Goal: Task Accomplishment & Management: Use online tool/utility

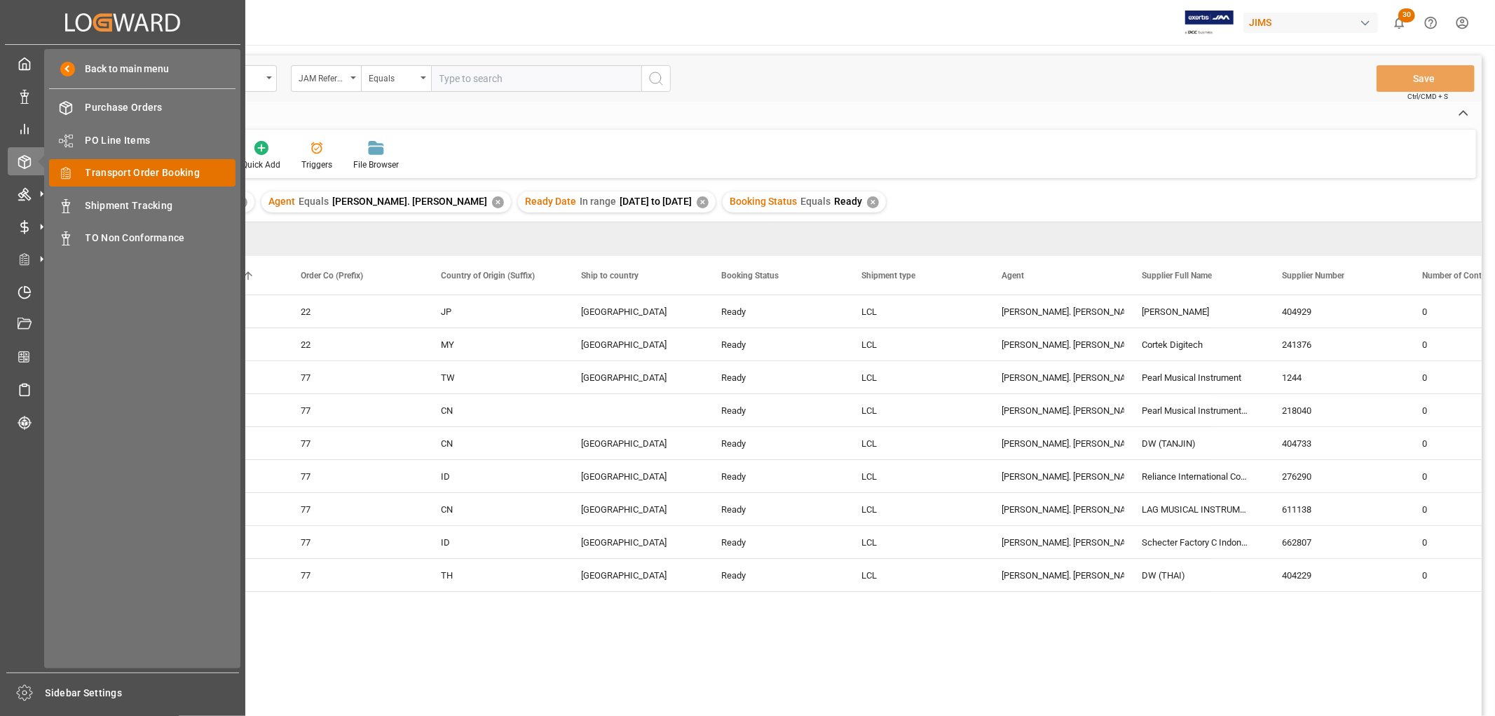
click at [86, 170] on span "Transport Order Booking" at bounding box center [161, 172] width 151 height 15
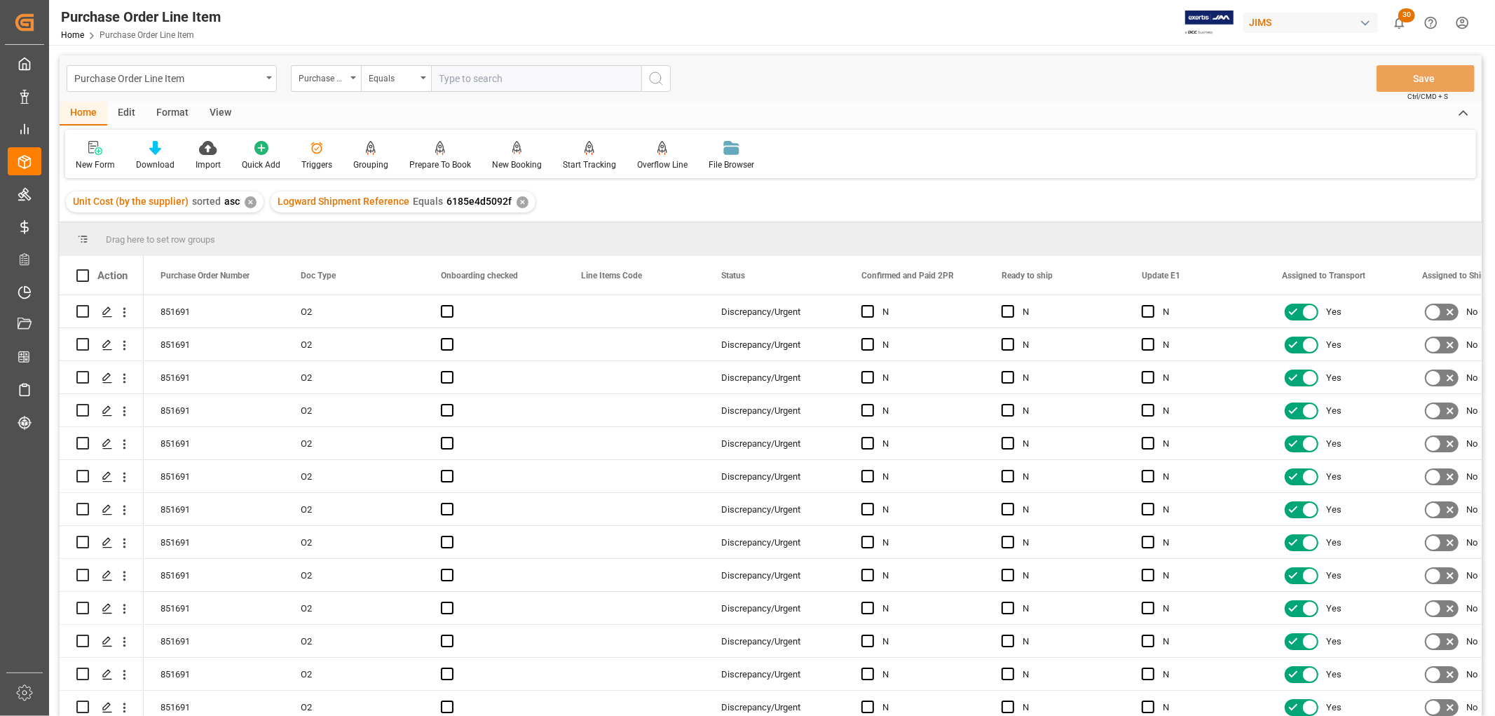
click at [214, 109] on div "View" at bounding box center [220, 114] width 43 height 24
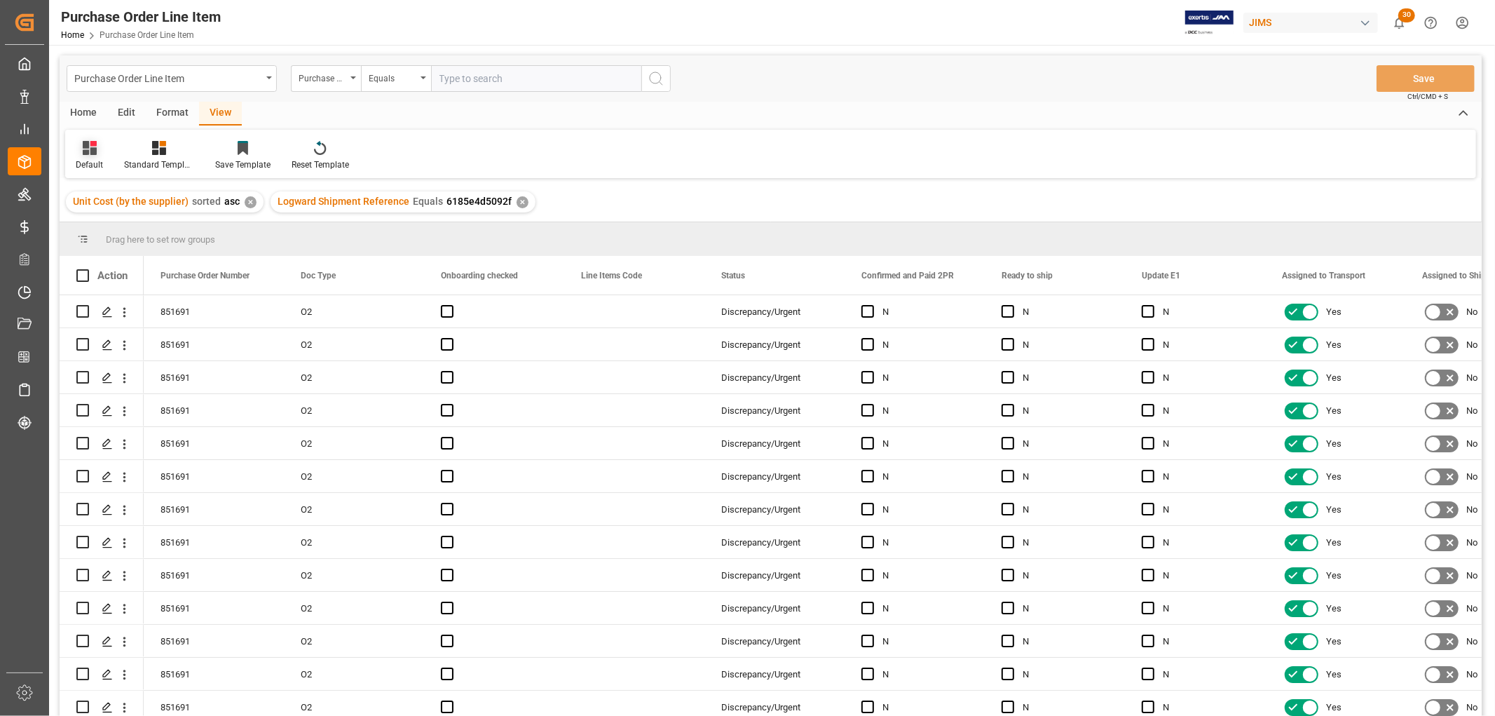
click at [81, 154] on div at bounding box center [89, 147] width 27 height 15
click at [131, 376] on div "PO Lines summary details [DATE]" at bounding box center [144, 380] width 123 height 15
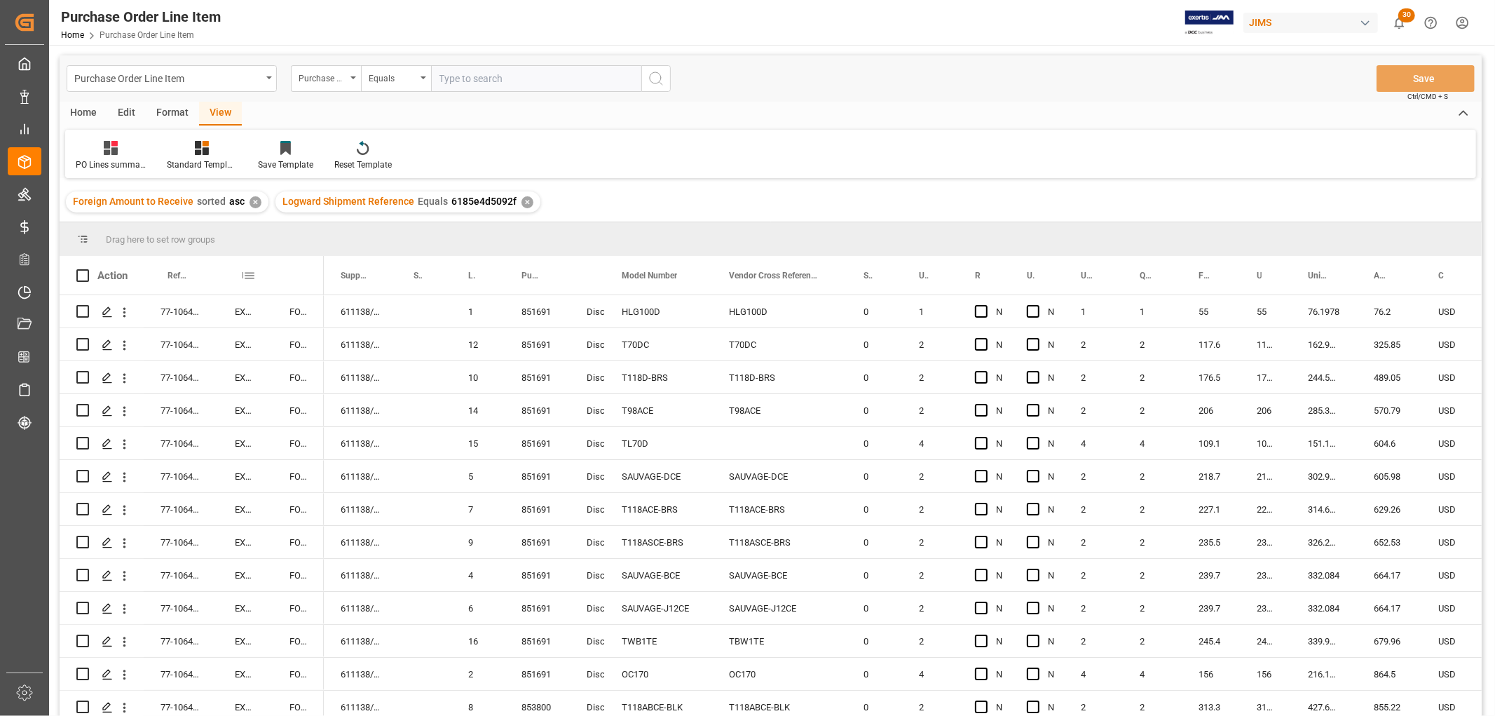
click at [253, 273] on span at bounding box center [249, 275] width 13 height 13
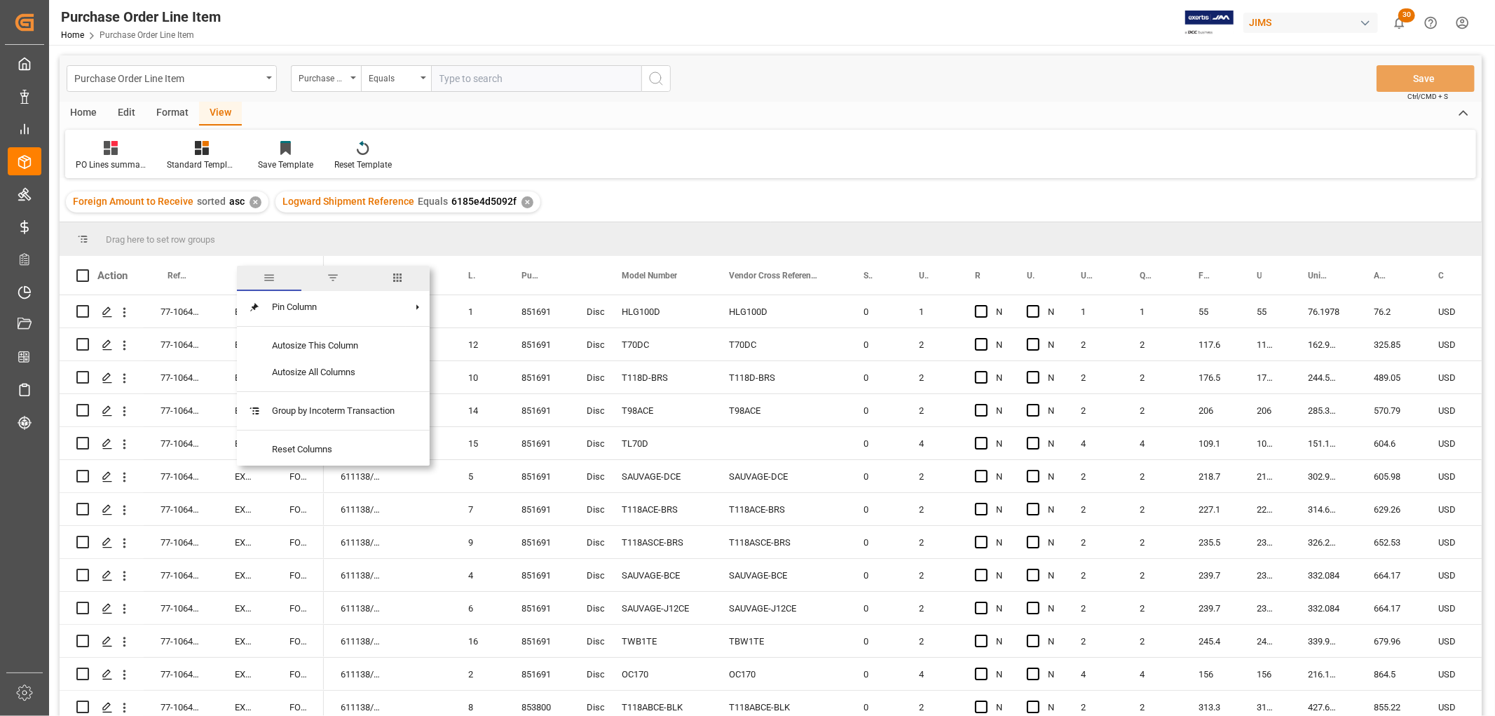
click at [388, 274] on span "columns" at bounding box center [397, 278] width 64 height 25
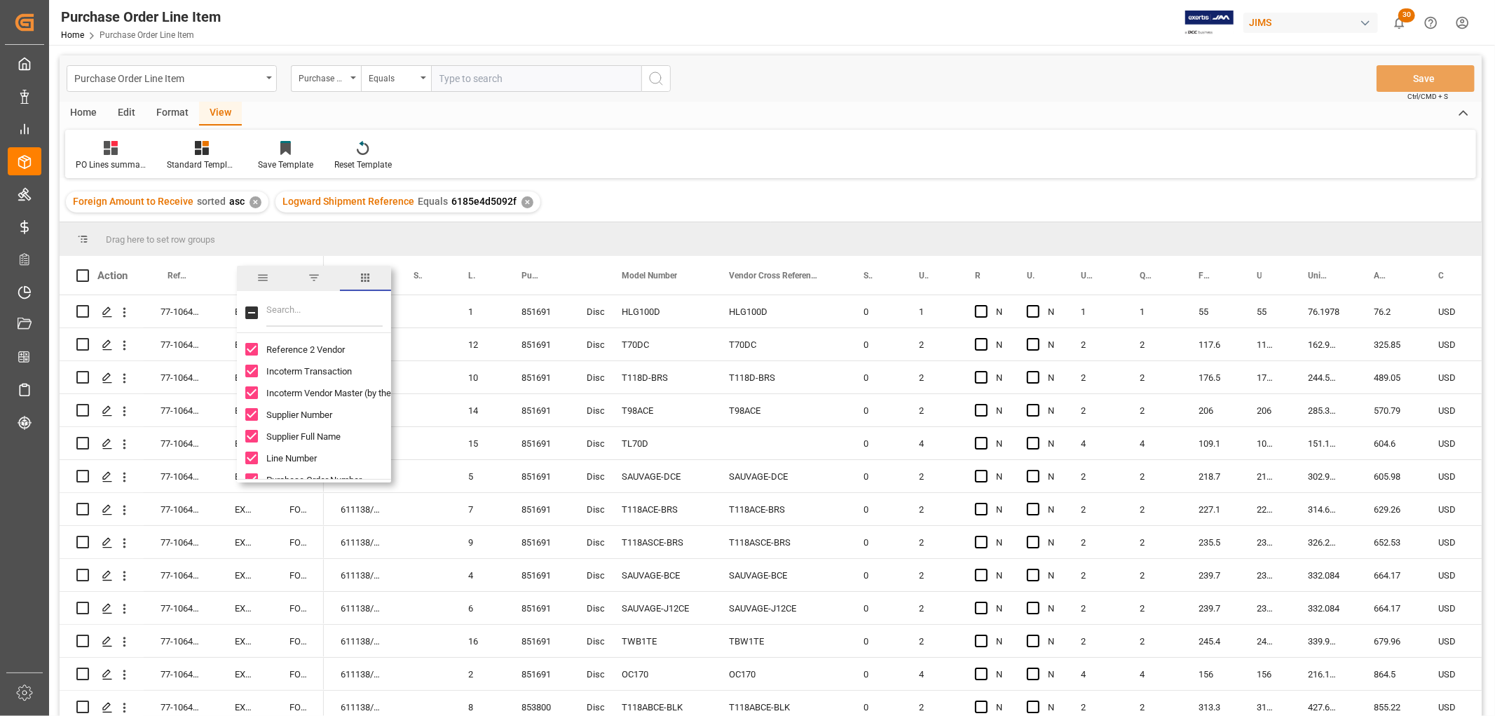
click at [283, 312] on input "Filter Columns Input" at bounding box center [324, 313] width 116 height 28
type input "2pr"
click at [253, 346] on input "Confirmed and Paid 2PR column toggle visibility (hidden)" at bounding box center [251, 349] width 13 height 13
checkbox input "true"
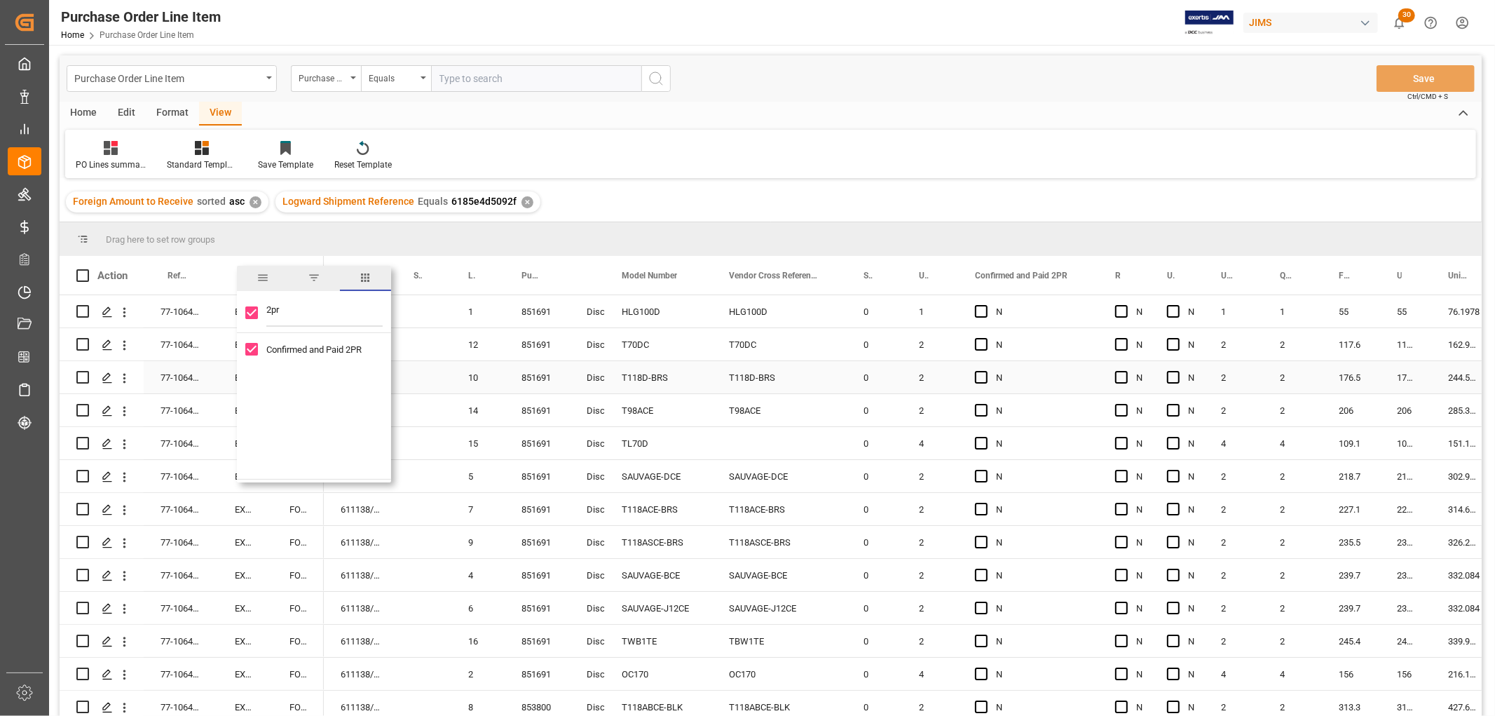
click at [1068, 393] on div "N" at bounding box center [1028, 378] width 107 height 32
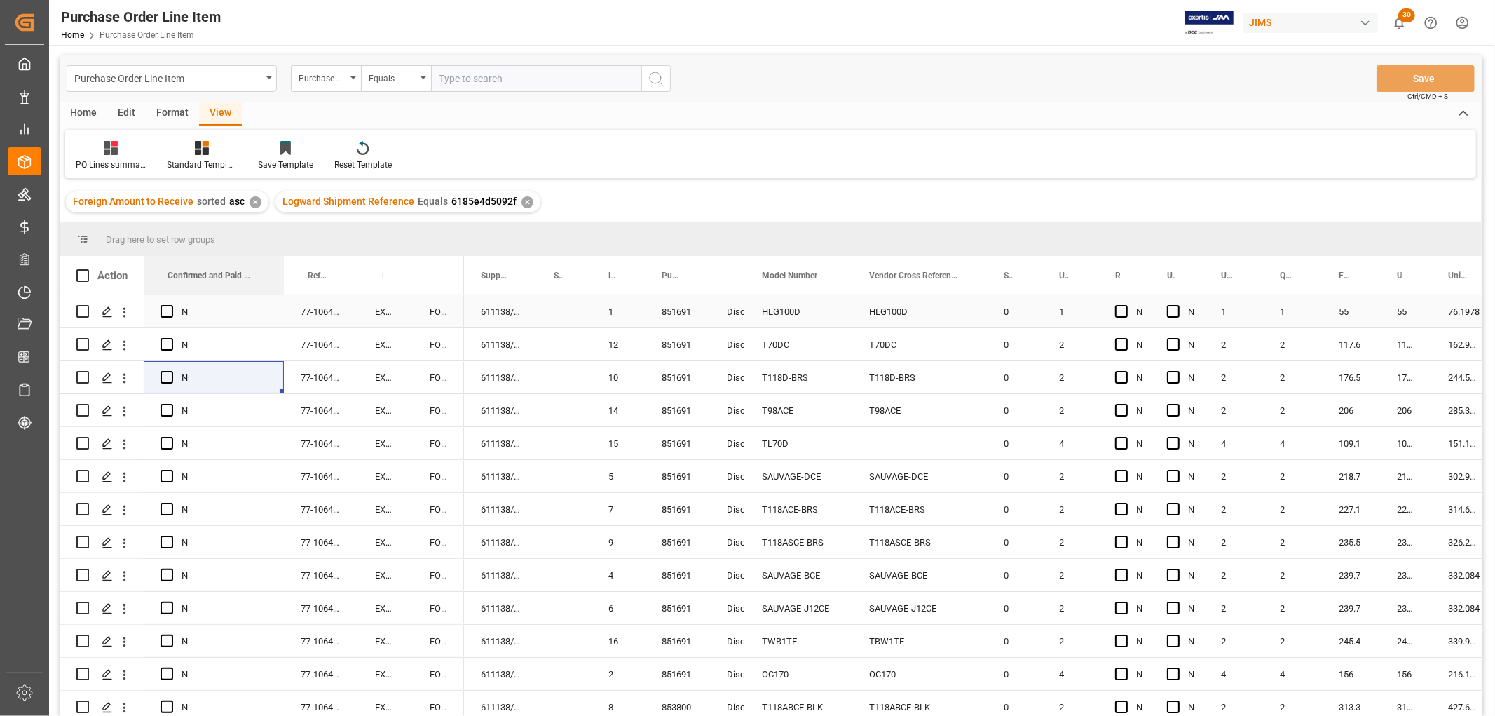
drag, startPoint x: 1004, startPoint y: 271, endPoint x: 97, endPoint y: 325, distance: 909.3
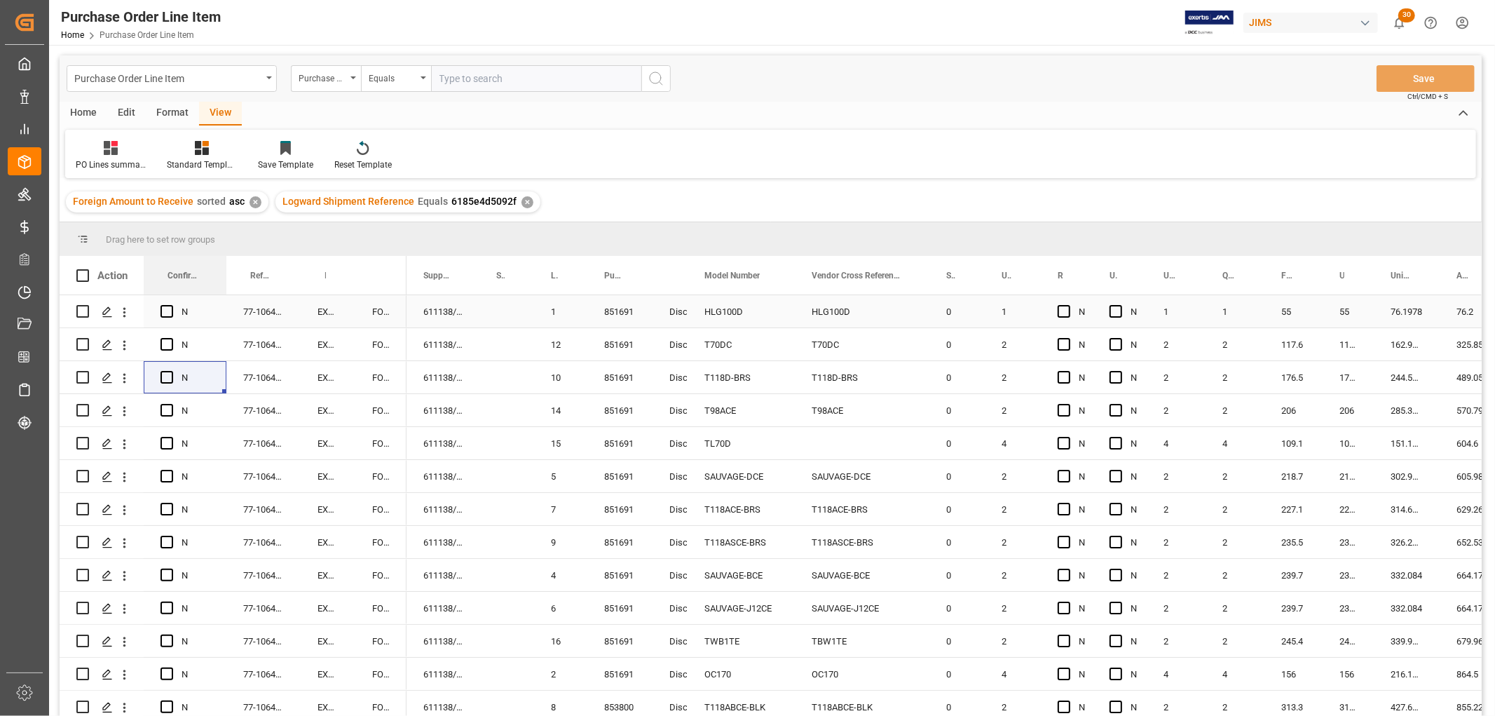
drag, startPoint x: 282, startPoint y: 264, endPoint x: 224, endPoint y: 295, distance: 65.6
click at [224, 295] on div "Action Reference 2 Vendor Incoterm Transaction Incoterm Vendor Master (by the s…" at bounding box center [771, 490] width 1422 height 469
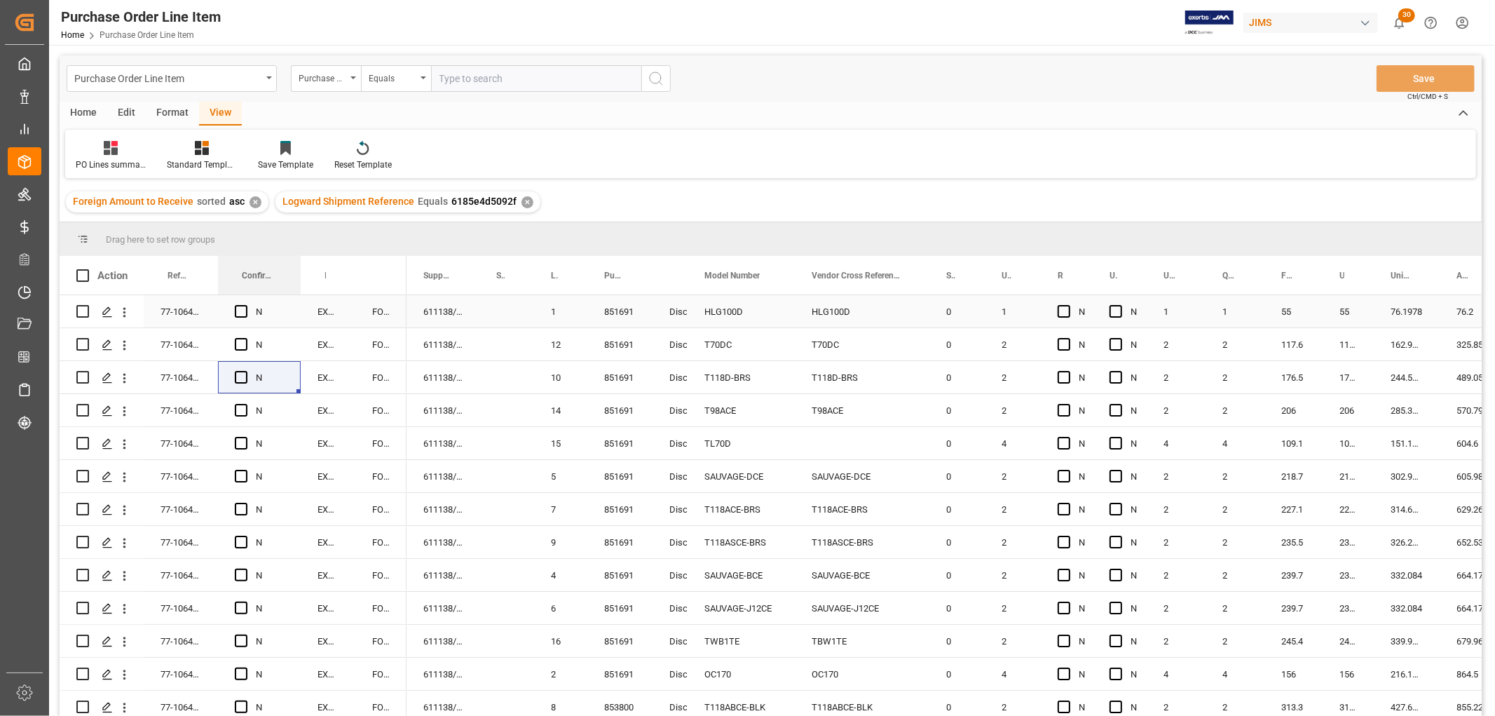
drag, startPoint x: 179, startPoint y: 278, endPoint x: 261, endPoint y: 294, distance: 83.0
click at [261, 294] on div "Action Reference 2 Vendor Incoterm Transaction Incoterm Vendor Master (by the s…" at bounding box center [771, 490] width 1422 height 469
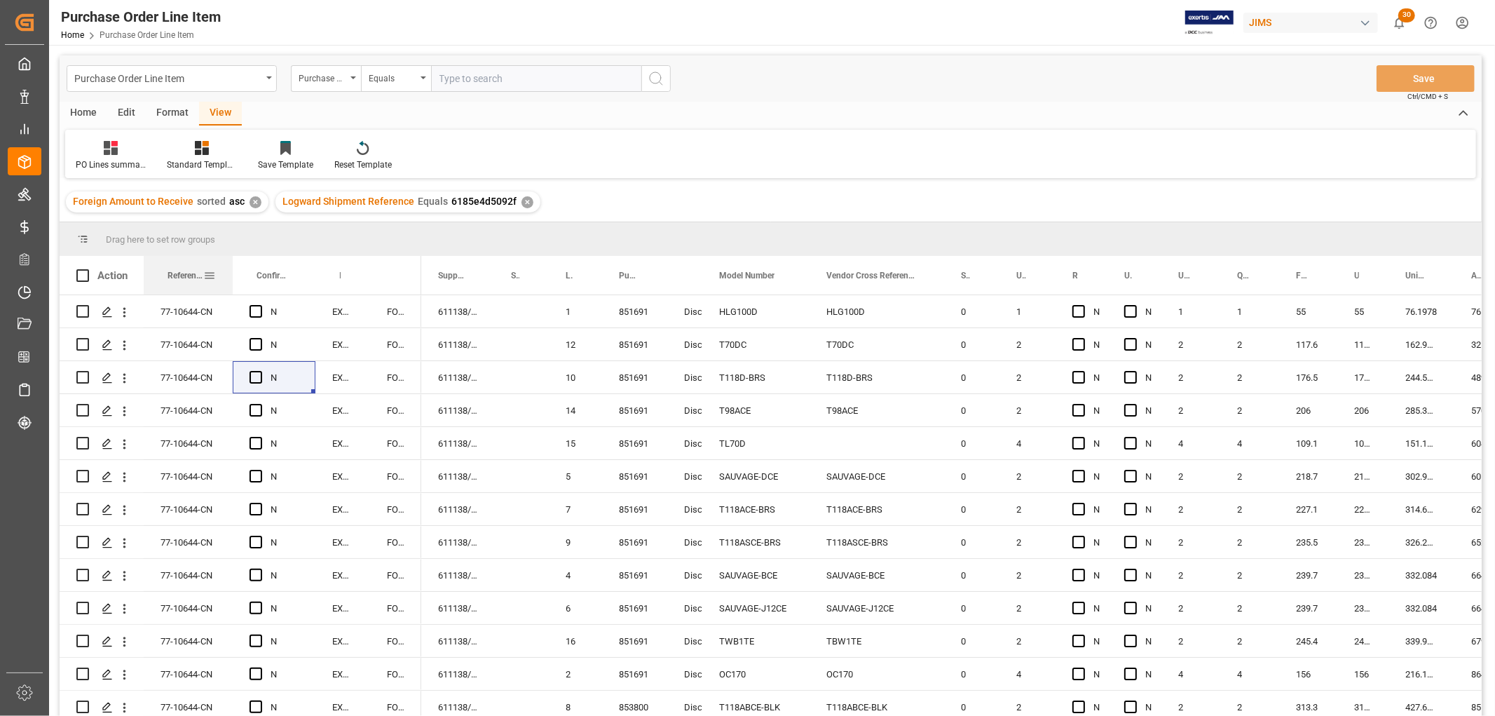
drag, startPoint x: 215, startPoint y: 269, endPoint x: 230, endPoint y: 282, distance: 19.4
click at [230, 282] on div at bounding box center [233, 275] width 6 height 39
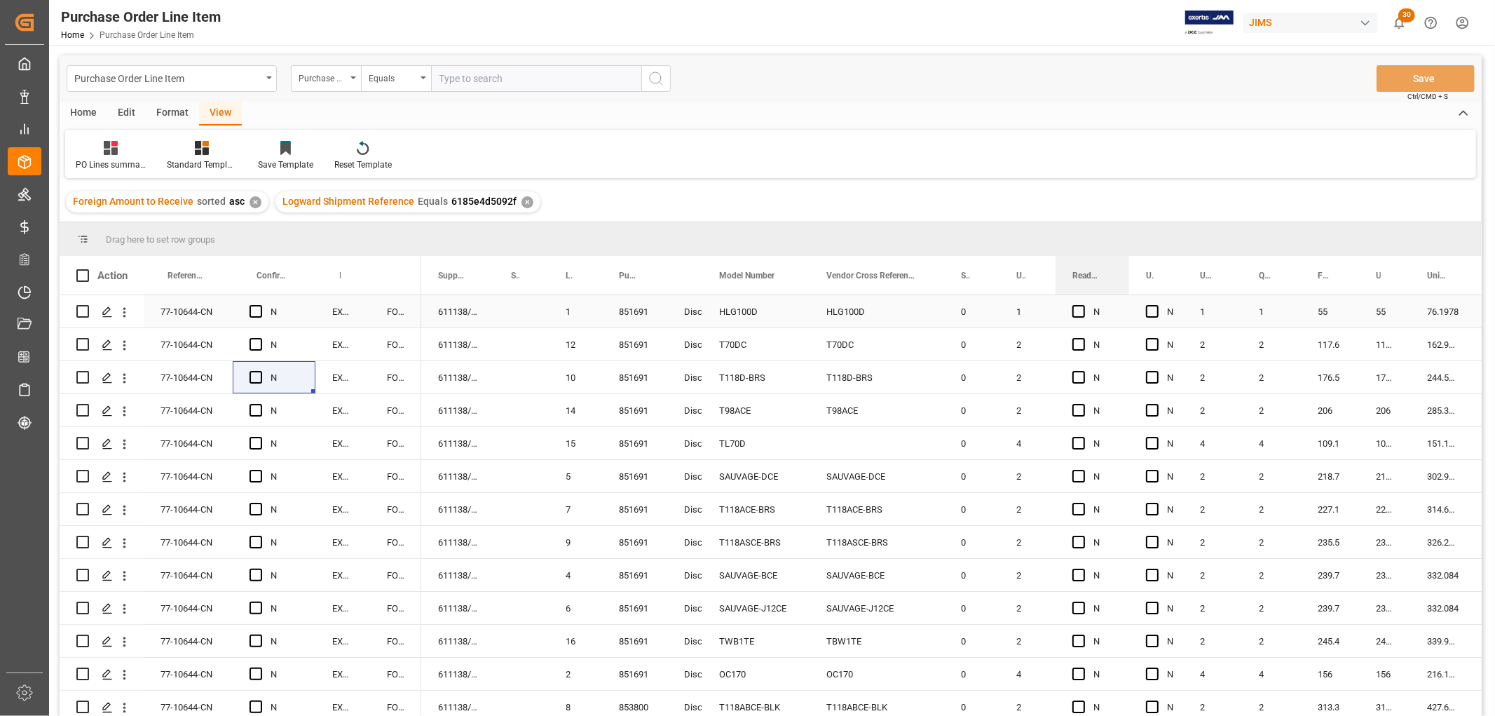
drag, startPoint x: 1104, startPoint y: 277, endPoint x: 1126, endPoint y: 314, distance: 43.0
click at [1126, 314] on div "Action Reference 2 Vendor Incoterm Transaction Incoterm Vendor Master (by the s…" at bounding box center [771, 490] width 1422 height 469
drag, startPoint x: 1180, startPoint y: 275, endPoint x: 1194, endPoint y: 295, distance: 24.1
click at [1194, 295] on div "Action Reference 2 Vendor Incoterm Transaction Incoterm Vendor Master (by the s…" at bounding box center [771, 490] width 1422 height 469
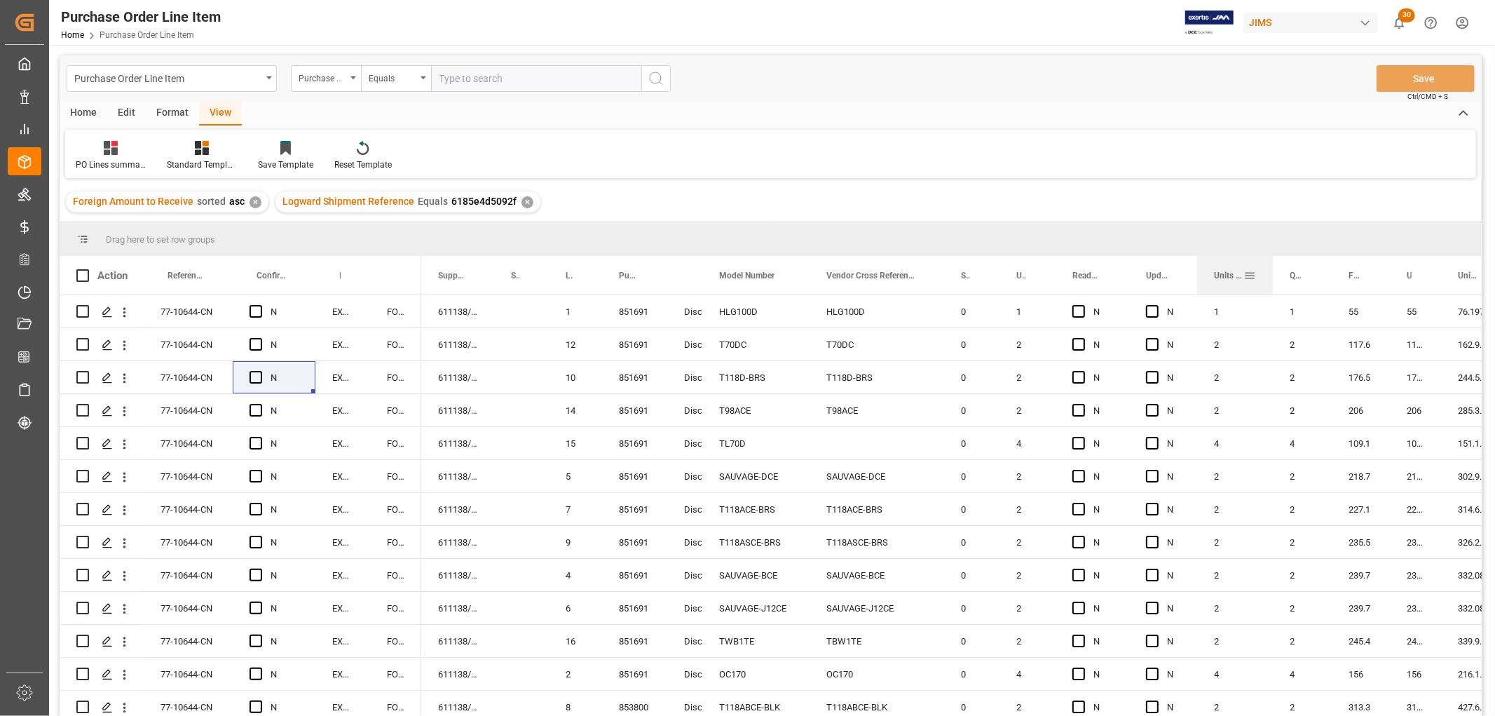
drag, startPoint x: 1253, startPoint y: 266, endPoint x: 1269, endPoint y: 288, distance: 27.5
click at [1270, 288] on div at bounding box center [1273, 275] width 6 height 39
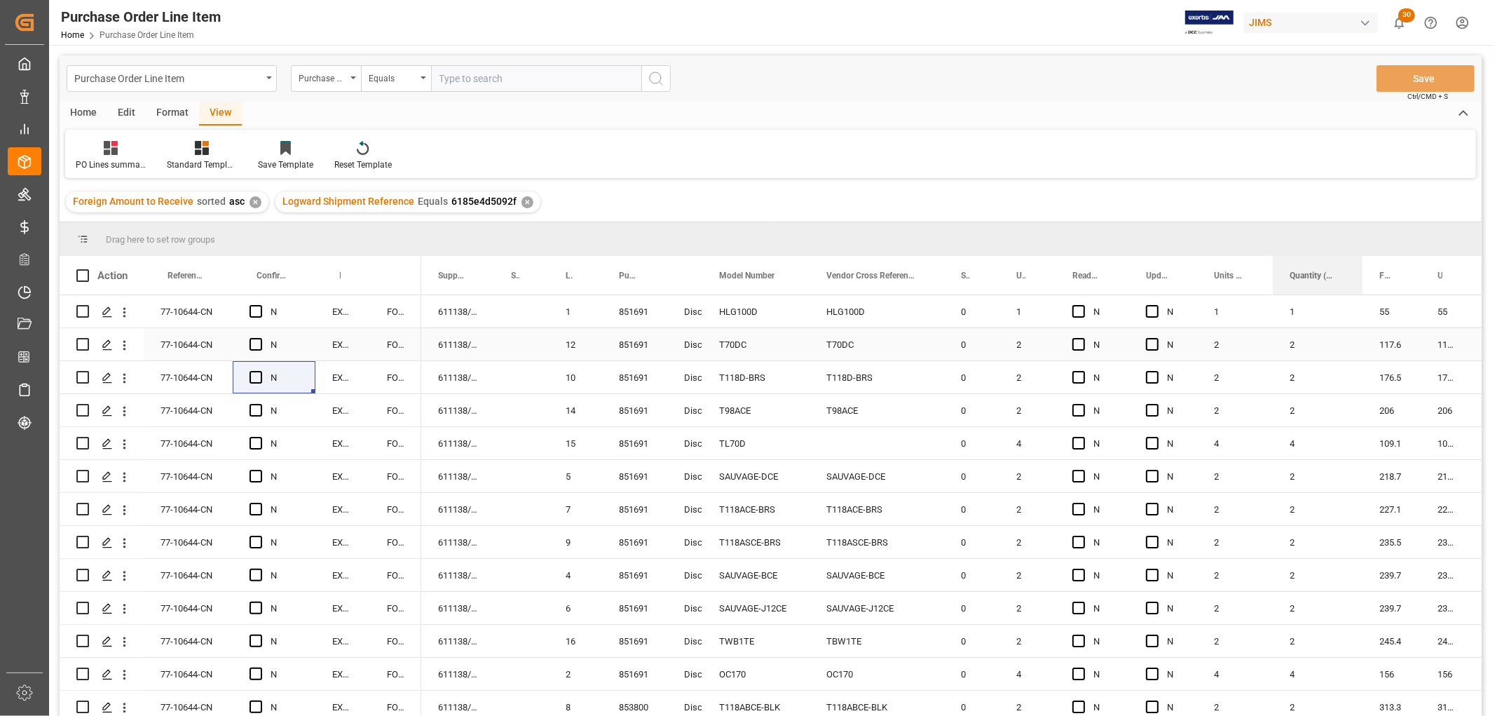
drag, startPoint x: 1329, startPoint y: 271, endPoint x: 1360, endPoint y: 346, distance: 81.1
click at [1360, 346] on div "Action Reference 2 Vendor Incoterm Transaction Incoterm Vendor Master (by the s…" at bounding box center [771, 490] width 1422 height 469
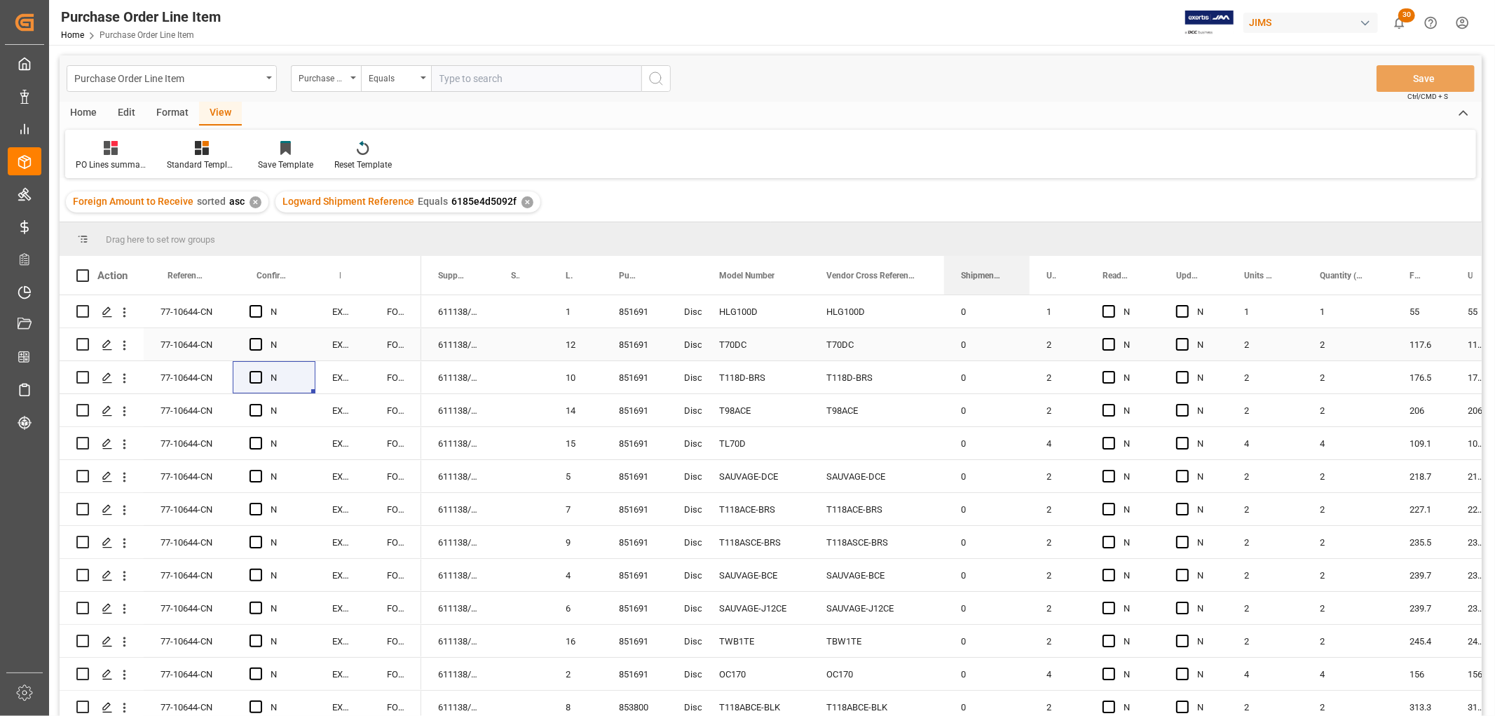
drag, startPoint x: 996, startPoint y: 276, endPoint x: 1039, endPoint y: 314, distance: 57.6
click at [1025, 332] on div "Action Reference 2 Vendor Incoterm Transaction Incoterm Vendor Master (by the s…" at bounding box center [771, 490] width 1422 height 469
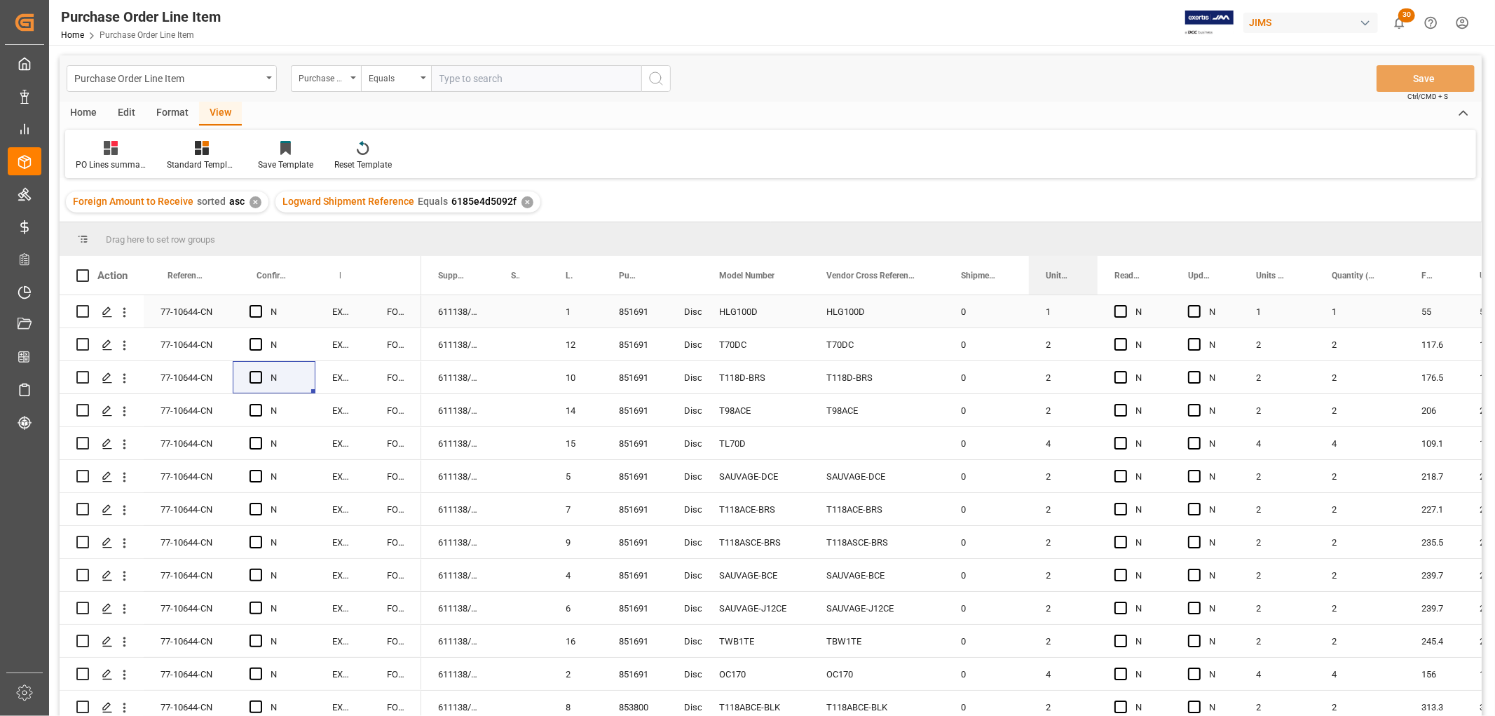
drag, startPoint x: 1082, startPoint y: 270, endPoint x: 1095, endPoint y: 313, distance: 45.3
click at [1095, 313] on div "Action Reference 2 Vendor Incoterm Transaction Incoterm Vendor Master (by the s…" at bounding box center [771, 490] width 1422 height 469
click at [1084, 379] on div "2" at bounding box center [1063, 377] width 69 height 32
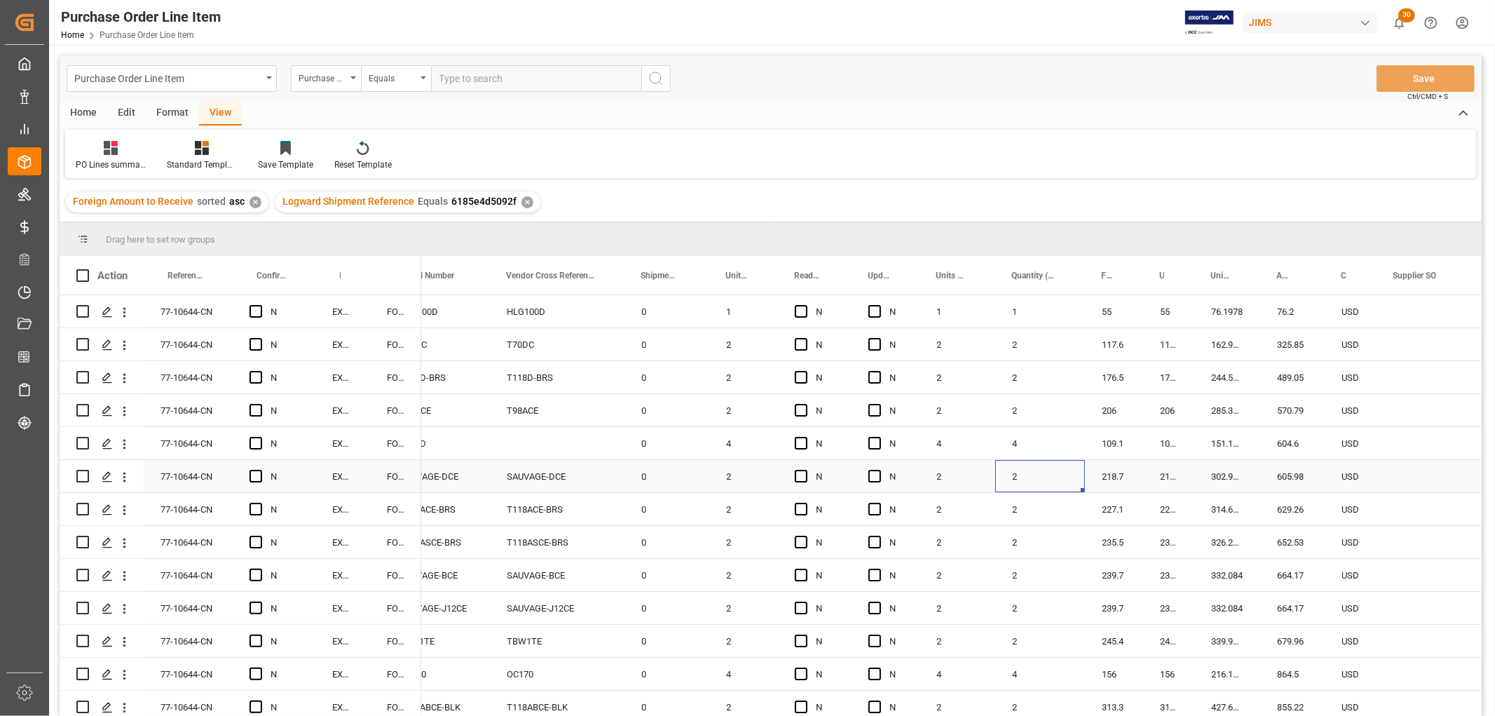
click at [1028, 460] on div "2" at bounding box center [1040, 476] width 90 height 32
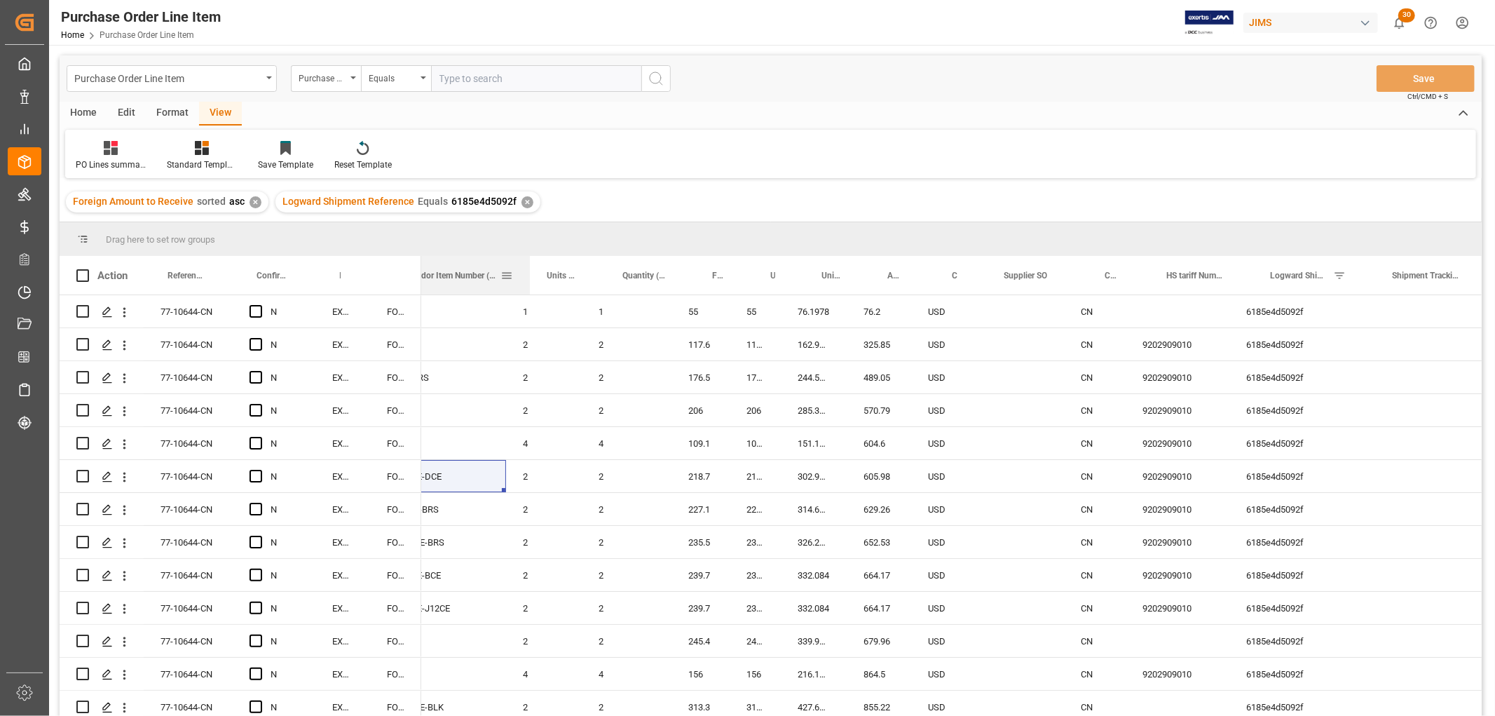
scroll to position [0, 0]
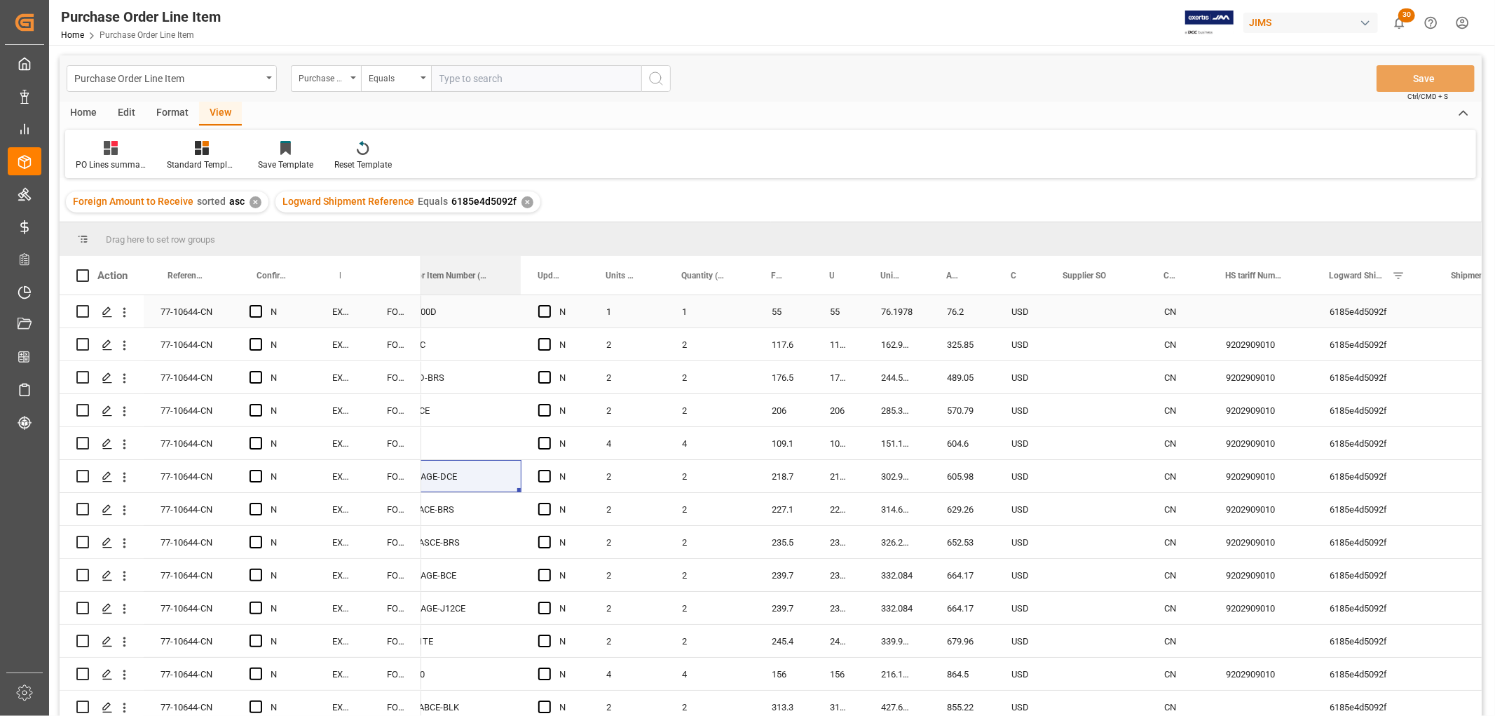
drag, startPoint x: 1355, startPoint y: 277, endPoint x: 486, endPoint y: 314, distance: 869.9
click at [486, 314] on div "Action Reference 2 Vendor Incoterm Transaction Incoterm Vendor Master (by the s…" at bounding box center [771, 490] width 1422 height 469
click at [466, 387] on div "T118D-BRS" at bounding box center [451, 377] width 140 height 32
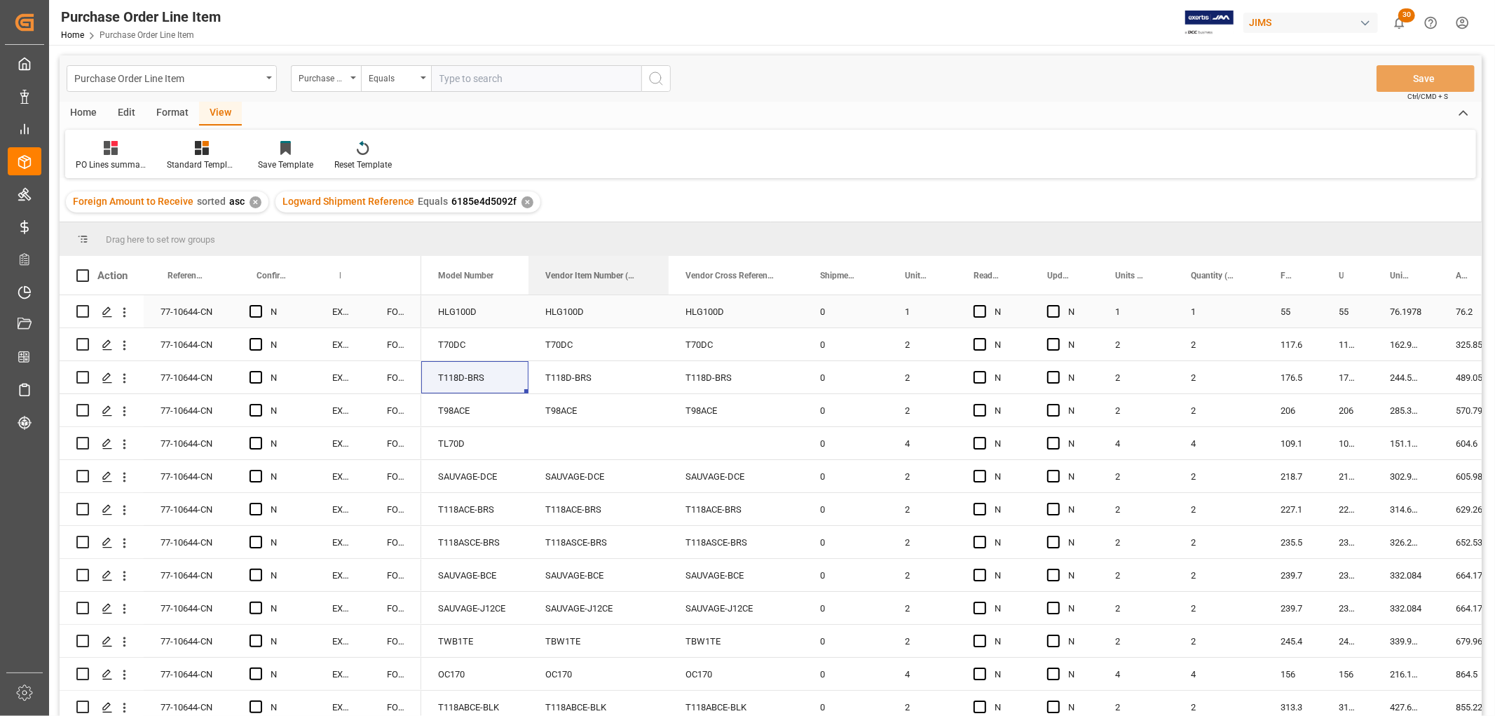
drag, startPoint x: 937, startPoint y: 272, endPoint x: 635, endPoint y: 302, distance: 303.6
click at [635, 302] on div "Action Reference 2 Vendor Incoterm Transaction Incoterm Vendor Master (by the s…" at bounding box center [771, 490] width 1422 height 469
click at [670, 273] on div "Vendor Cross Reference Item Number" at bounding box center [736, 275] width 135 height 39
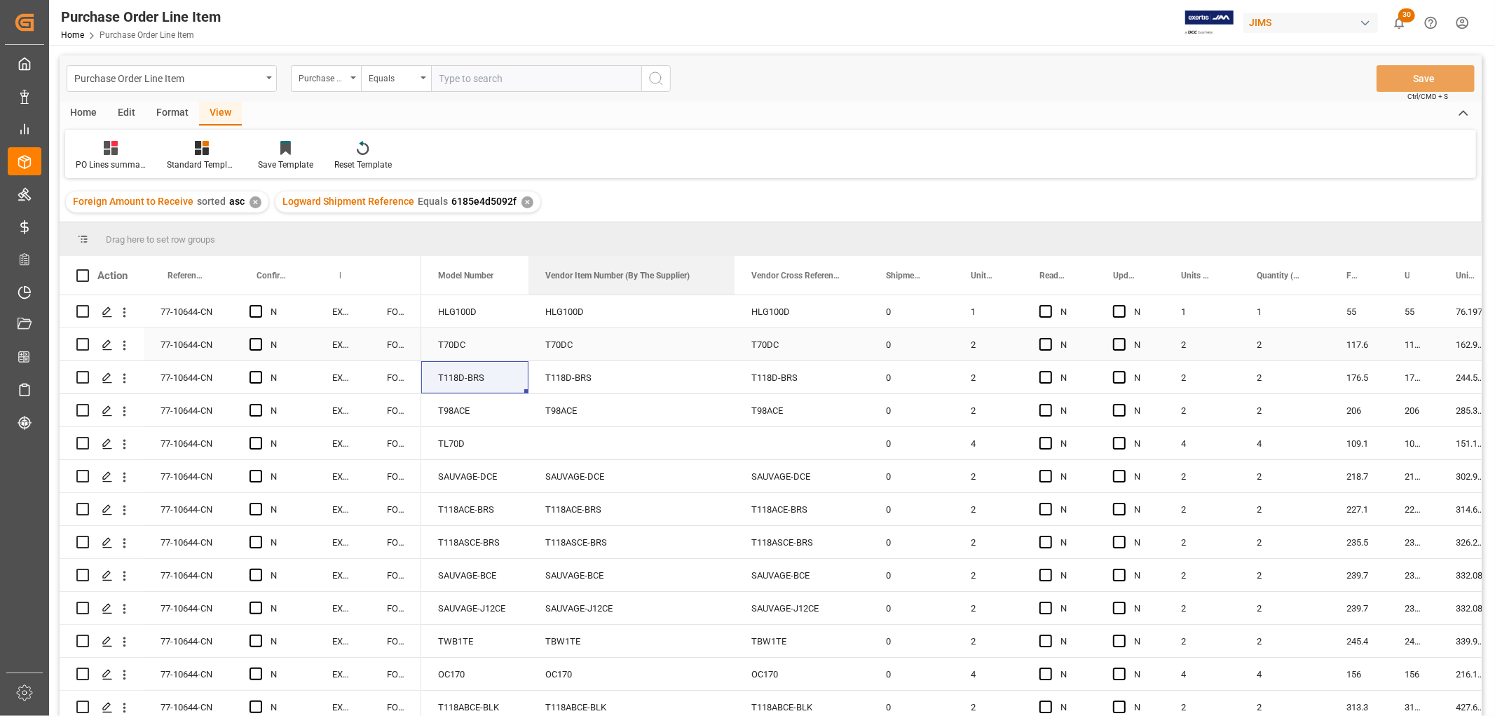
drag, startPoint x: 668, startPoint y: 277, endPoint x: 736, endPoint y: 329, distance: 85.9
click at [732, 333] on div "Action Reference 2 Vendor Incoterm Transaction Incoterm Vendor Master (by the s…" at bounding box center [771, 490] width 1422 height 469
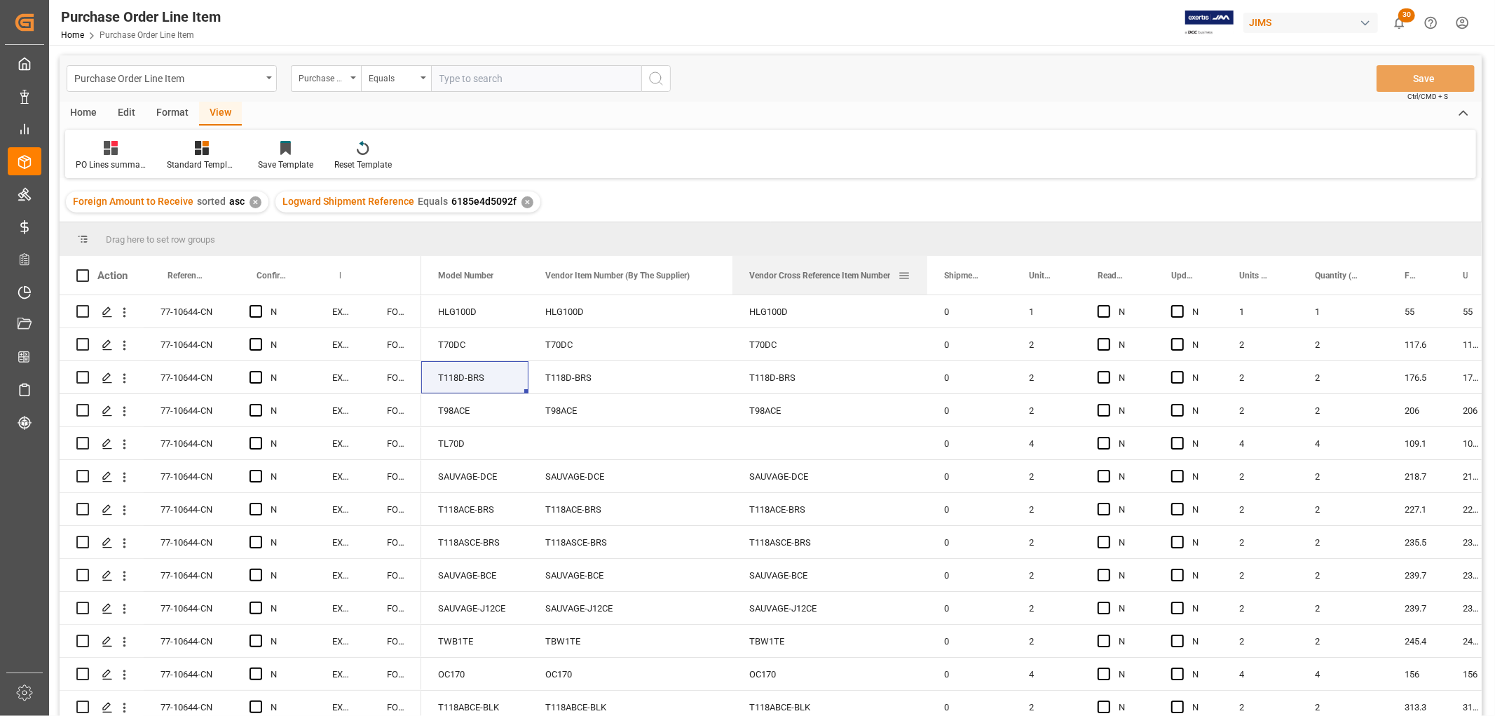
drag, startPoint x: 865, startPoint y: 275, endPoint x: 925, endPoint y: 279, distance: 60.4
click at [925, 279] on div at bounding box center [928, 275] width 6 height 39
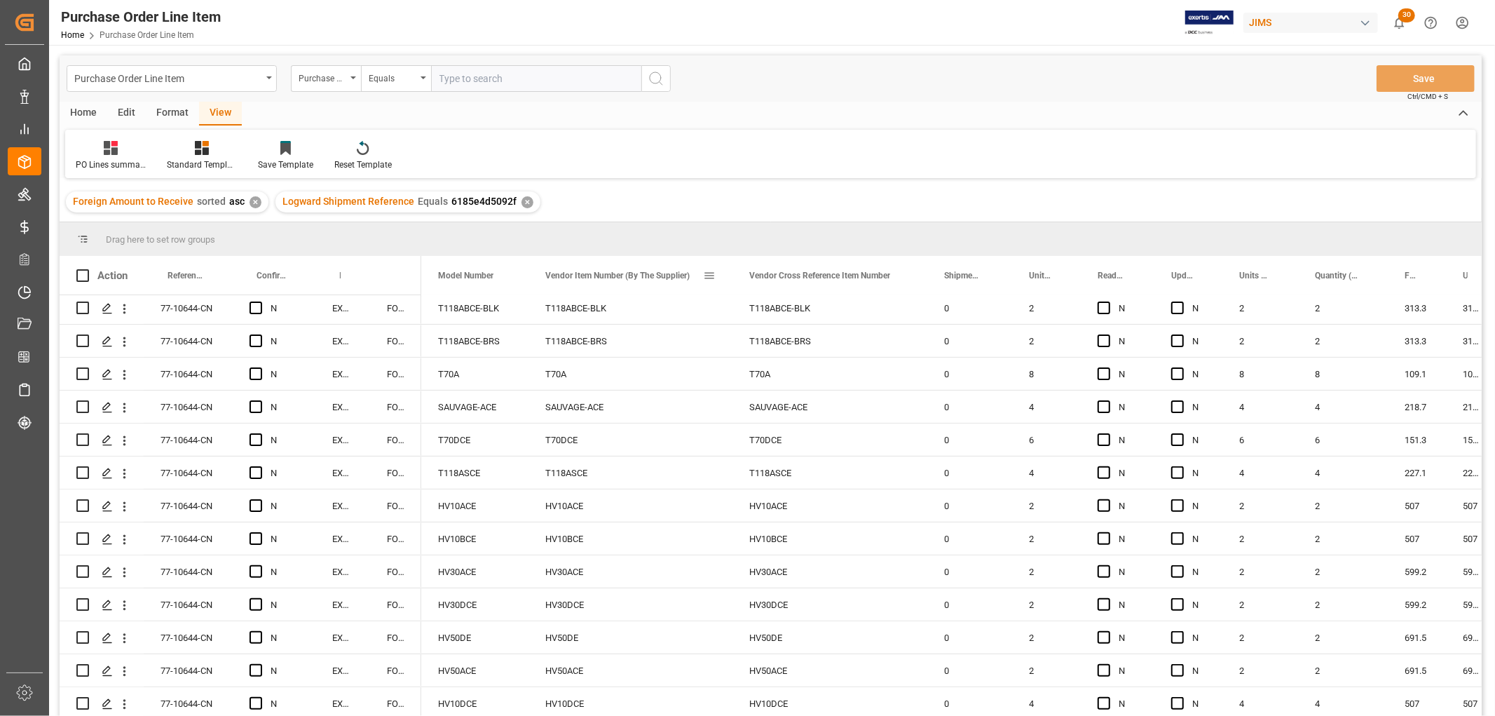
click at [709, 274] on span at bounding box center [709, 275] width 13 height 13
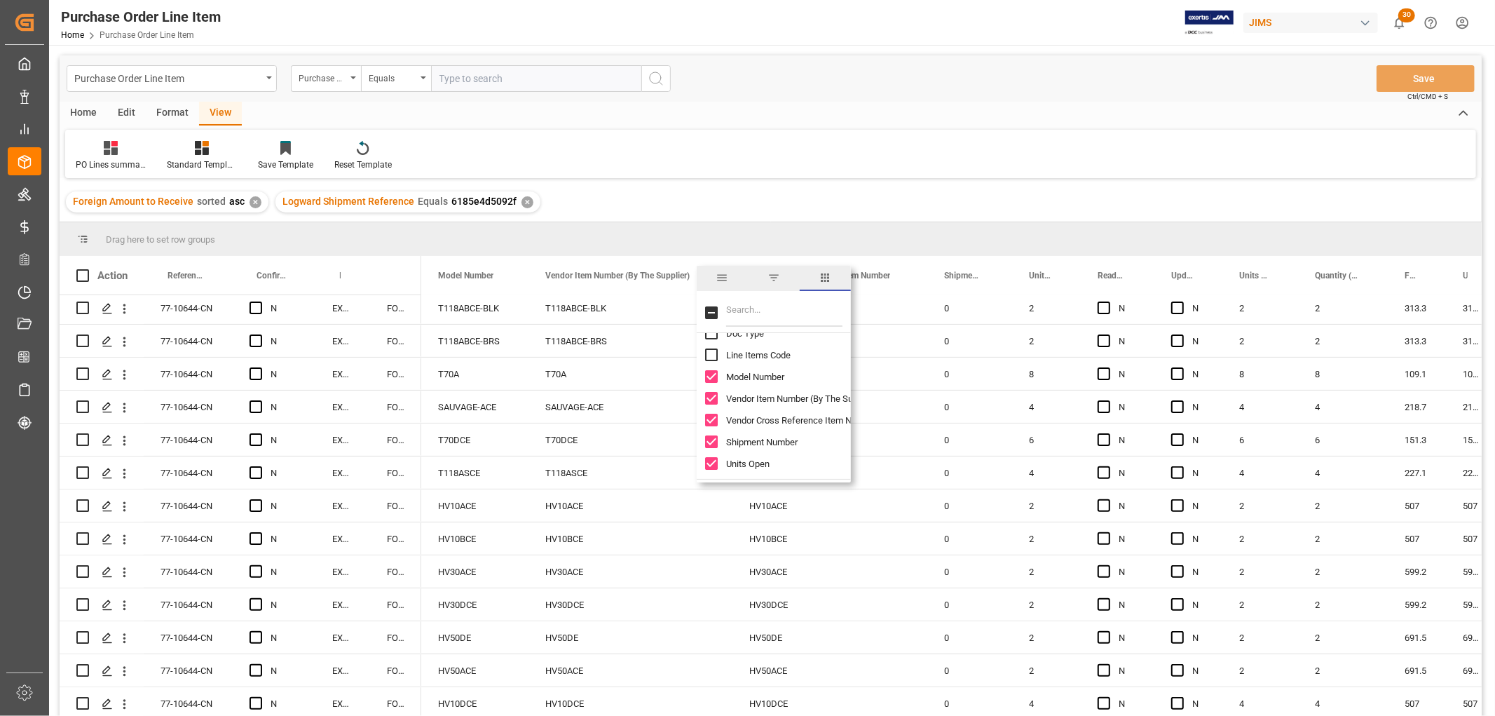
click at [713, 397] on input "Vendor Item Number (By The Supplier) column toggle visibility (visible)" at bounding box center [711, 398] width 13 height 13
checkbox input "false"
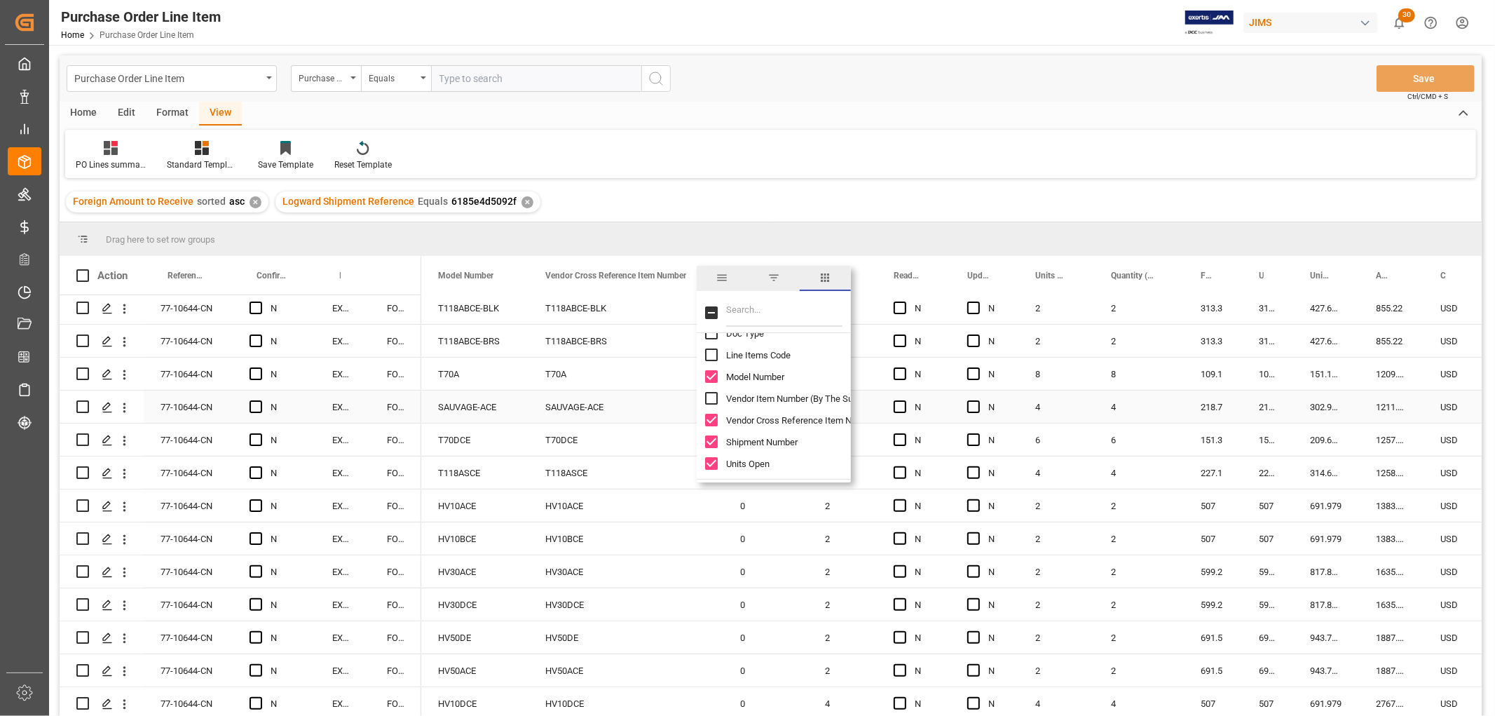
click at [661, 423] on div "T70DCE" at bounding box center [625, 439] width 195 height 32
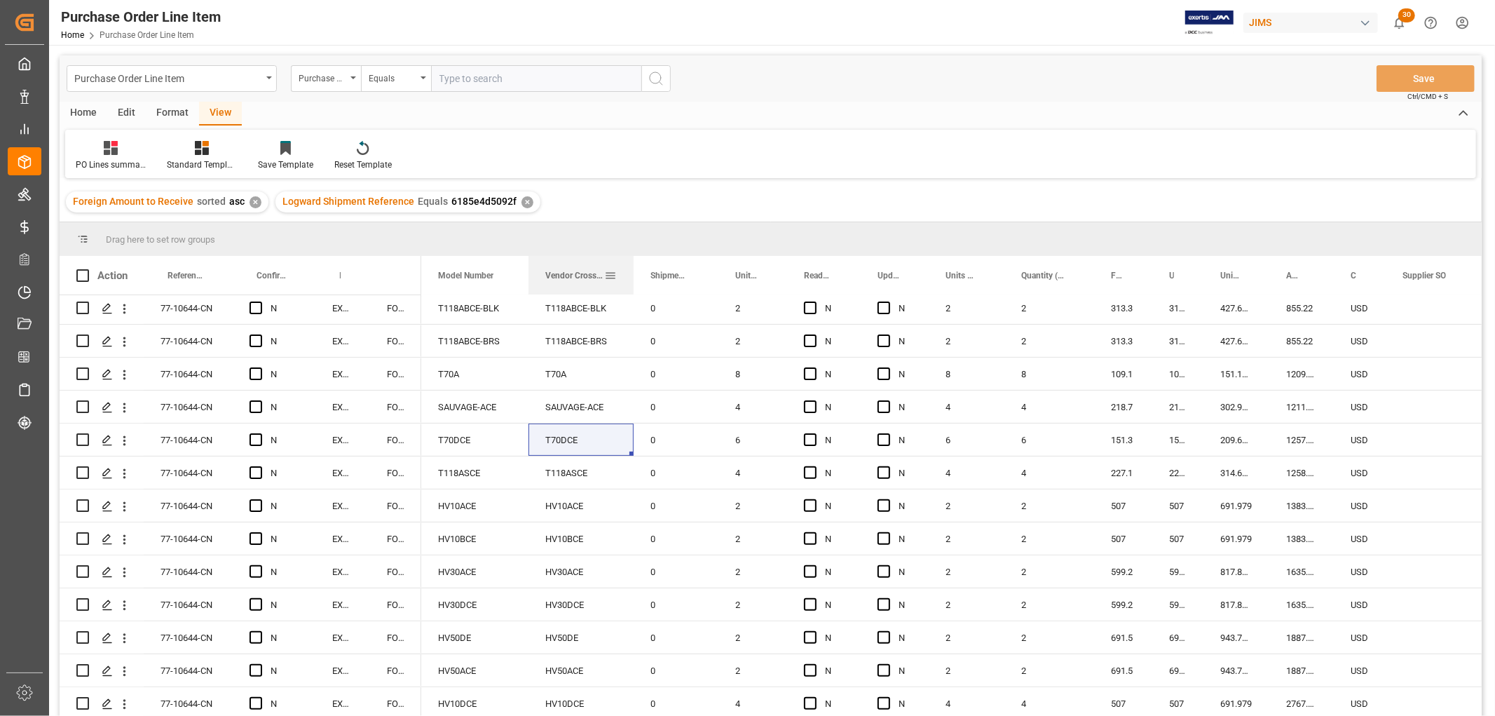
drag, startPoint x: 721, startPoint y: 264, endPoint x: 629, endPoint y: 289, distance: 94.4
click at [631, 289] on div at bounding box center [634, 275] width 6 height 39
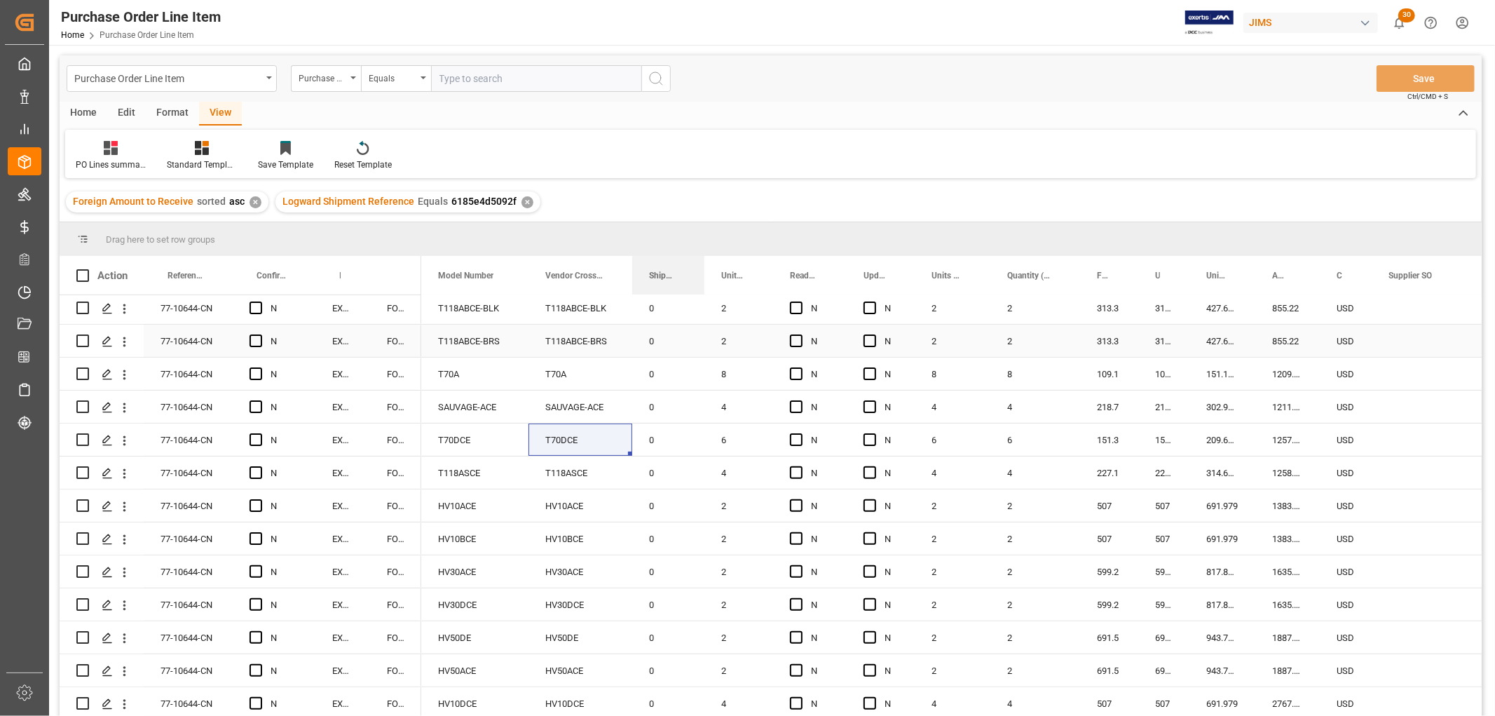
drag, startPoint x: 716, startPoint y: 266, endPoint x: 704, endPoint y: 327, distance: 62.3
click at [704, 327] on div "Action Reference 2 Vendor Incoterm Transaction Incoterm Vendor Master (by the s…" at bounding box center [771, 490] width 1422 height 469
click at [668, 339] on div "0" at bounding box center [668, 341] width 72 height 32
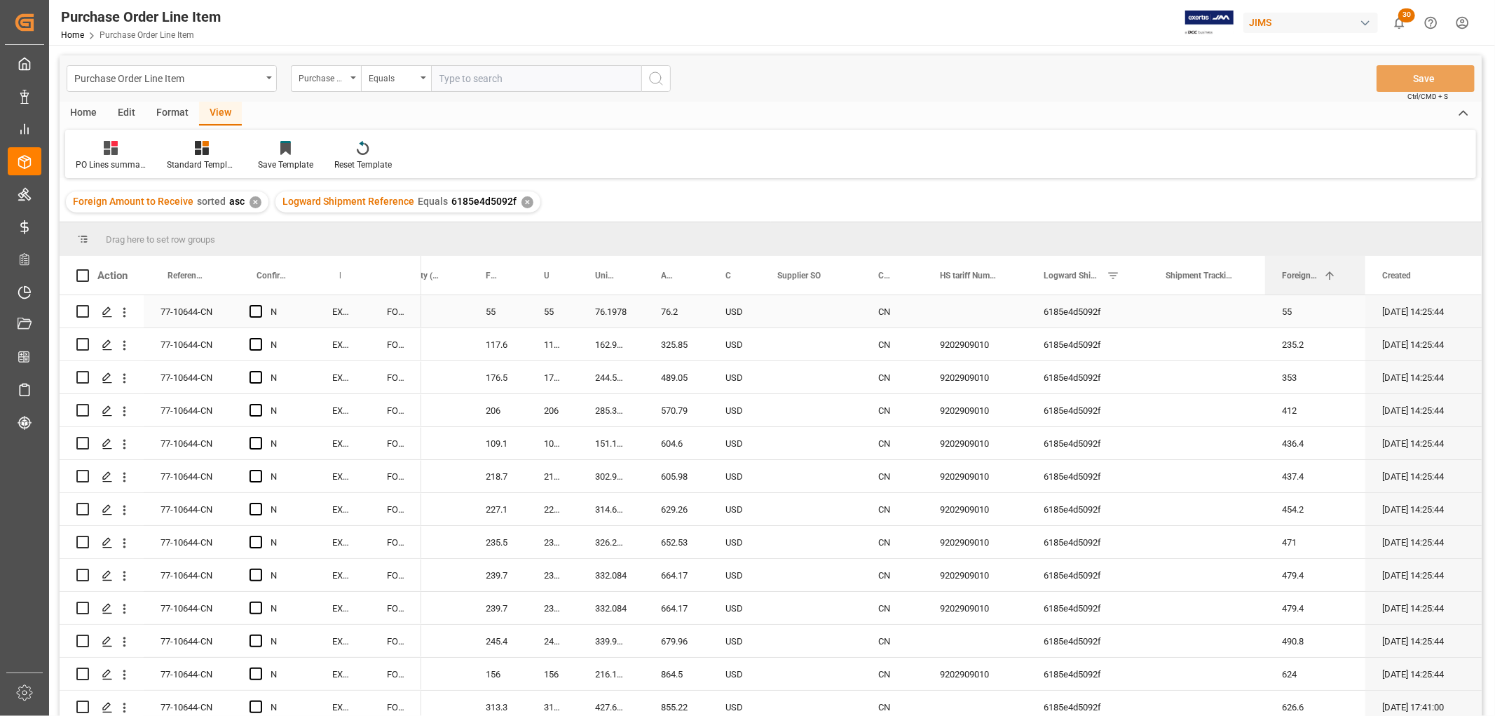
drag, startPoint x: 1337, startPoint y: 271, endPoint x: 1365, endPoint y: 325, distance: 60.2
click at [1365, 325] on div "Action Reference 2 Vendor Incoterm Transaction Incoterm Vendor Master (by the s…" at bounding box center [771, 490] width 1422 height 469
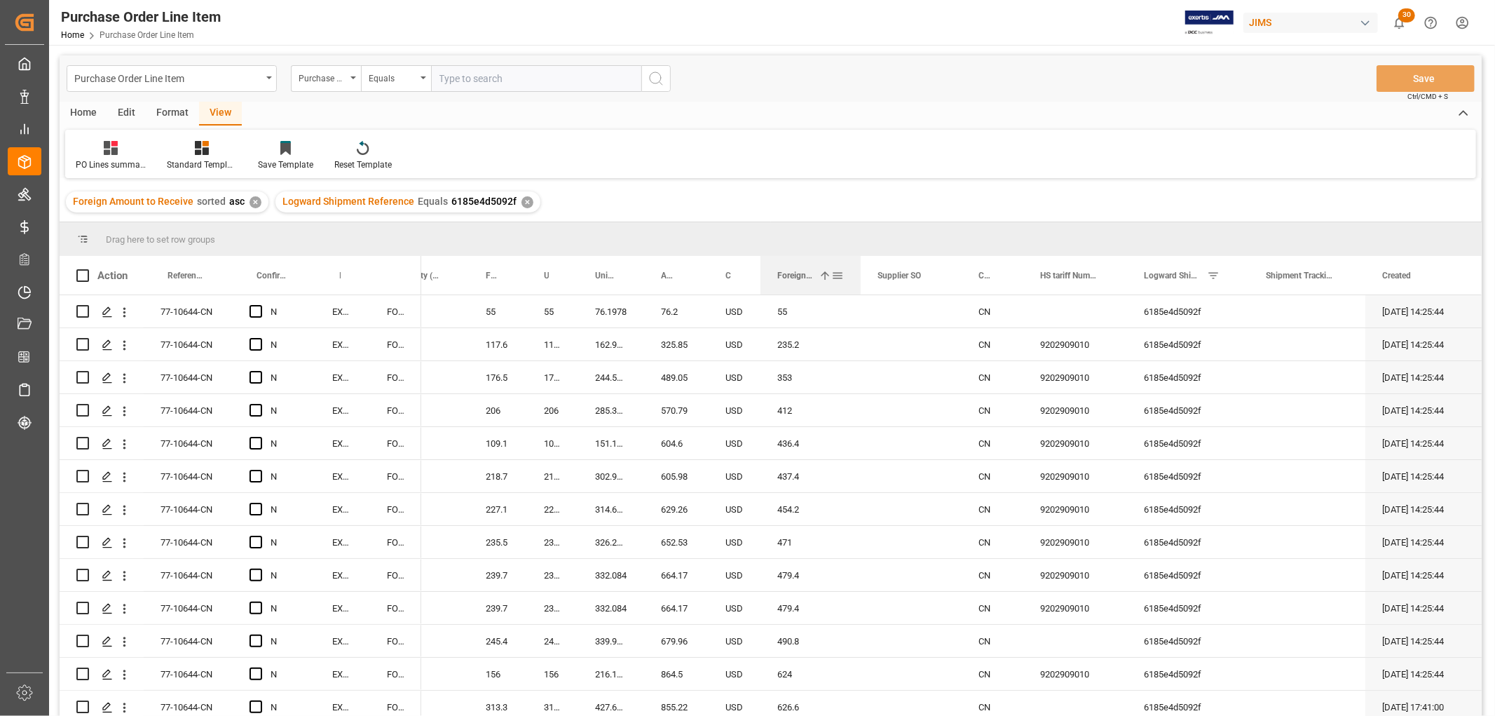
drag, startPoint x: 1281, startPoint y: 277, endPoint x: 818, endPoint y: 282, distance: 463.3
click at [818, 282] on div "Foreign Amount to Receive 1" at bounding box center [804, 275] width 54 height 39
click at [842, 367] on div "353" at bounding box center [811, 377] width 100 height 32
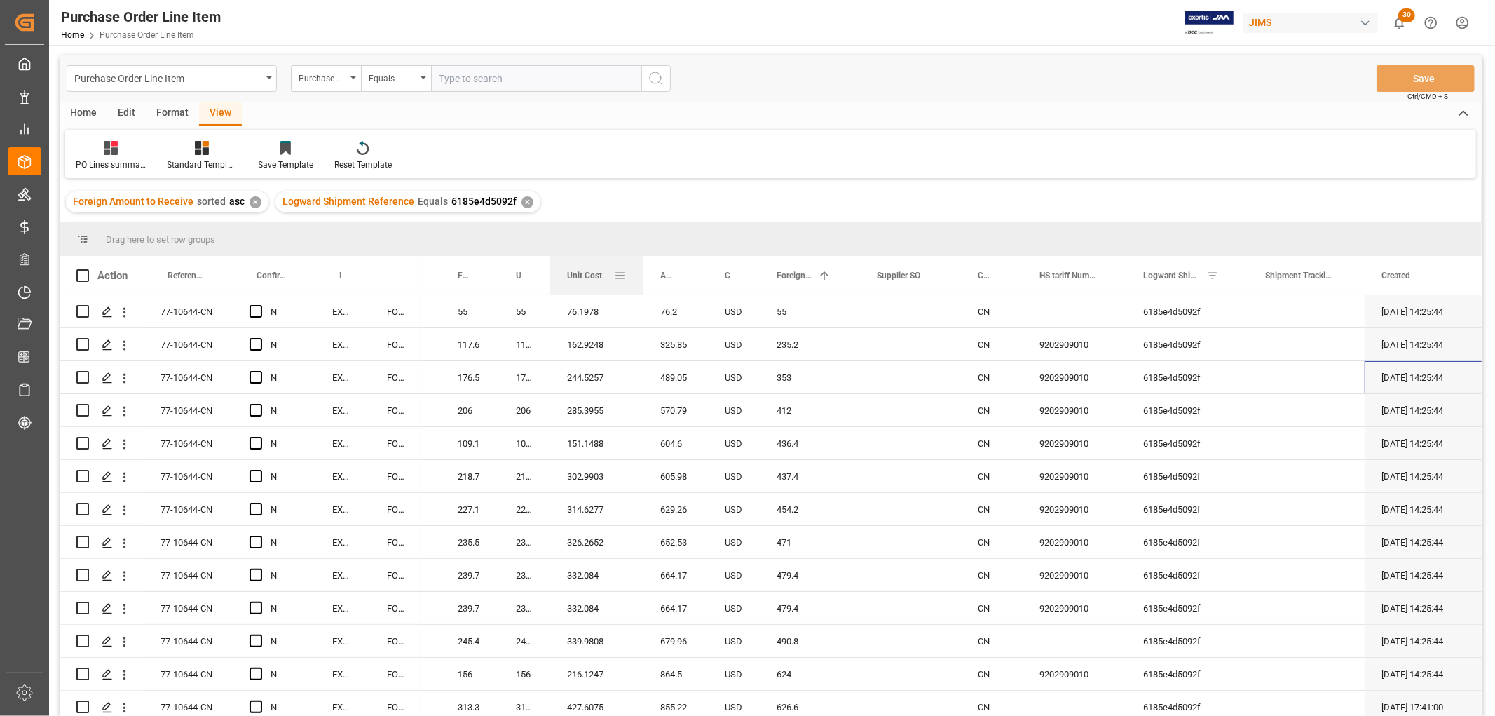
drag, startPoint x: 613, startPoint y: 267, endPoint x: 641, endPoint y: 288, distance: 34.5
click at [641, 288] on div at bounding box center [644, 275] width 6 height 39
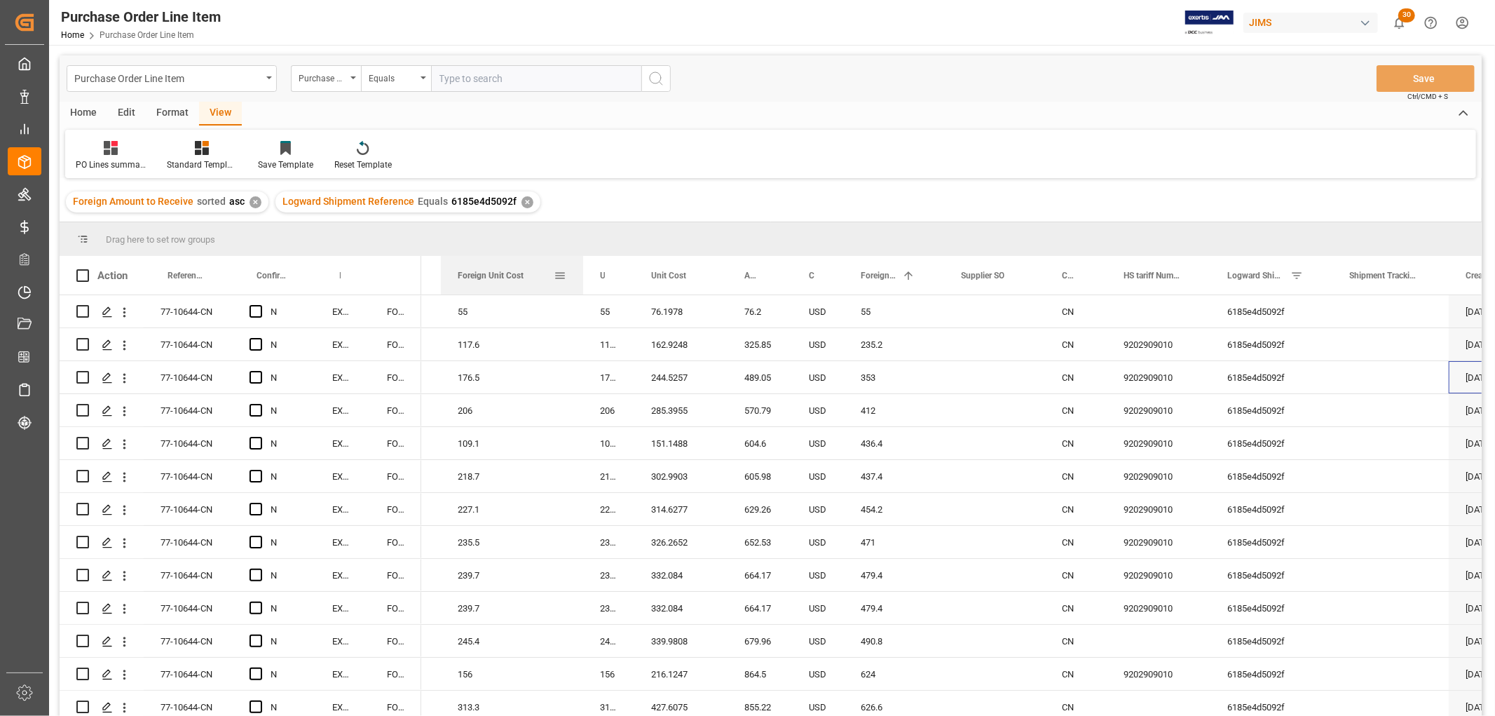
drag, startPoint x: 498, startPoint y: 269, endPoint x: 582, endPoint y: 281, distance: 85.0
click at [582, 281] on div at bounding box center [583, 275] width 6 height 39
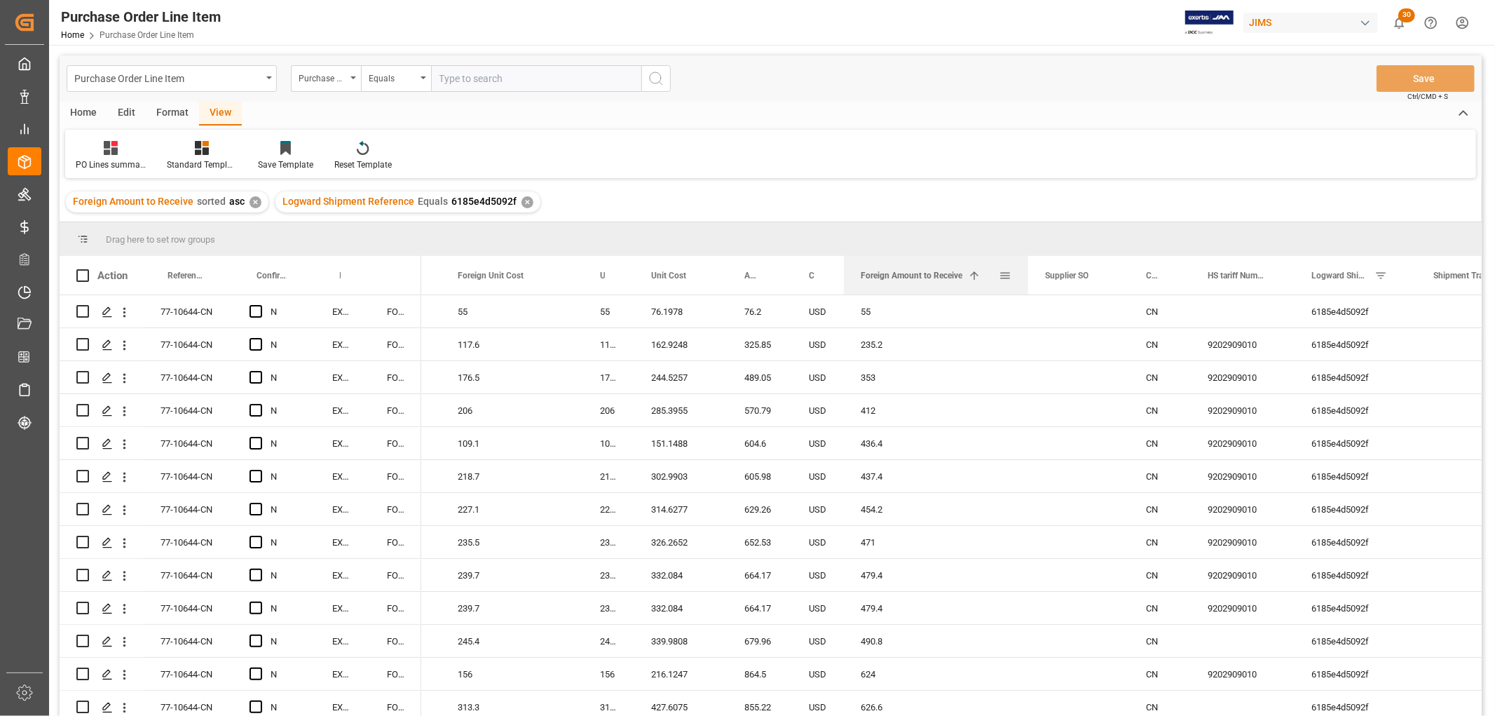
drag, startPoint x: 941, startPoint y: 273, endPoint x: 1025, endPoint y: 285, distance: 85.0
click at [1025, 285] on div at bounding box center [1028, 275] width 6 height 39
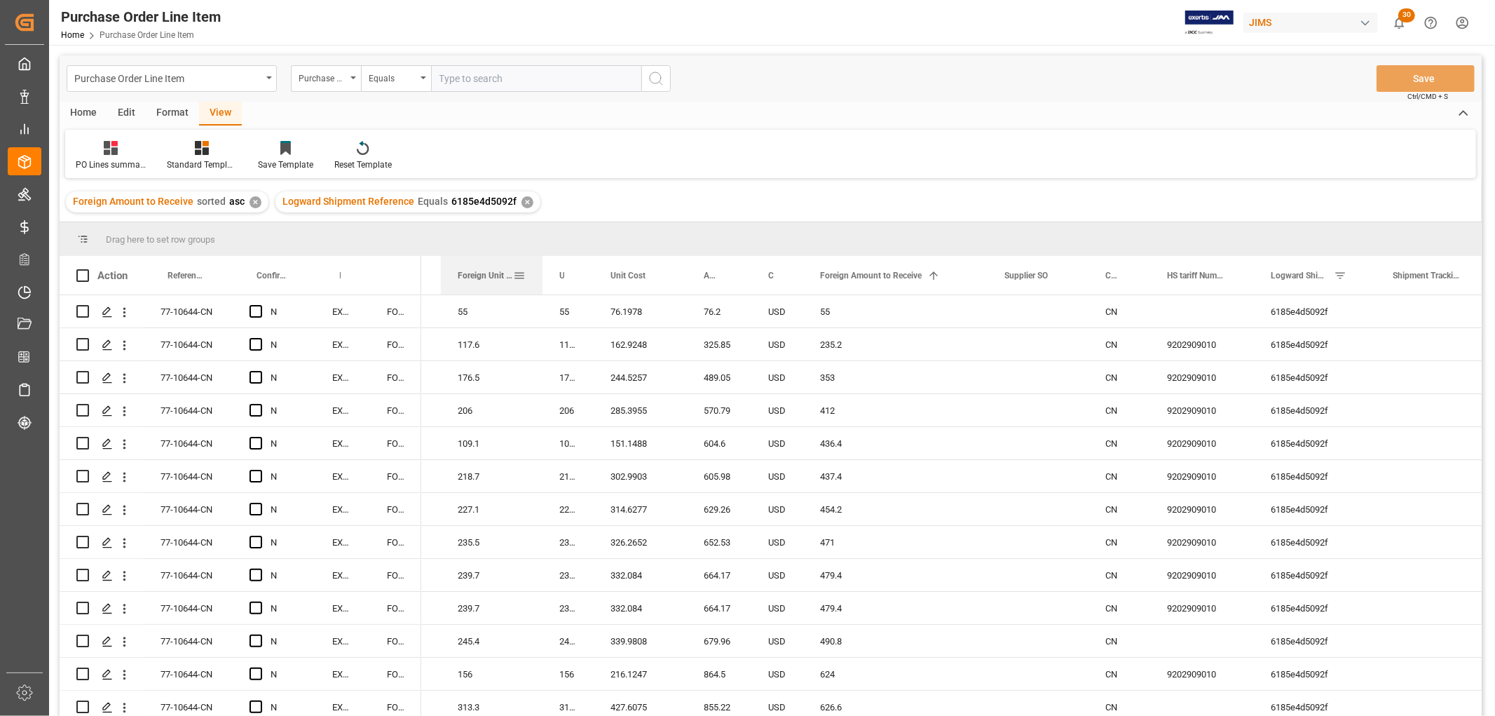
drag, startPoint x: 582, startPoint y: 267, endPoint x: 541, endPoint y: 275, distance: 41.5
click at [541, 275] on div at bounding box center [543, 275] width 6 height 39
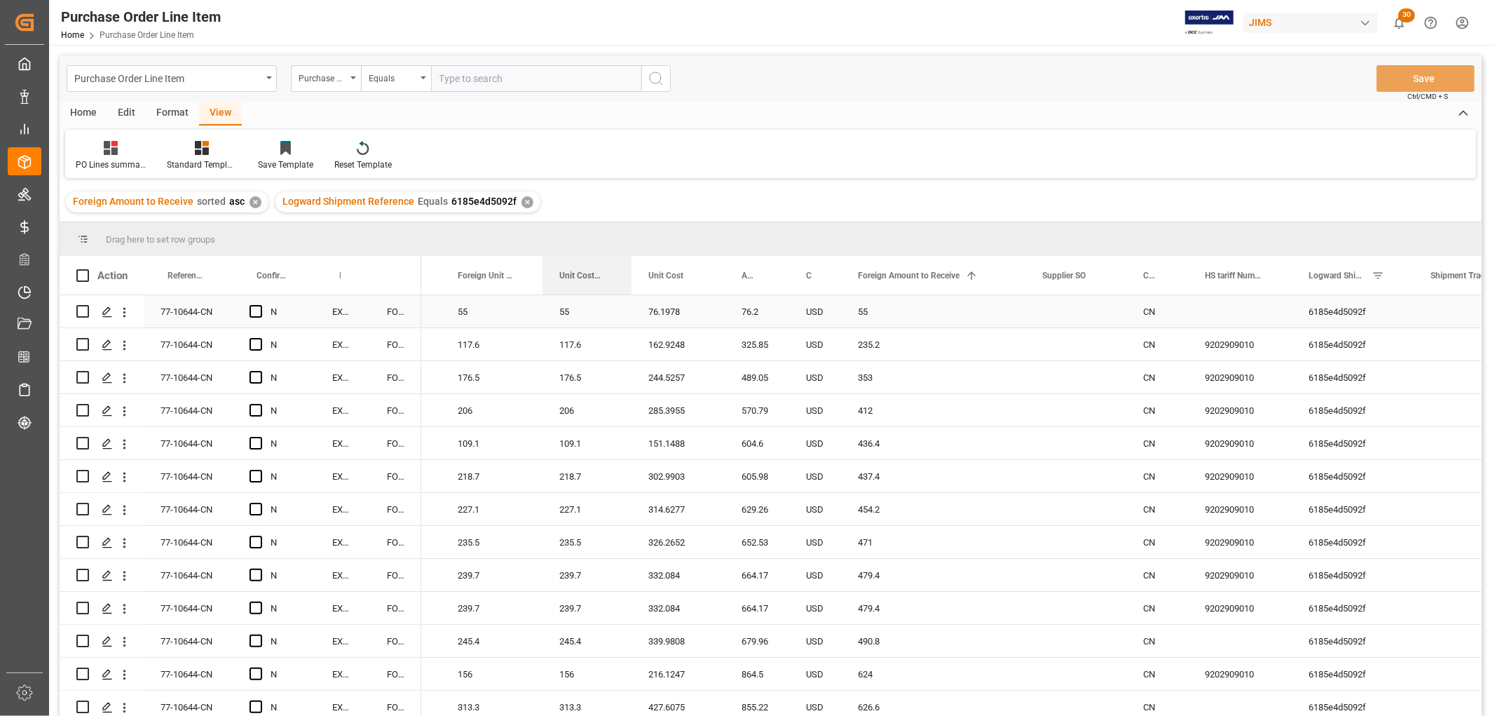
drag, startPoint x: 591, startPoint y: 262, endPoint x: 629, endPoint y: 303, distance: 56.1
click at [629, 303] on div "Action Reference 2 Vendor Incoterm Transaction Incoterm Vendor Master (by the s…" at bounding box center [771, 490] width 1422 height 469
drag, startPoint x: 583, startPoint y: 275, endPoint x: 468, endPoint y: 267, distance: 115.3
click at [468, 267] on div "Unit Cost (by the supplier)" at bounding box center [479, 275] width 43 height 39
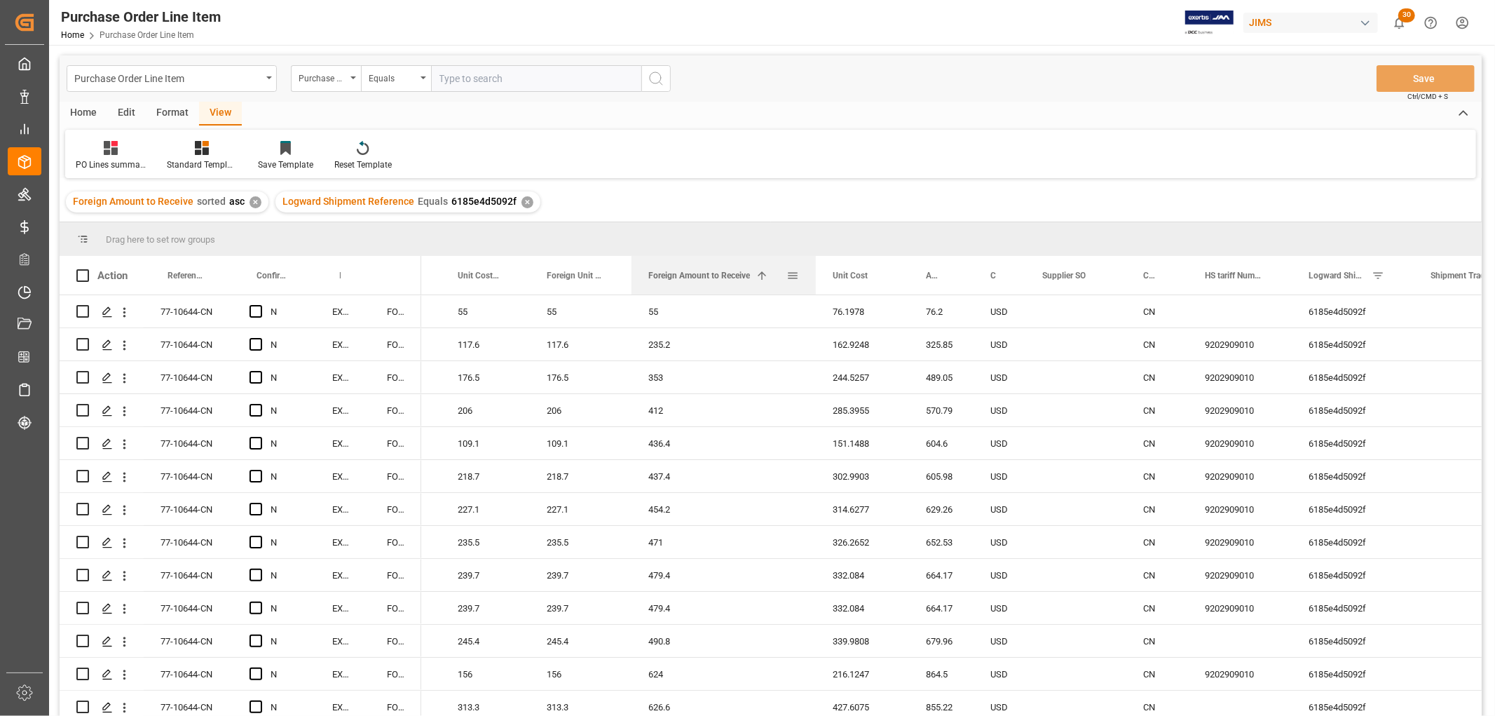
drag, startPoint x: 884, startPoint y: 277, endPoint x: 690, endPoint y: 277, distance: 194.2
click at [690, 277] on span "Foreign Amount to Receive" at bounding box center [699, 276] width 102 height 10
click at [495, 348] on div "117.6" at bounding box center [485, 344] width 89 height 32
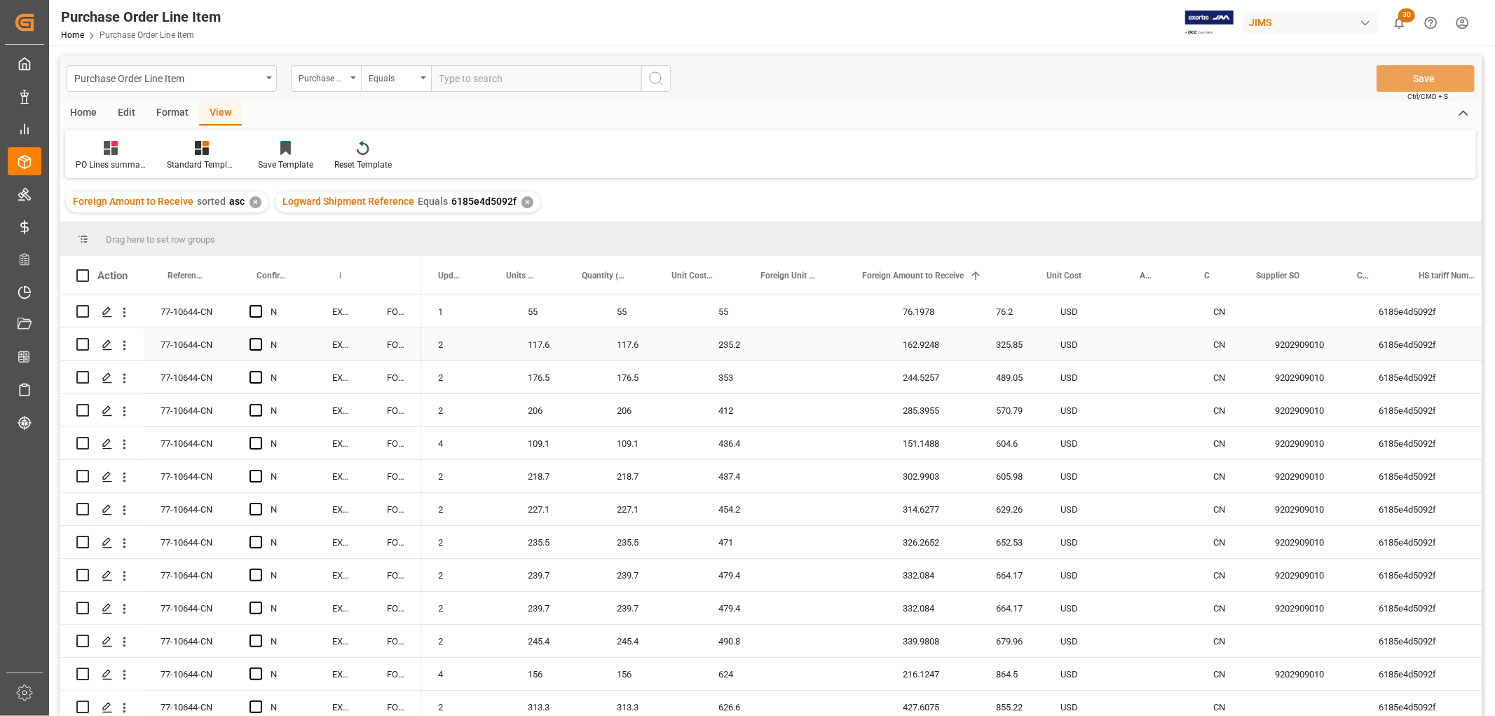
scroll to position [0, 706]
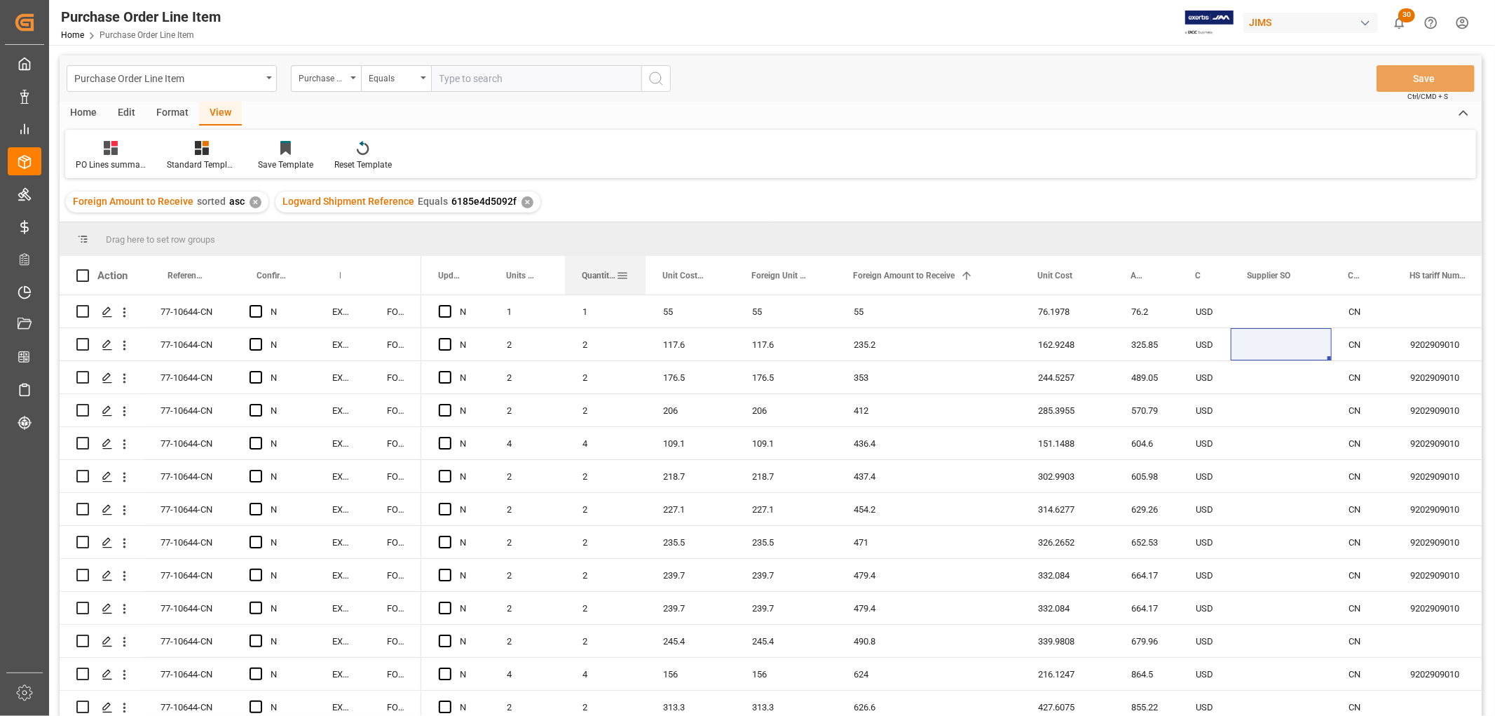
drag, startPoint x: 654, startPoint y: 268, endPoint x: 645, endPoint y: 278, distance: 12.9
click at [645, 278] on div at bounding box center [646, 275] width 6 height 39
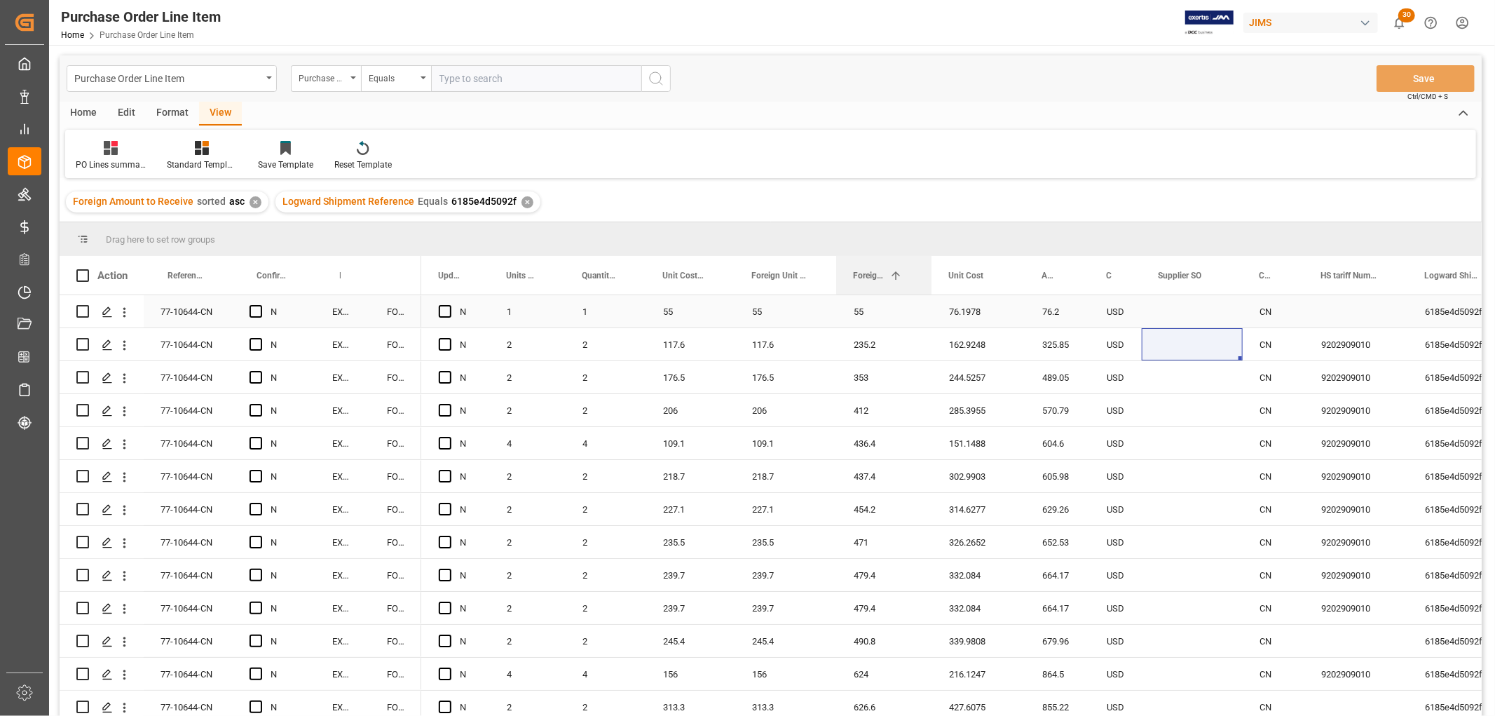
drag, startPoint x: 1018, startPoint y: 270, endPoint x: 929, endPoint y: 297, distance: 93.1
click at [929, 297] on div "Action Reference 2 Vendor Incoterm Transaction Incoterm Vendor Master (by the s…" at bounding box center [771, 490] width 1422 height 469
click at [1204, 433] on div "Press SPACE to select this row." at bounding box center [1192, 443] width 101 height 32
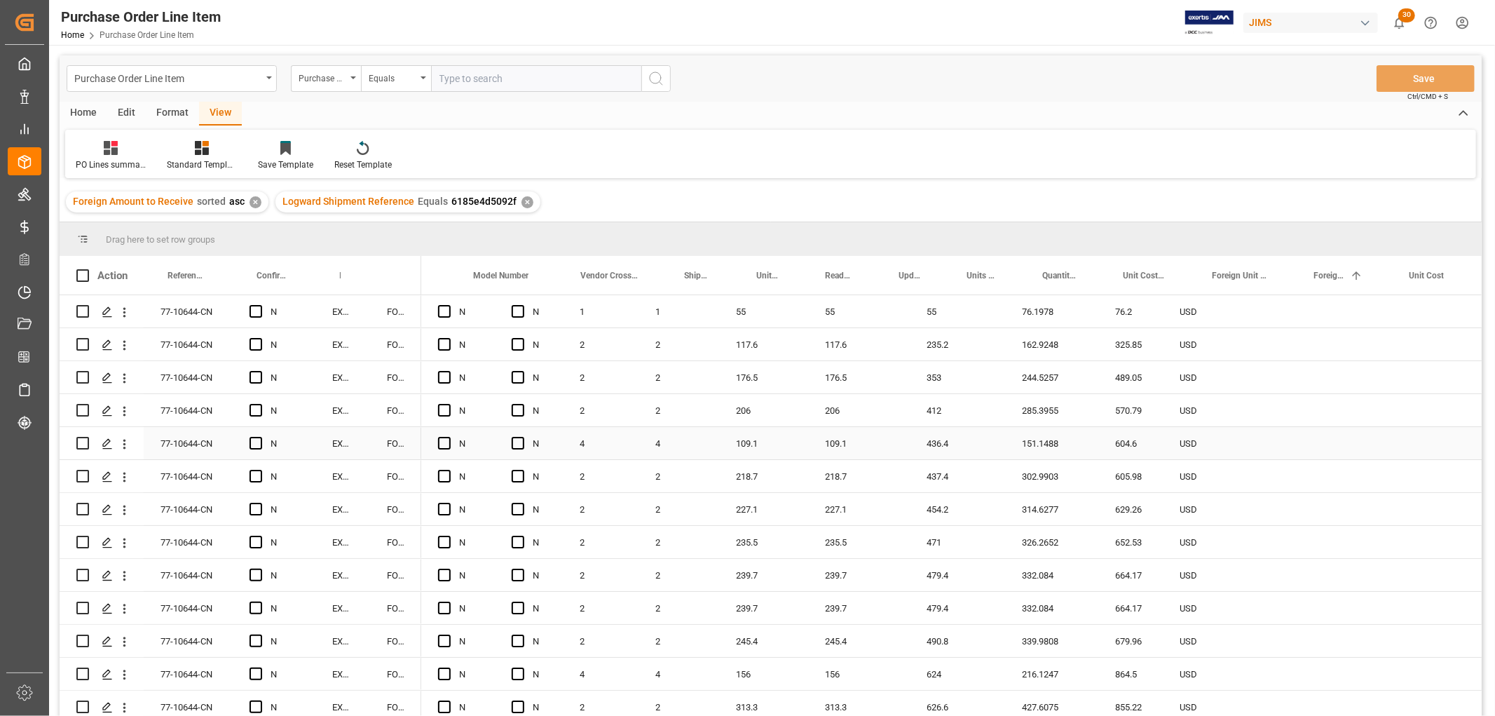
scroll to position [0, 0]
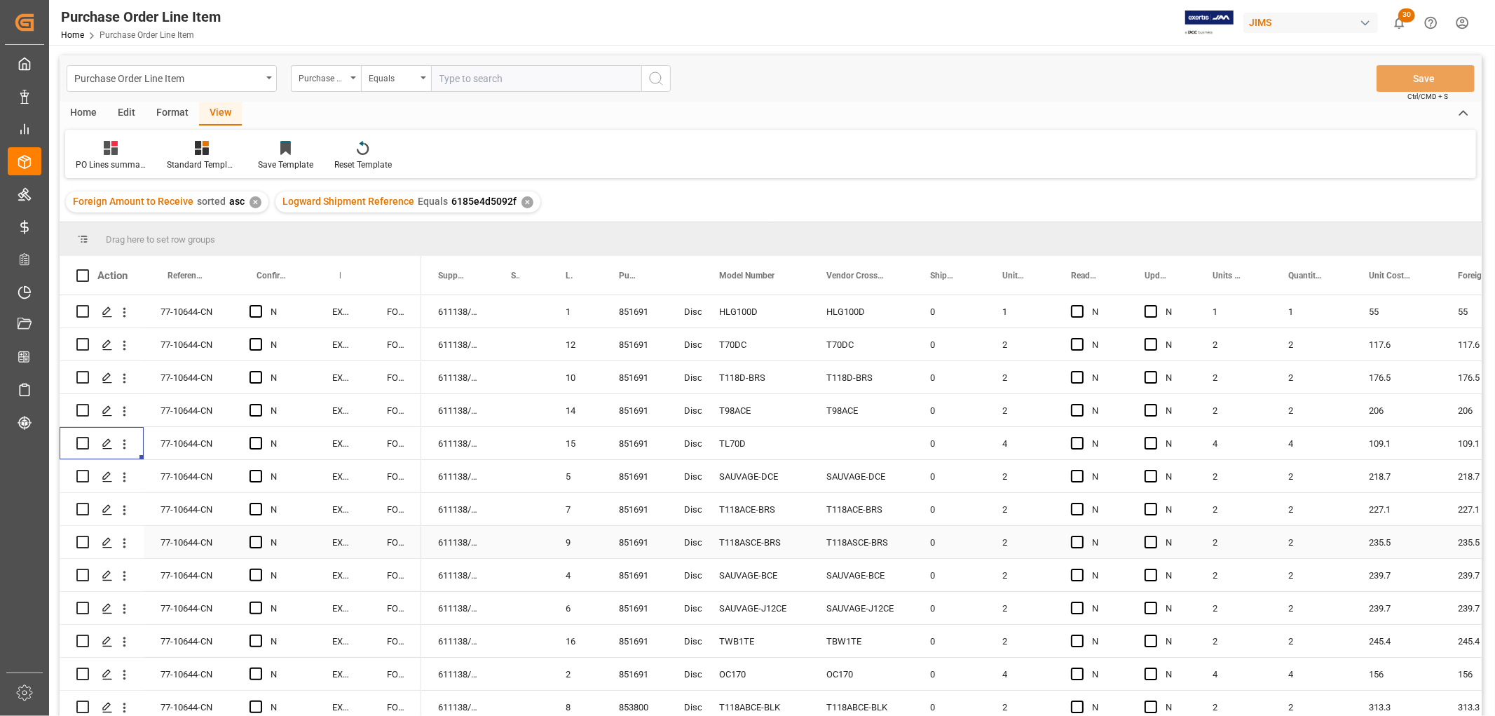
click at [520, 549] on div "Press SPACE to select this row." at bounding box center [521, 542] width 55 height 32
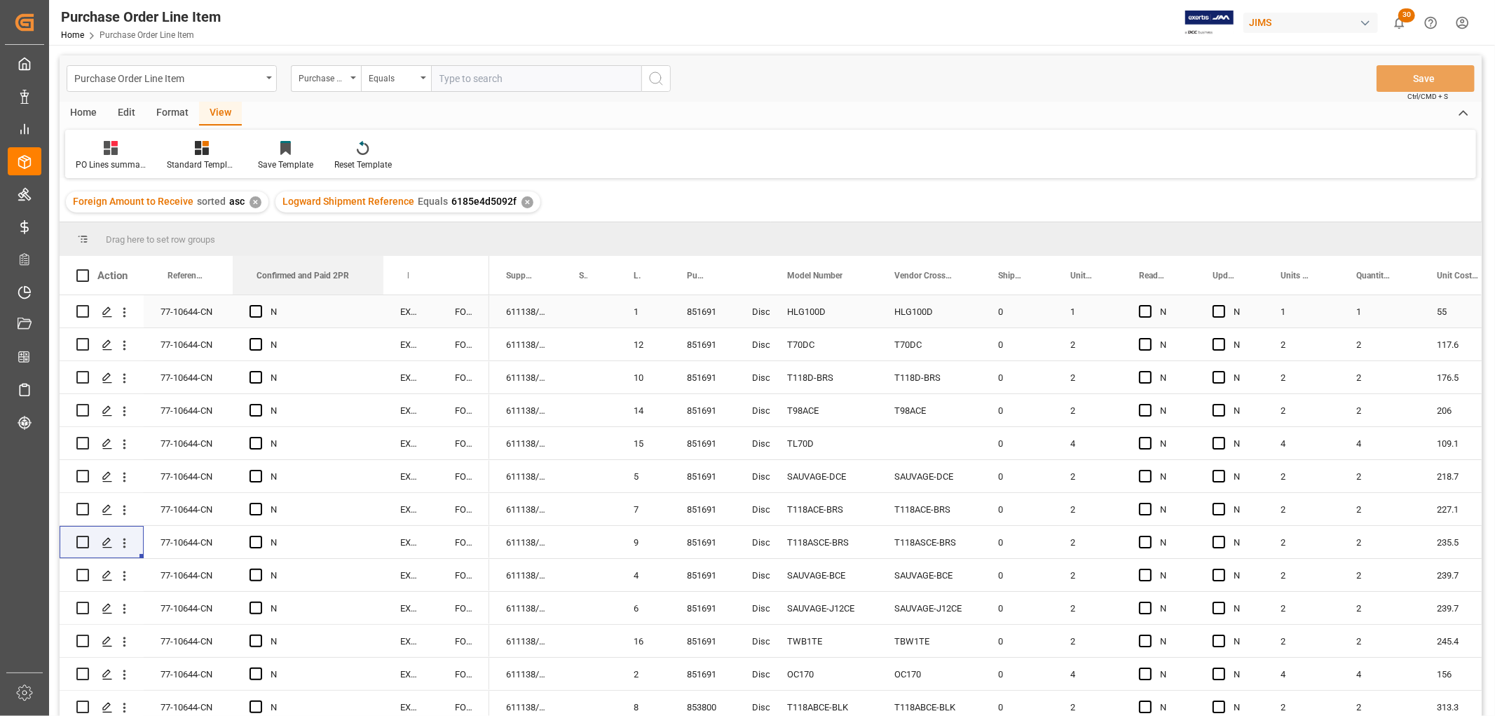
drag, startPoint x: 313, startPoint y: 274, endPoint x: 381, endPoint y: 301, distance: 73.3
click at [381, 301] on div "Action Reference 2 Vendor Incoterm Transaction Incoterm Vendor Master (by the s…" at bounding box center [771, 490] width 1422 height 469
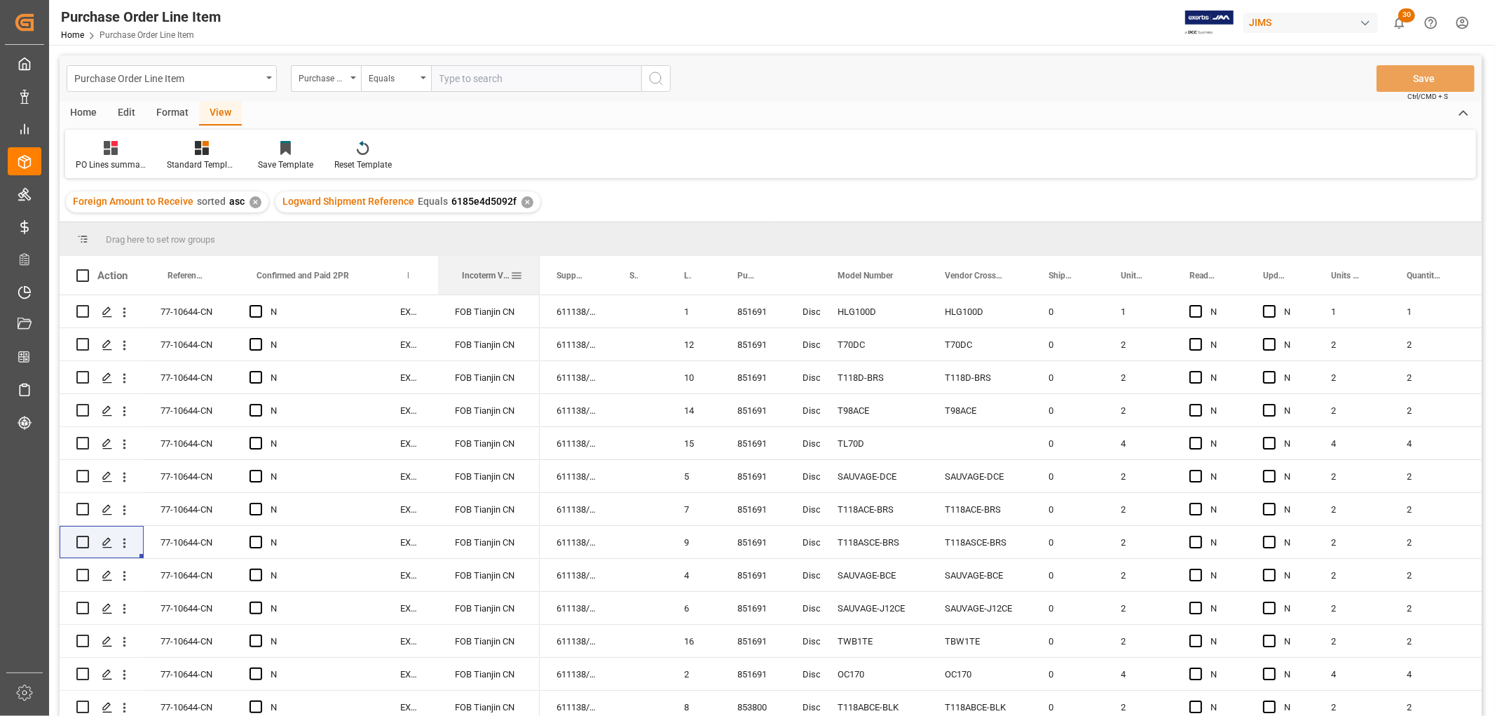
drag, startPoint x: 486, startPoint y: 268, endPoint x: 537, endPoint y: 292, distance: 55.8
click at [537, 292] on div at bounding box center [540, 275] width 6 height 39
click at [337, 334] on div "N" at bounding box center [319, 345] width 96 height 32
click at [207, 274] on span at bounding box center [209, 275] width 13 height 13
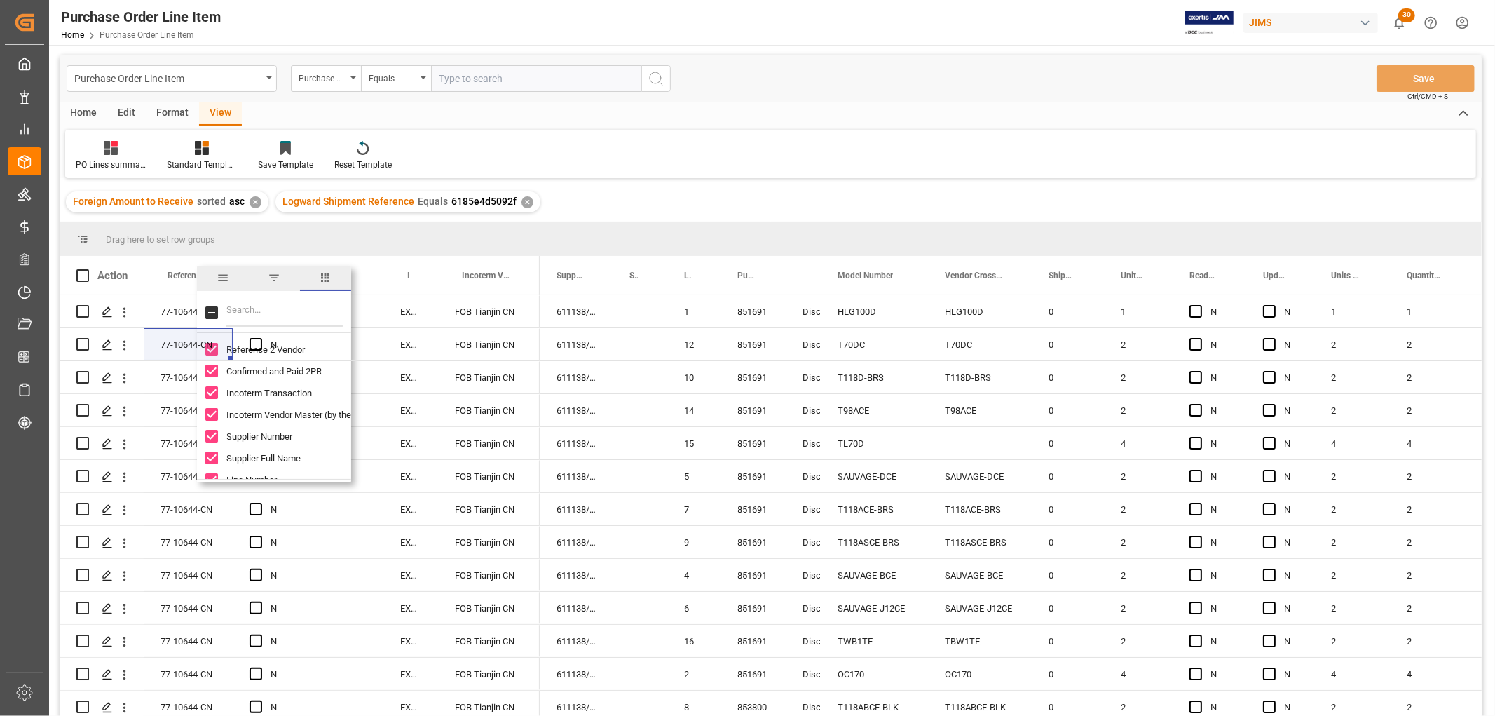
click at [330, 275] on span "columns" at bounding box center [325, 277] width 13 height 13
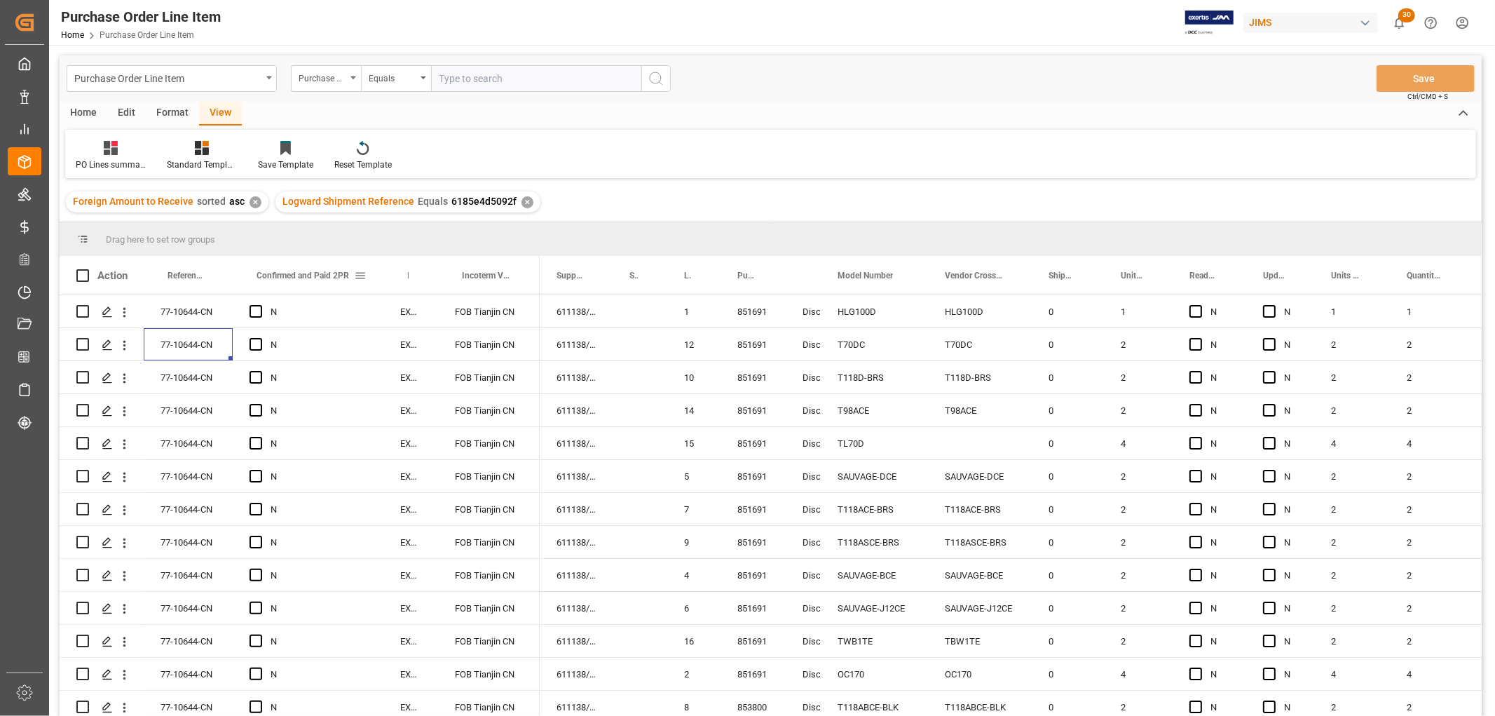
click at [362, 275] on span at bounding box center [360, 275] width 13 height 13
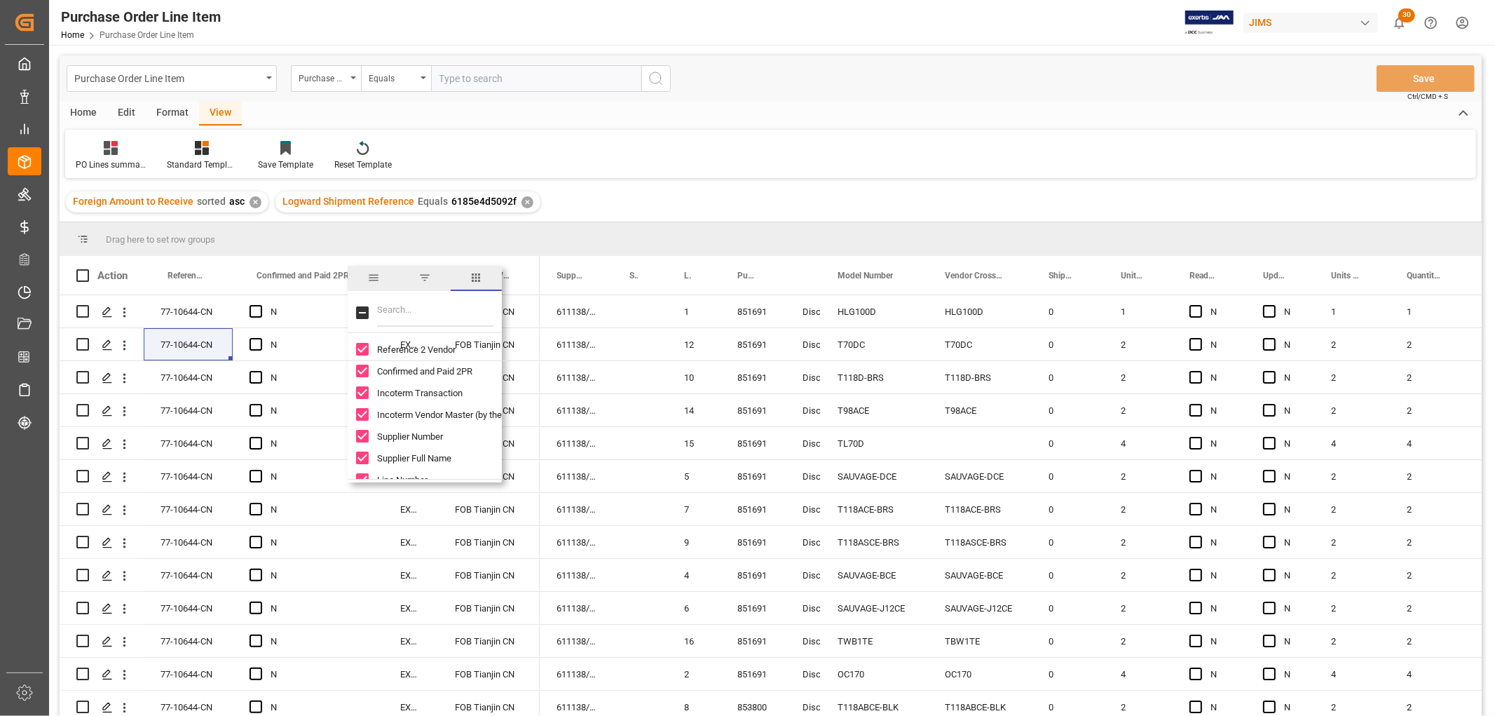
click at [388, 309] on input "Filter Columns Input" at bounding box center [435, 313] width 116 height 28
type input "s"
click at [632, 460] on div "Press SPACE to select this row." at bounding box center [640, 476] width 55 height 32
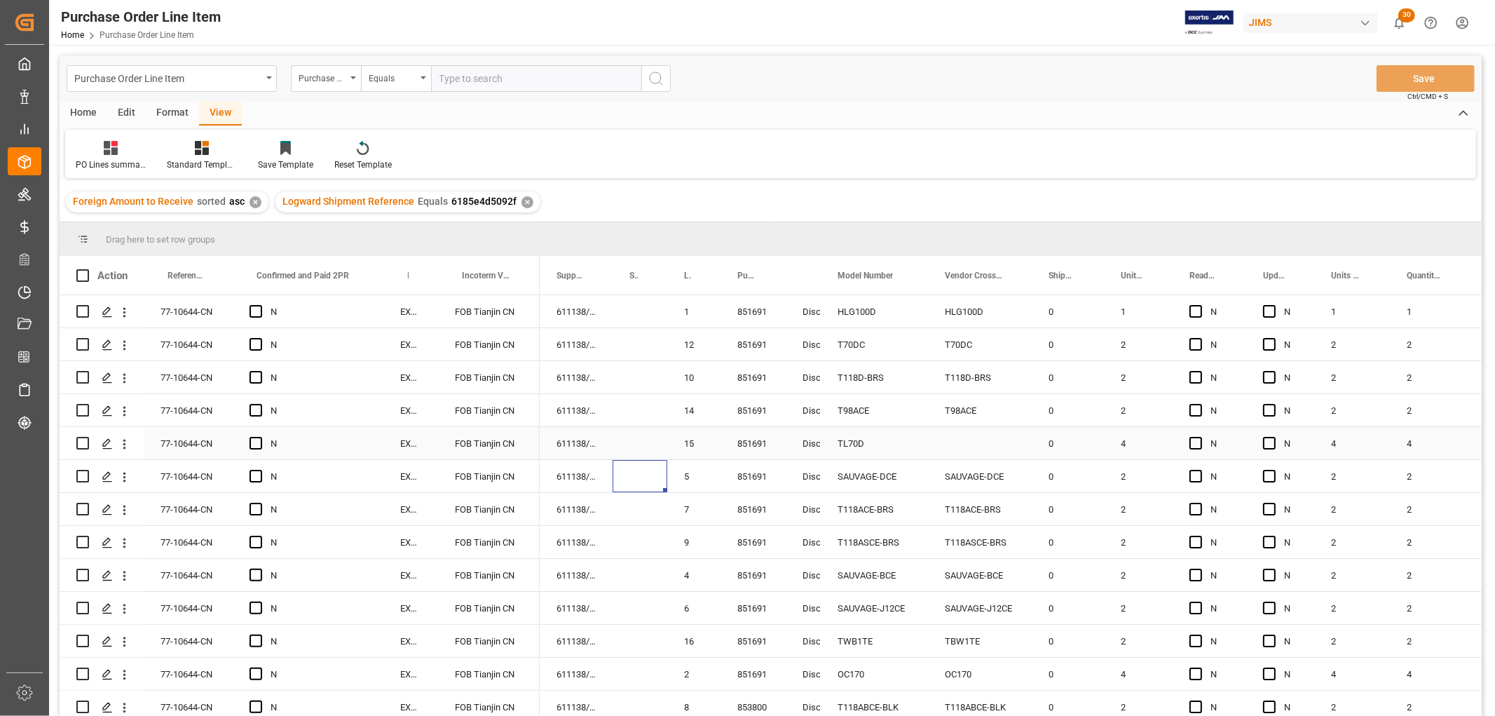
click at [362, 446] on div "N" at bounding box center [319, 444] width 96 height 32
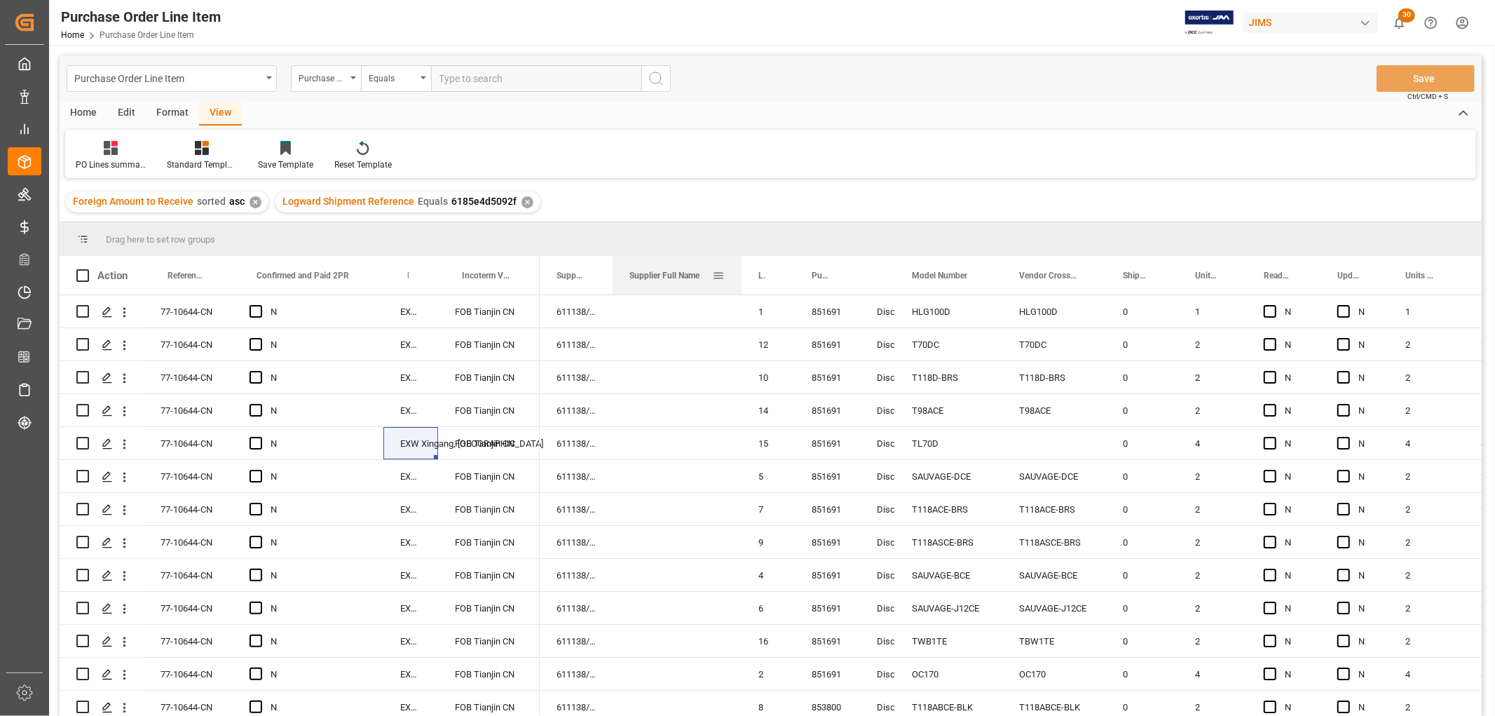
drag, startPoint x: 664, startPoint y: 265, endPoint x: 737, endPoint y: 287, distance: 76.9
click at [739, 287] on div at bounding box center [742, 275] width 6 height 39
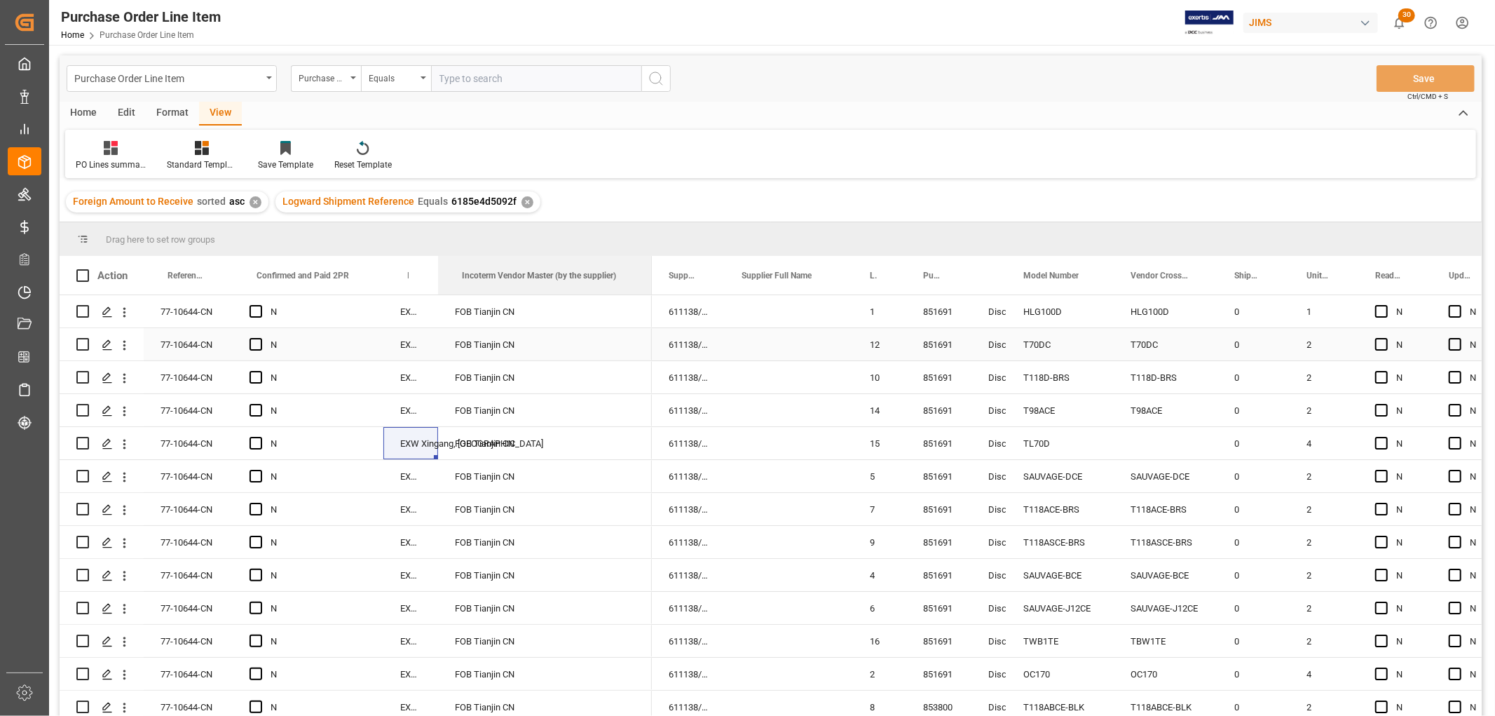
drag, startPoint x: 536, startPoint y: 263, endPoint x: 648, endPoint y: 343, distance: 138.1
click at [648, 343] on div "Action Reference 2 Vendor Incoterm Transaction Incoterm Vendor Master (by the s…" at bounding box center [771, 490] width 1422 height 469
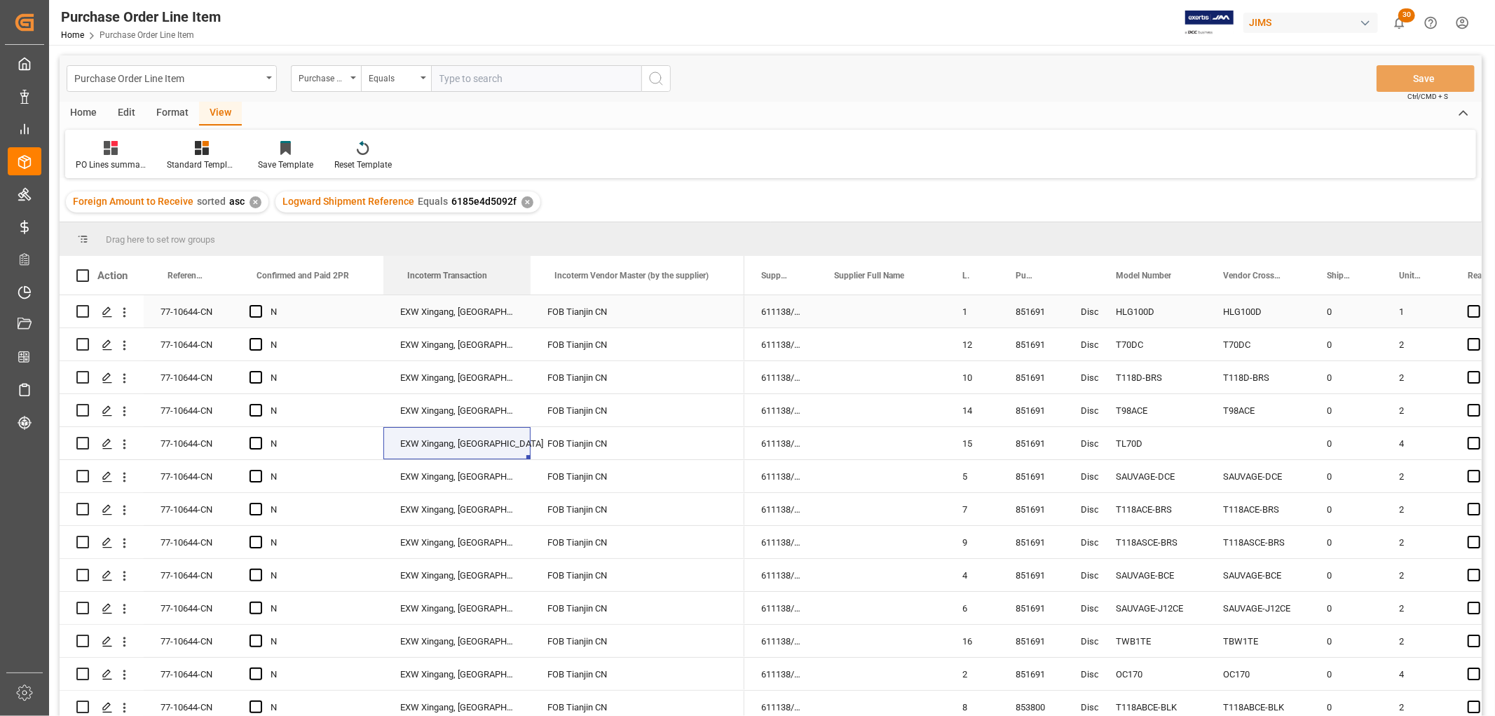
drag, startPoint x: 435, startPoint y: 269, endPoint x: 527, endPoint y: 299, distance: 97.1
click at [527, 299] on div "Action Reference 2 Vendor Incoterm Transaction Incoterm Vendor Master (by the s…" at bounding box center [771, 490] width 1422 height 469
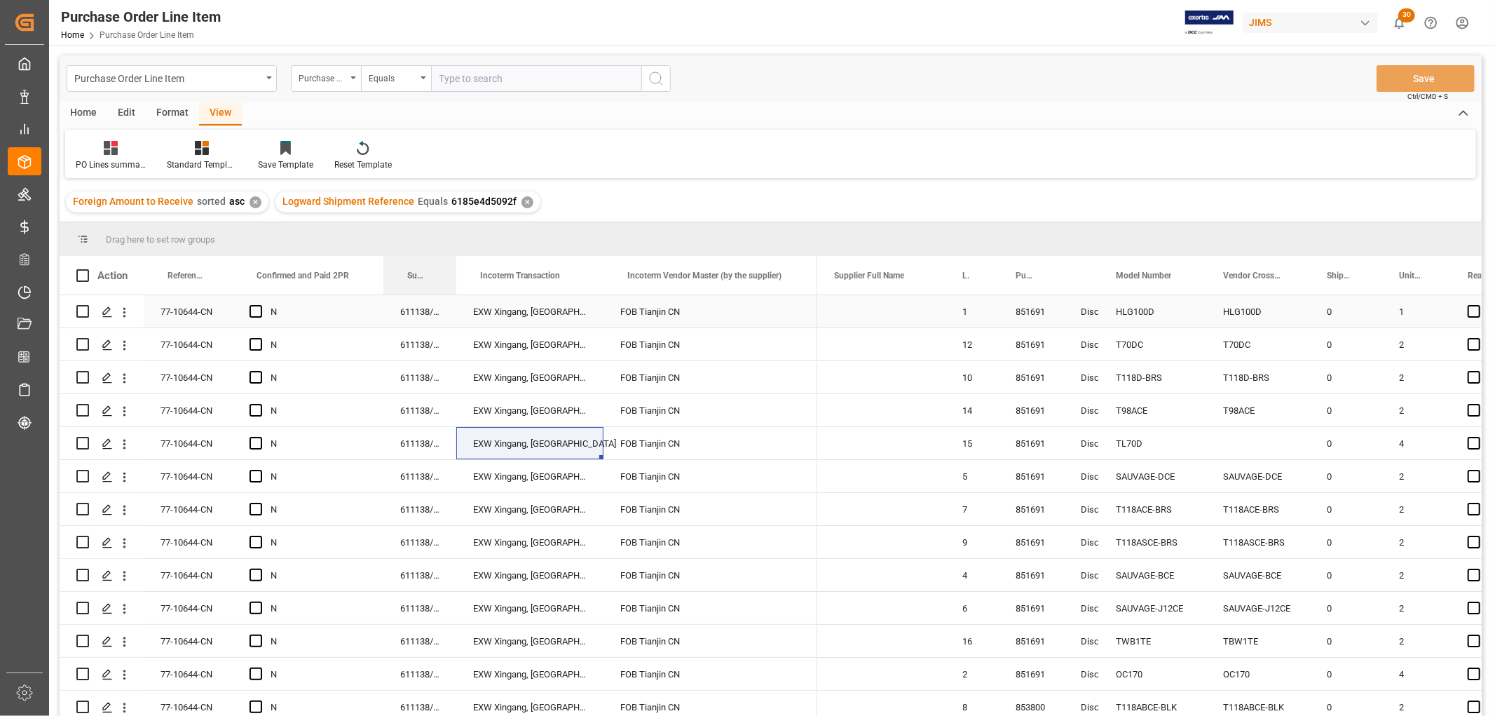
drag, startPoint x: 783, startPoint y: 275, endPoint x: 374, endPoint y: 294, distance: 409.1
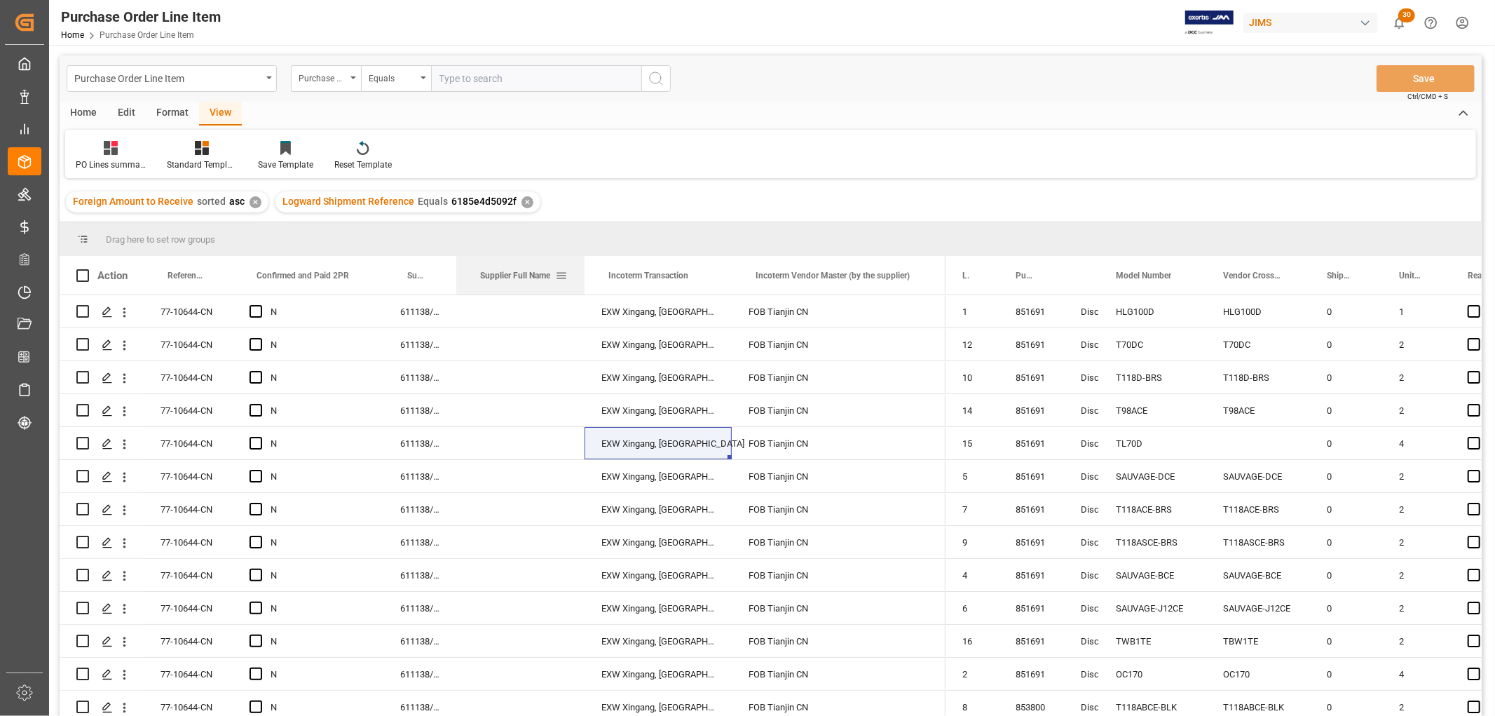
drag, startPoint x: 849, startPoint y: 279, endPoint x: 486, endPoint y: 289, distance: 363.2
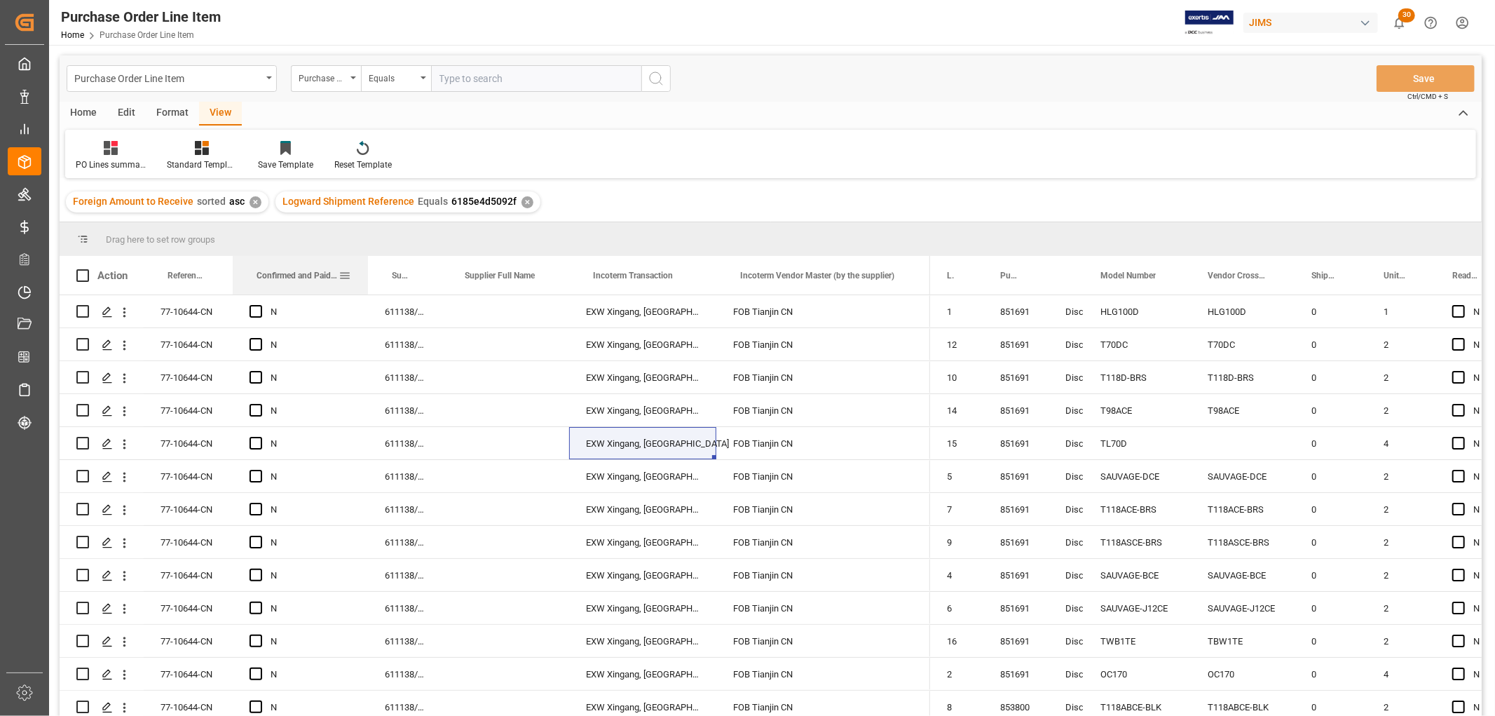
drag, startPoint x: 381, startPoint y: 269, endPoint x: 366, endPoint y: 274, distance: 16.2
click at [366, 274] on div at bounding box center [368, 275] width 6 height 39
drag, startPoint x: 568, startPoint y: 265, endPoint x: 561, endPoint y: 275, distance: 11.7
click at [561, 275] on div at bounding box center [563, 275] width 6 height 39
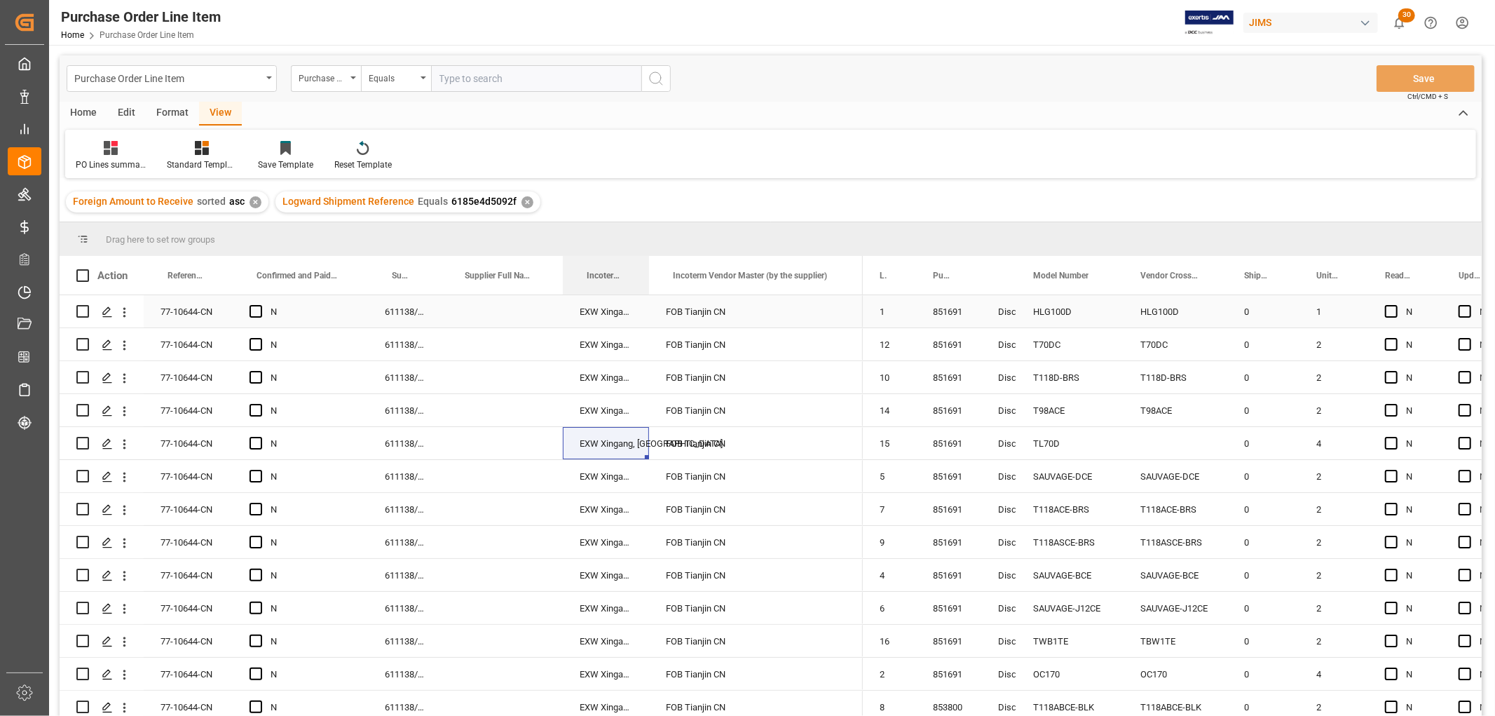
drag, startPoint x: 709, startPoint y: 273, endPoint x: 648, endPoint y: 299, distance: 66.3
click at [648, 299] on div "Action Reference 2 Vendor Incoterm Transaction Incoterm Vendor Master (by the s…" at bounding box center [771, 490] width 1422 height 469
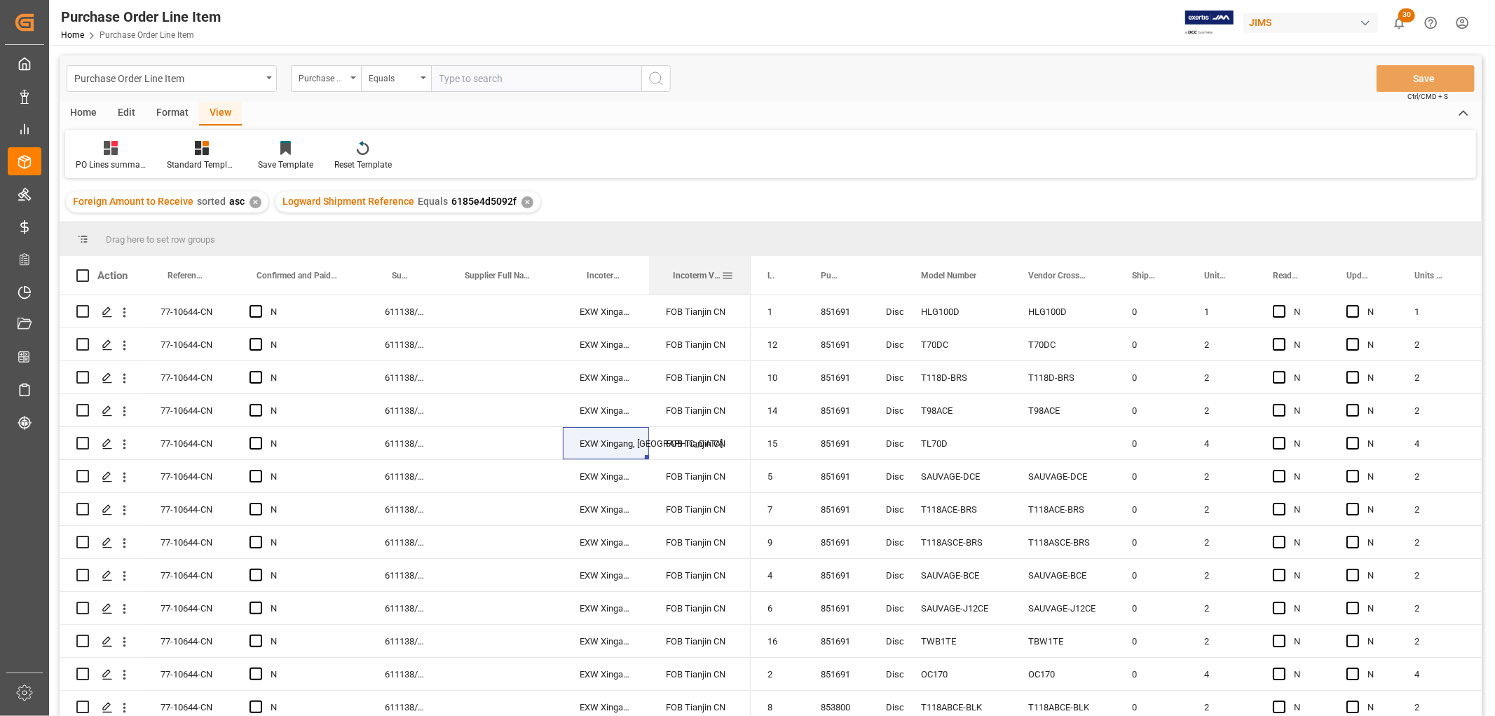
drag, startPoint x: 861, startPoint y: 268, endPoint x: 749, endPoint y: 276, distance: 112.4
click at [749, 276] on div at bounding box center [751, 275] width 6 height 39
drag, startPoint x: 831, startPoint y: 268, endPoint x: 780, endPoint y: 268, distance: 51.2
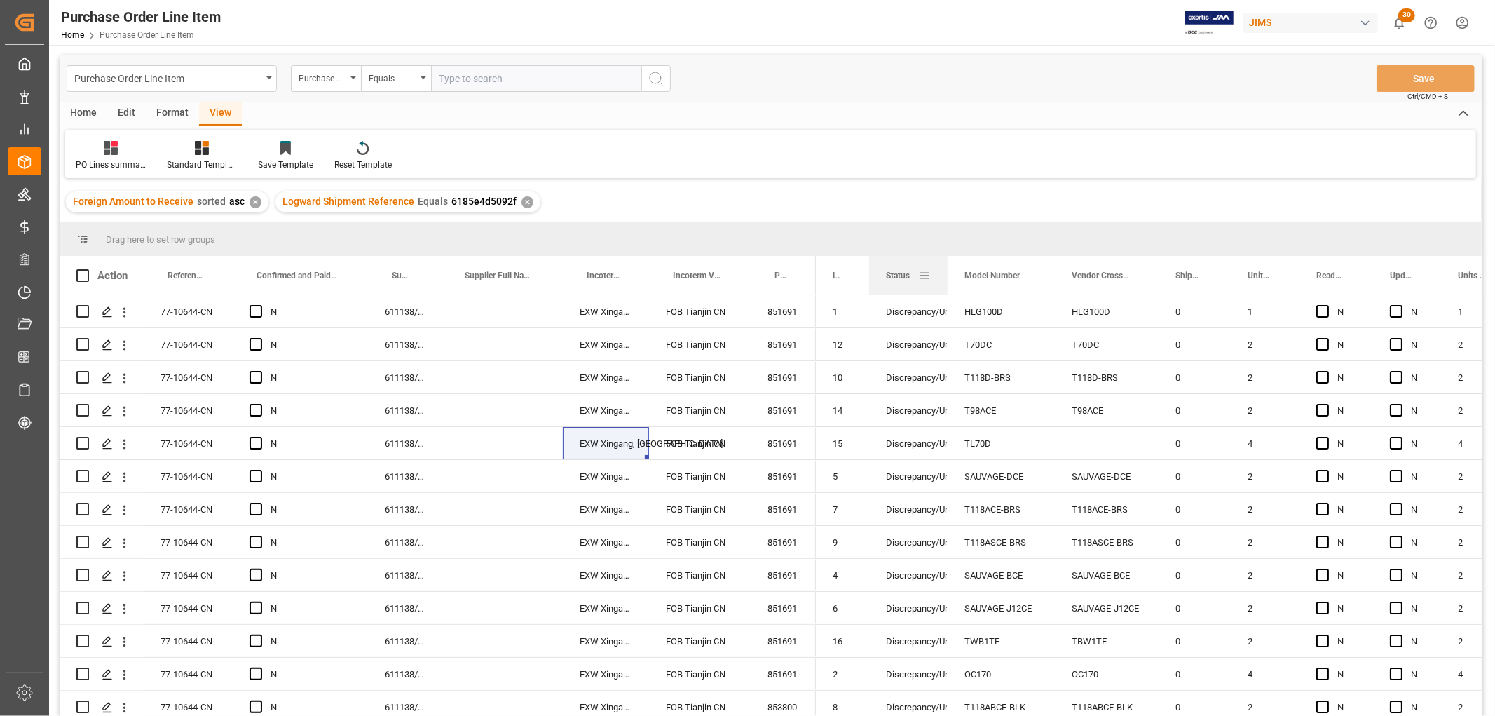
drag, startPoint x: 901, startPoint y: 268, endPoint x: 945, endPoint y: 278, distance: 44.4
click at [945, 278] on div at bounding box center [948, 275] width 6 height 39
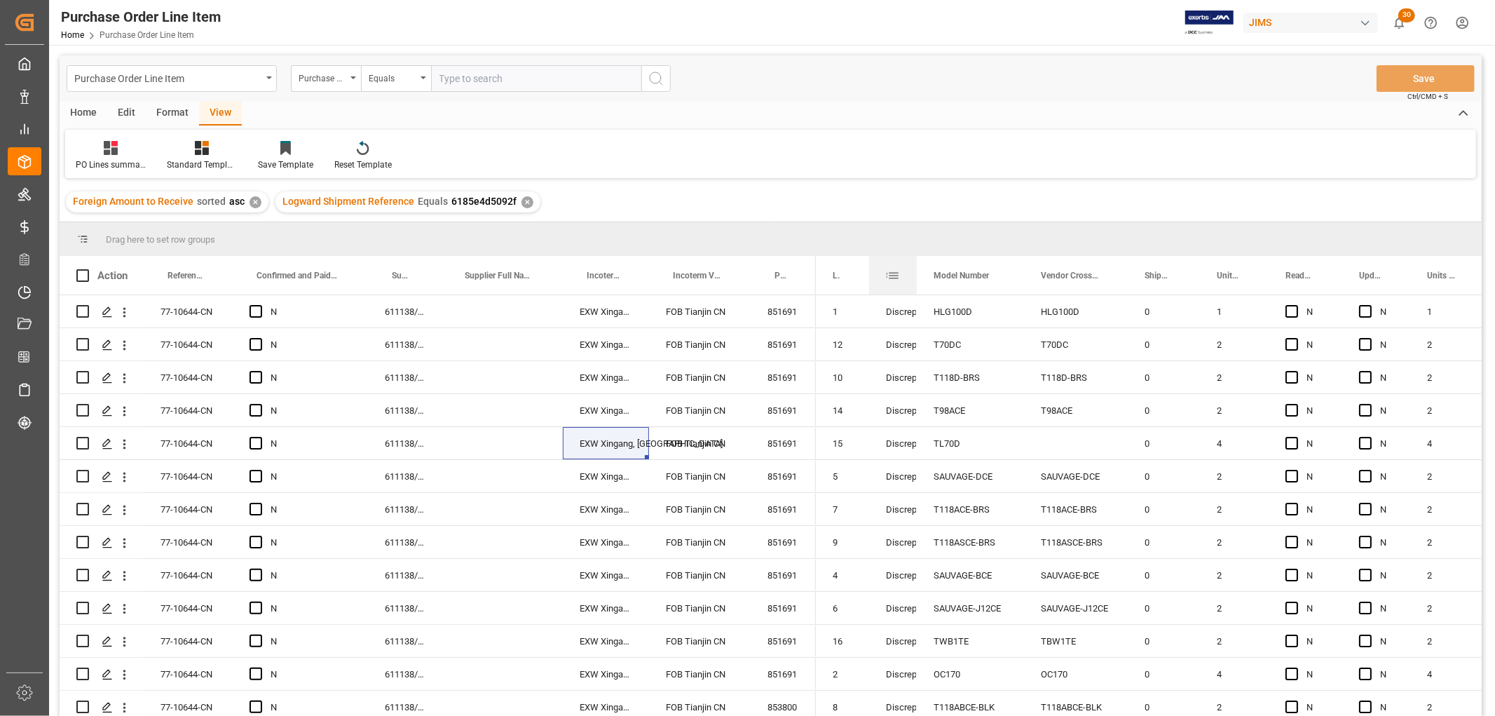
drag, startPoint x: 946, startPoint y: 268, endPoint x: 915, endPoint y: 287, distance: 36.6
click at [915, 287] on div at bounding box center [917, 275] width 6 height 39
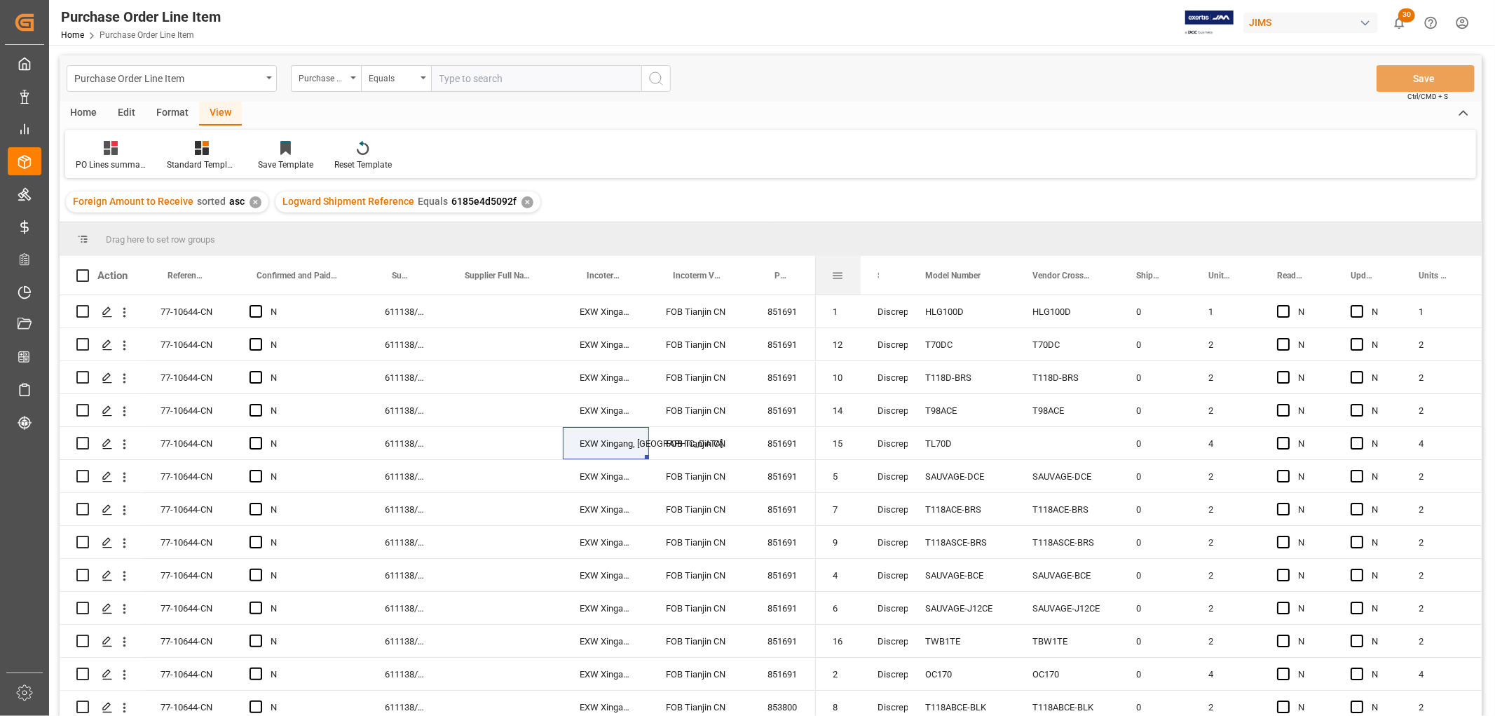
drag, startPoint x: 867, startPoint y: 269, endPoint x: 859, endPoint y: 276, distance: 10.9
click at [859, 276] on div at bounding box center [861, 275] width 6 height 39
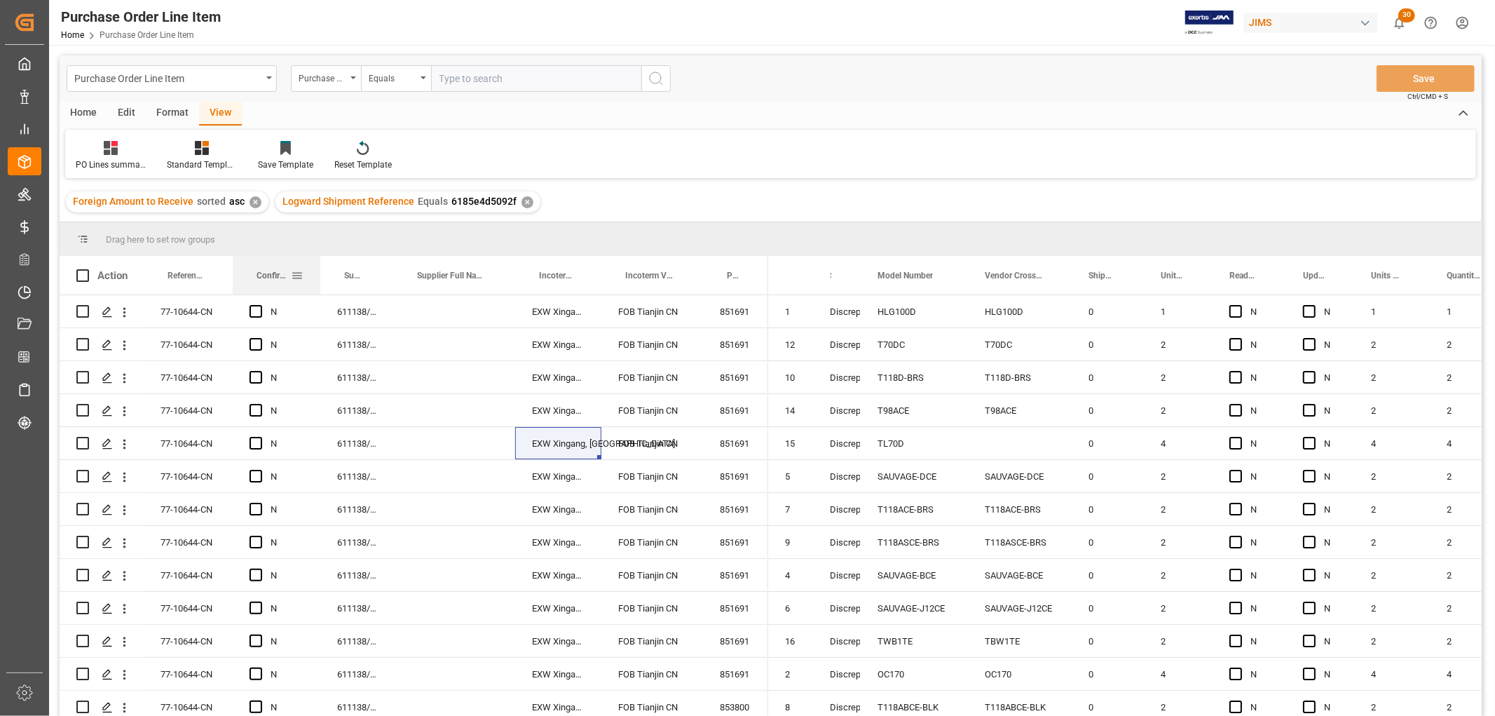
drag, startPoint x: 364, startPoint y: 267, endPoint x: 317, endPoint y: 293, distance: 54.3
click at [318, 293] on div at bounding box center [321, 275] width 6 height 39
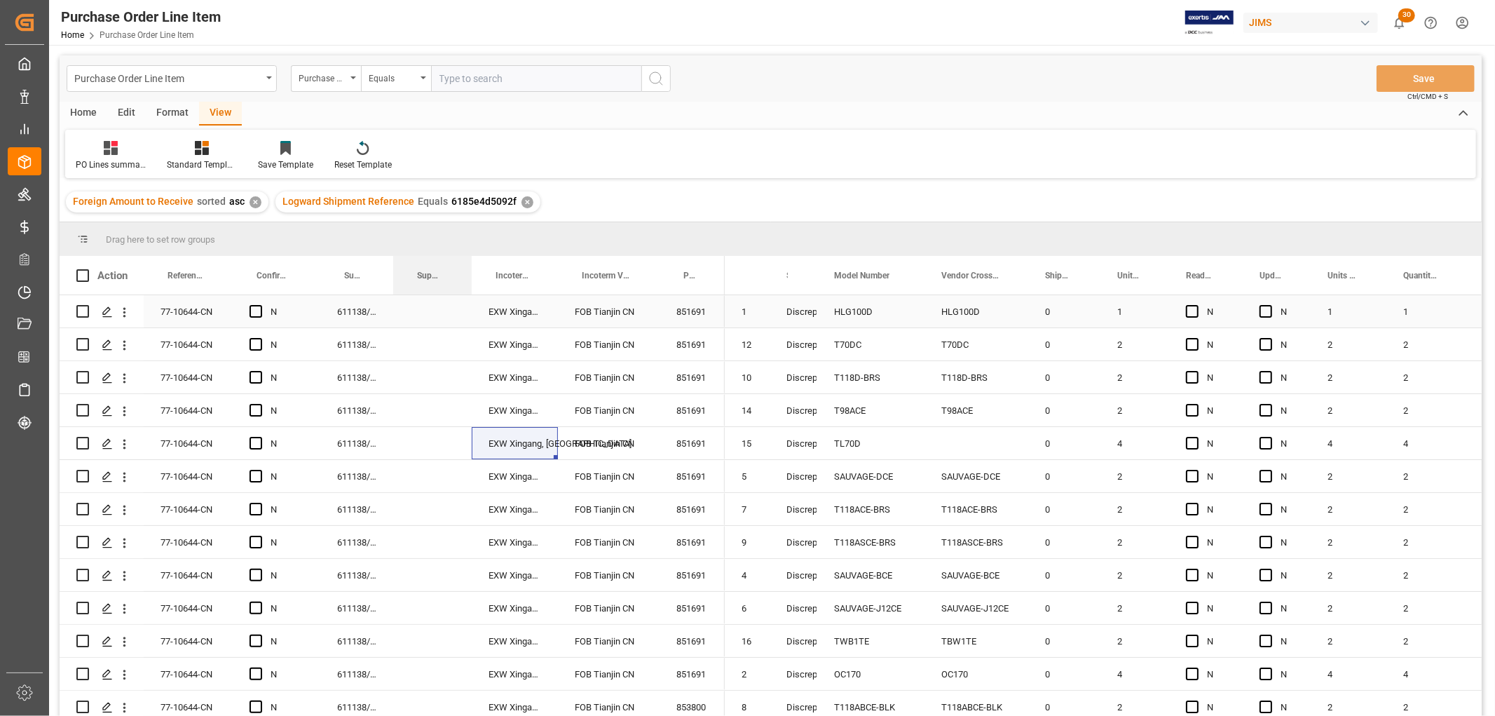
drag, startPoint x: 513, startPoint y: 271, endPoint x: 470, endPoint y: 299, distance: 52.1
click at [470, 299] on div "Action Reference 2 Vendor Incoterm Transaction Incoterm Vendor Master (by the s…" at bounding box center [771, 490] width 1422 height 469
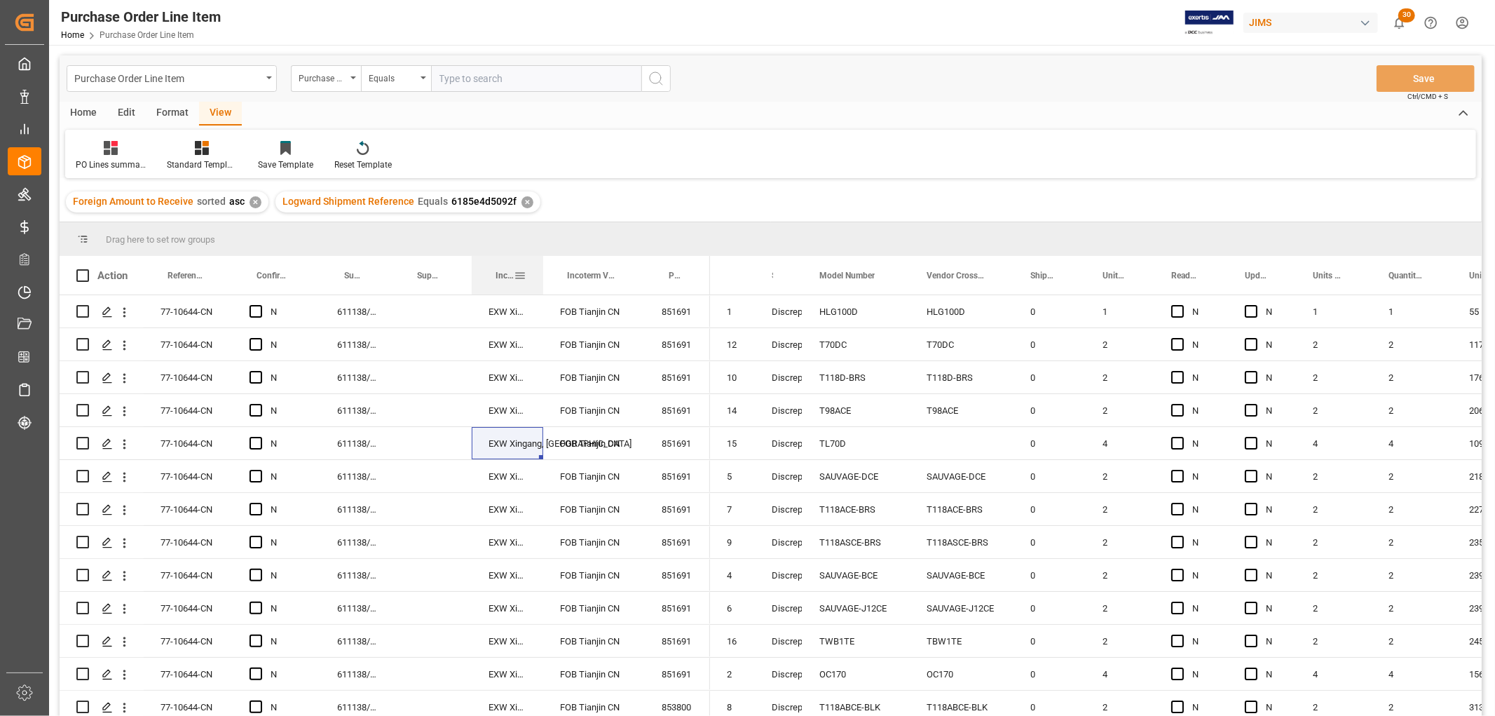
drag, startPoint x: 557, startPoint y: 269, endPoint x: 542, endPoint y: 281, distance: 18.9
click at [542, 281] on div at bounding box center [543, 275] width 6 height 39
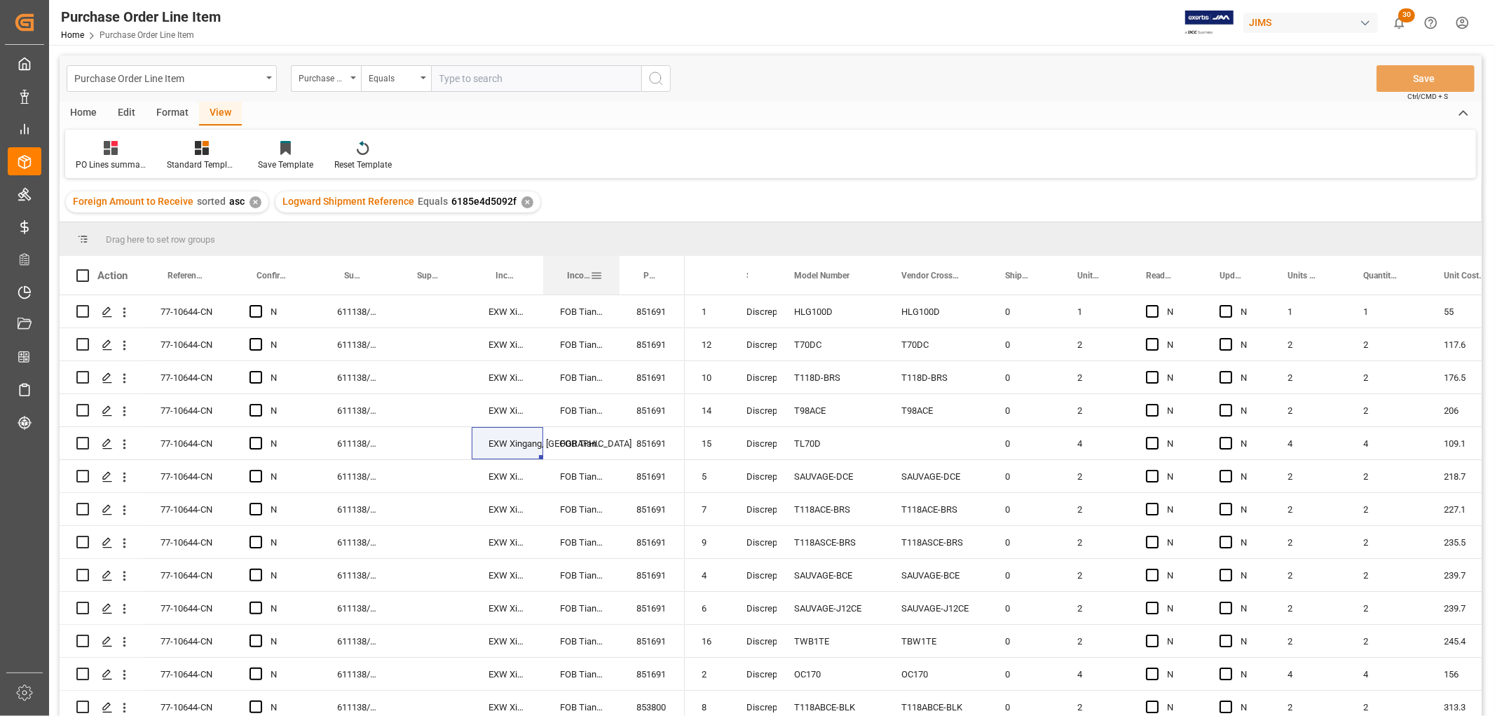
drag, startPoint x: 643, startPoint y: 272, endPoint x: 618, endPoint y: 287, distance: 29.6
click at [618, 287] on div at bounding box center [620, 275] width 6 height 39
drag, startPoint x: 1424, startPoint y: 264, endPoint x: 1412, endPoint y: 272, distance: 14.2
click at [1412, 272] on div at bounding box center [1415, 275] width 6 height 39
click at [1339, 269] on div at bounding box center [1342, 275] width 6 height 39
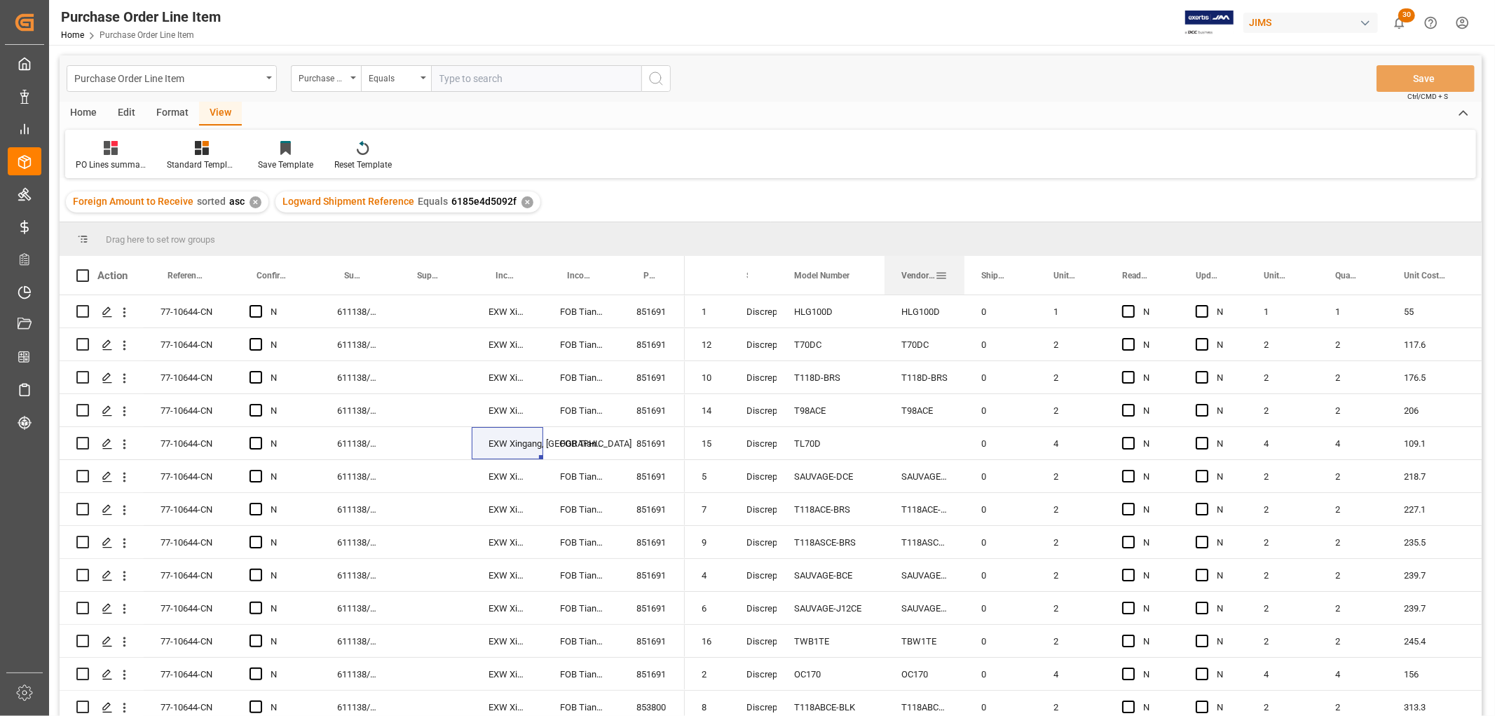
drag, startPoint x: 985, startPoint y: 267, endPoint x: 962, endPoint y: 290, distance: 33.2
click at [962, 290] on div at bounding box center [965, 275] width 6 height 39
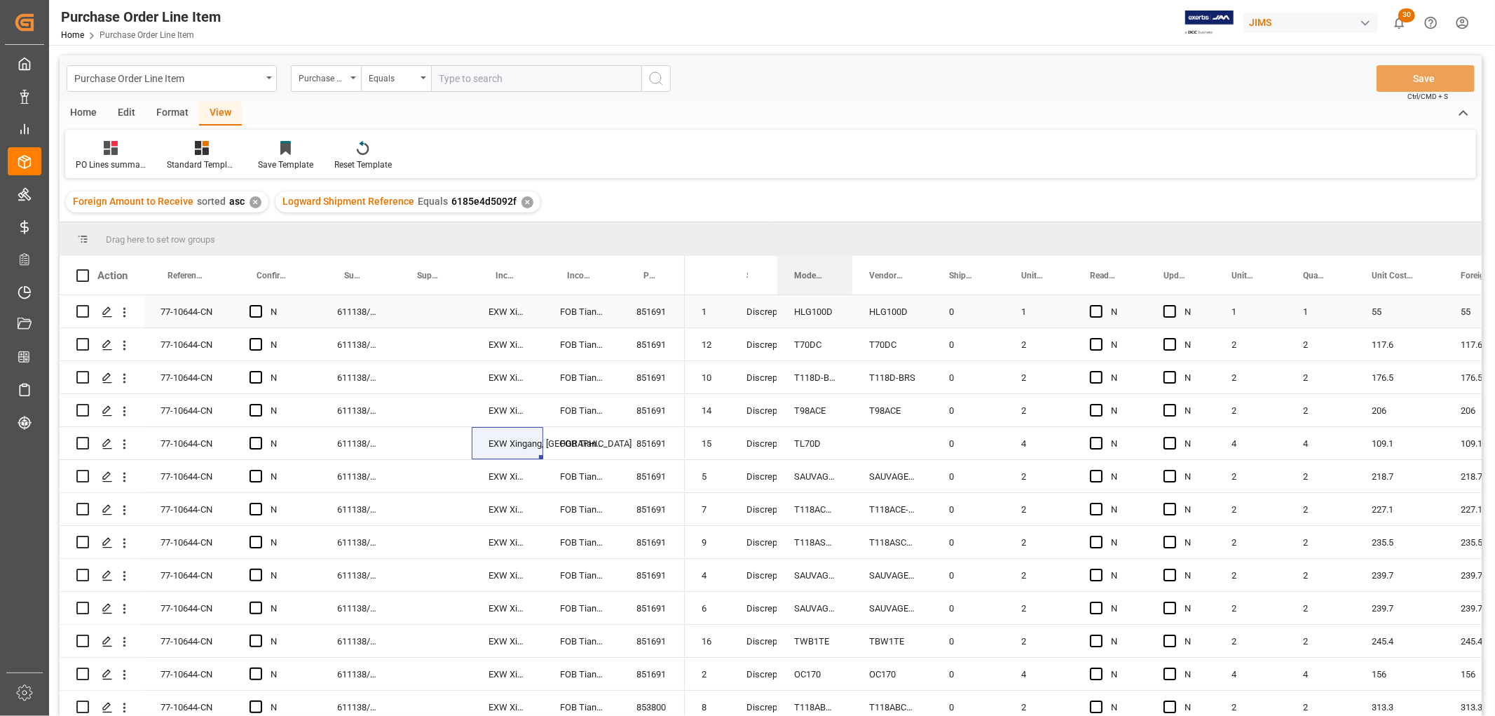
drag, startPoint x: 884, startPoint y: 268, endPoint x: 852, endPoint y: 299, distance: 44.1
click at [852, 299] on div "Action Reference 2 Vendor Incoterm Transaction Incoterm Vendor Master (by the s…" at bounding box center [771, 490] width 1422 height 469
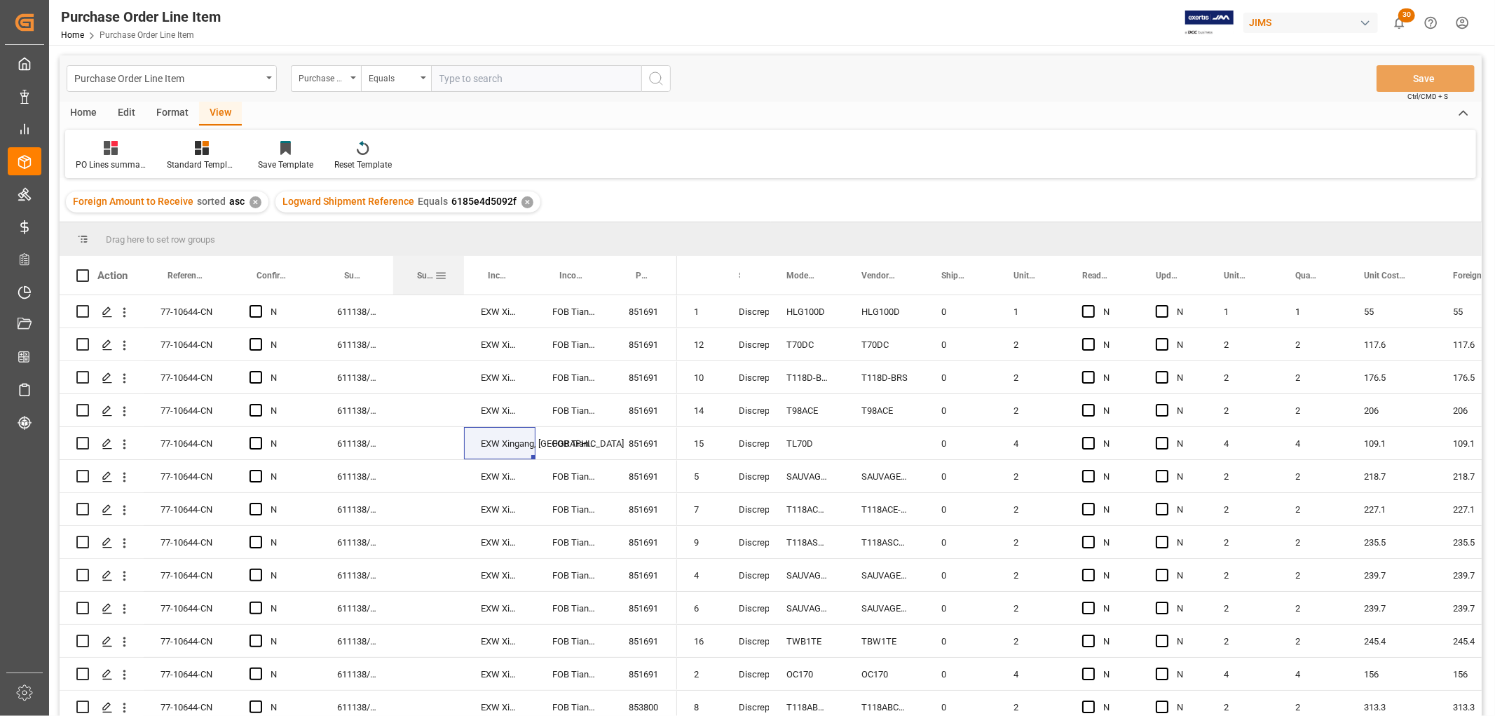
drag, startPoint x: 468, startPoint y: 270, endPoint x: 461, endPoint y: 282, distance: 14.8
click at [461, 282] on div at bounding box center [464, 275] width 6 height 39
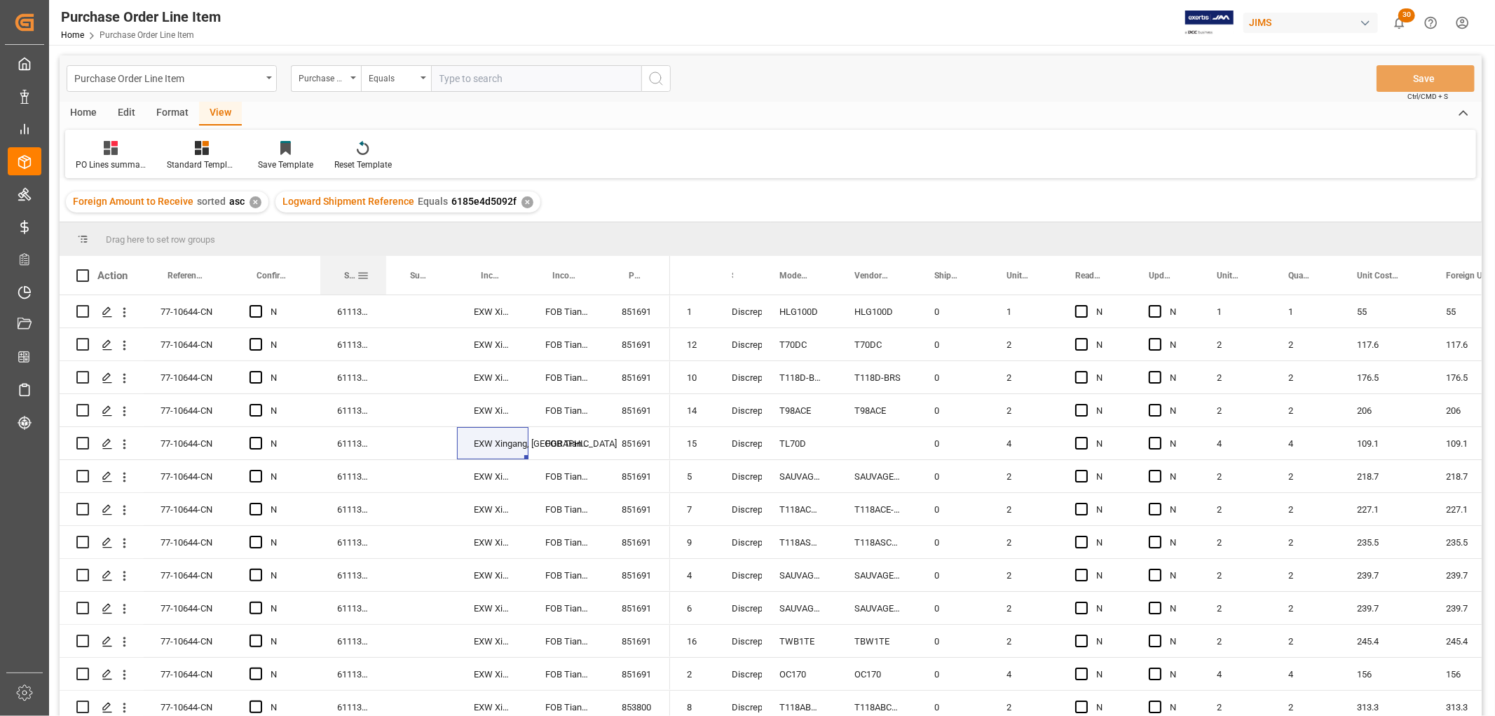
drag, startPoint x: 390, startPoint y: 274, endPoint x: 383, endPoint y: 277, distance: 7.5
click at [383, 277] on div at bounding box center [386, 275] width 6 height 39
click at [231, 277] on div at bounding box center [233, 275] width 6 height 39
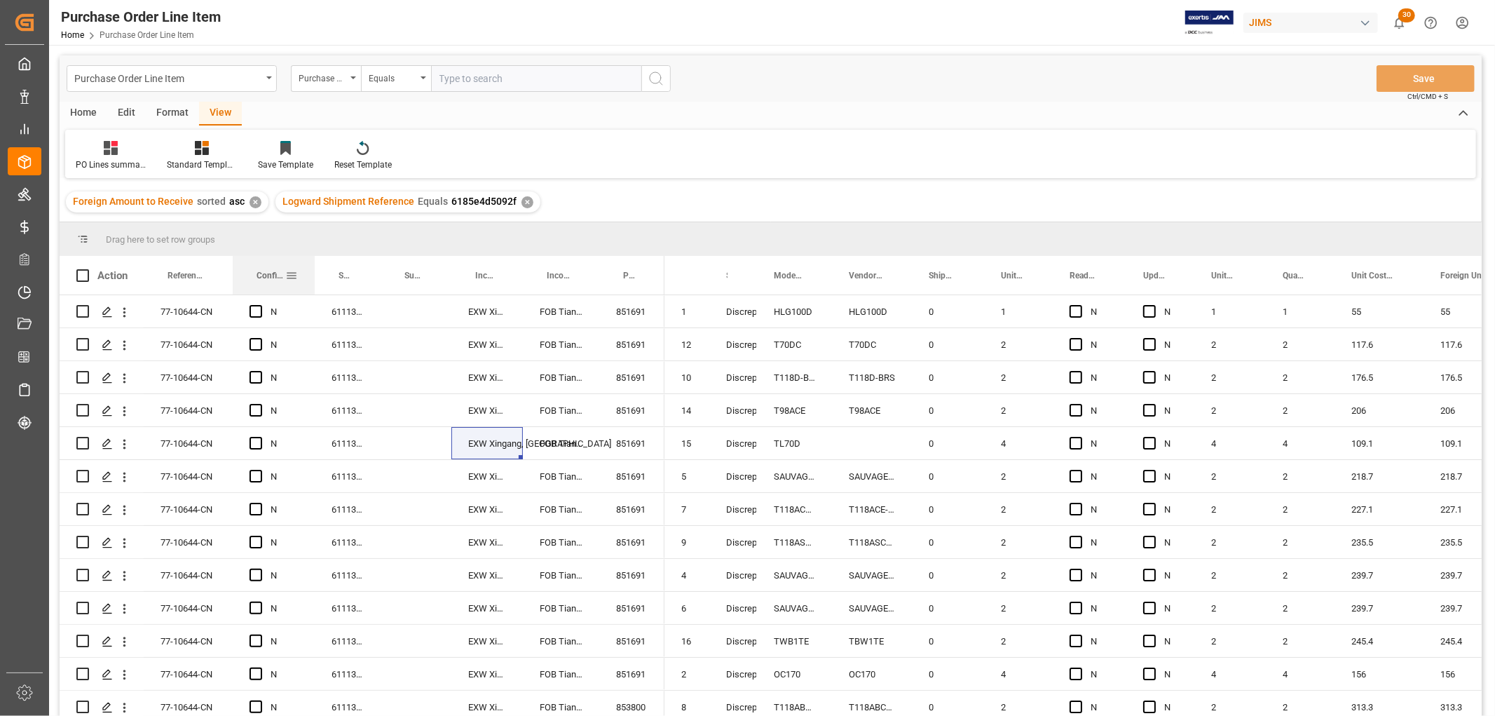
drag, startPoint x: 318, startPoint y: 273, endPoint x: 313, endPoint y: 284, distance: 11.9
click at [313, 284] on div at bounding box center [315, 275] width 6 height 39
click at [376, 270] on div at bounding box center [378, 275] width 6 height 39
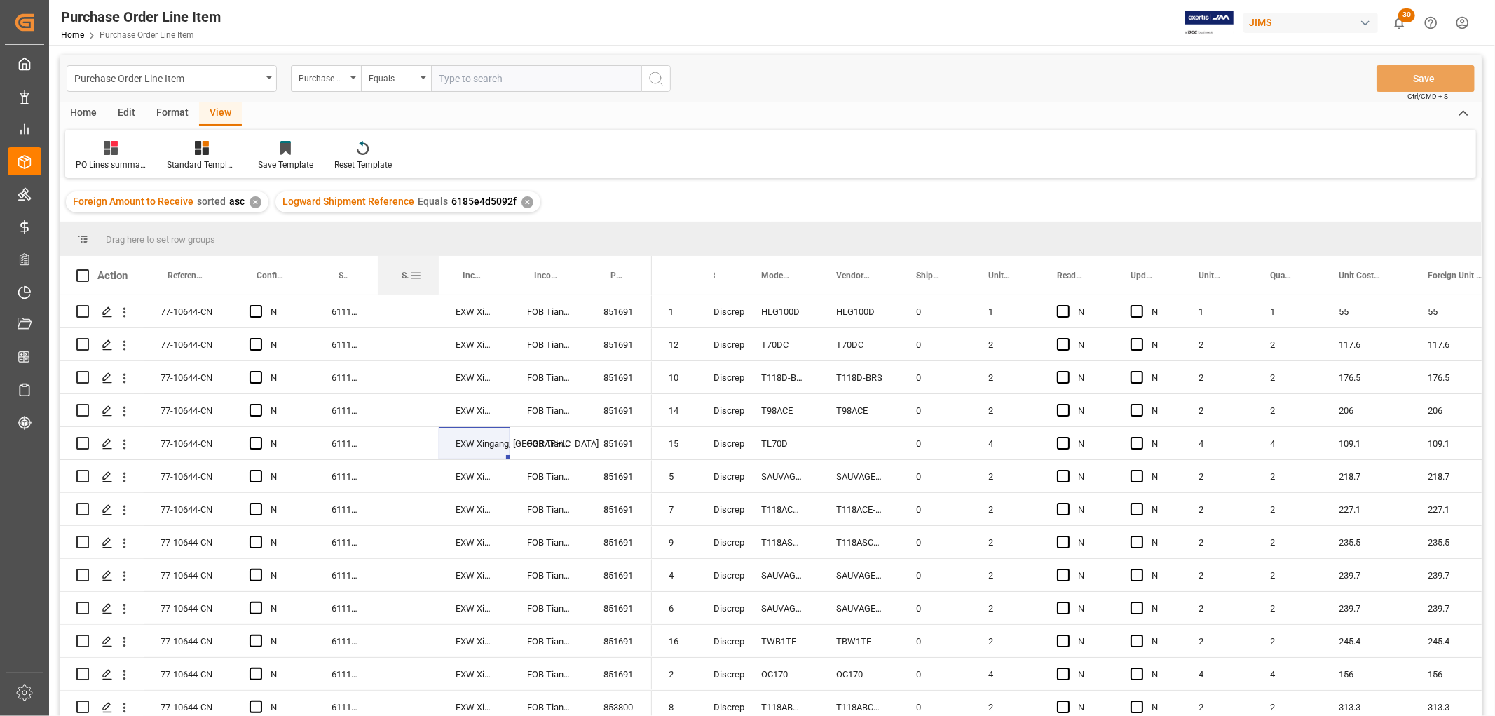
drag, startPoint x: 446, startPoint y: 273, endPoint x: 436, endPoint y: 284, distance: 14.4
click at [436, 284] on div at bounding box center [439, 275] width 6 height 39
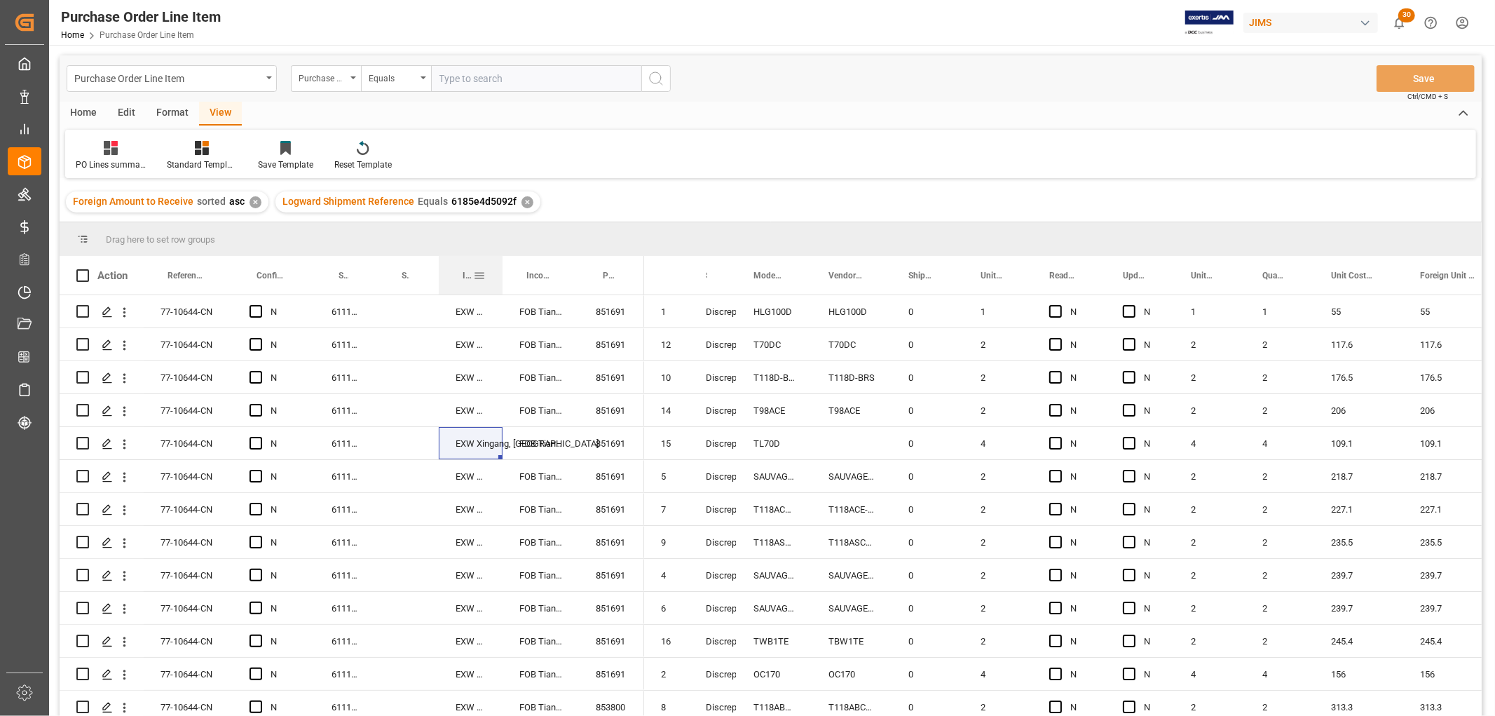
drag, startPoint x: 508, startPoint y: 271, endPoint x: 500, endPoint y: 284, distance: 15.4
click at [500, 284] on div at bounding box center [503, 275] width 6 height 39
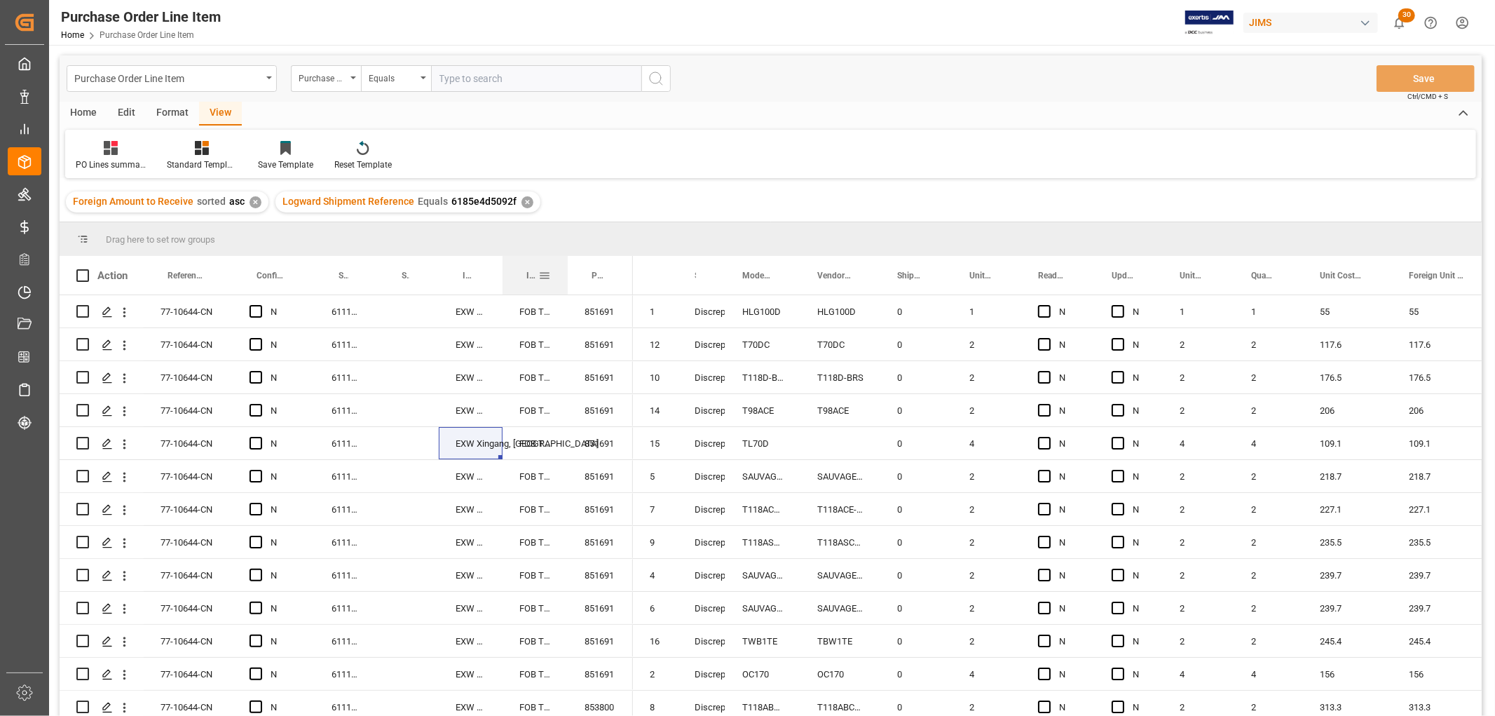
drag, startPoint x: 577, startPoint y: 273, endPoint x: 566, endPoint y: 280, distance: 13.2
click at [566, 280] on div at bounding box center [568, 275] width 6 height 39
drag, startPoint x: 1391, startPoint y: 267, endPoint x: 1372, endPoint y: 278, distance: 22.0
click at [1372, 278] on div at bounding box center [1373, 275] width 6 height 39
drag, startPoint x: 949, startPoint y: 268, endPoint x: 943, endPoint y: 282, distance: 14.4
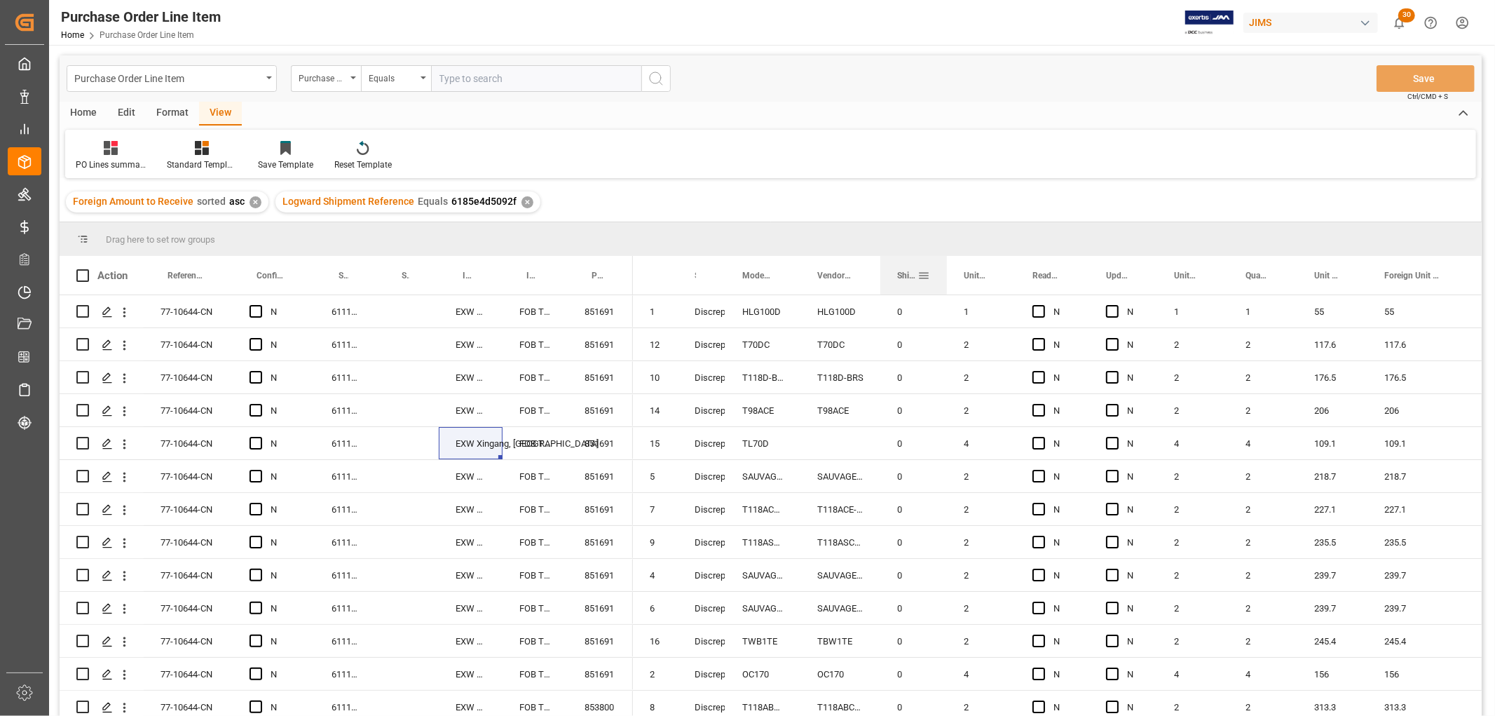
click at [944, 282] on div at bounding box center [947, 275] width 6 height 39
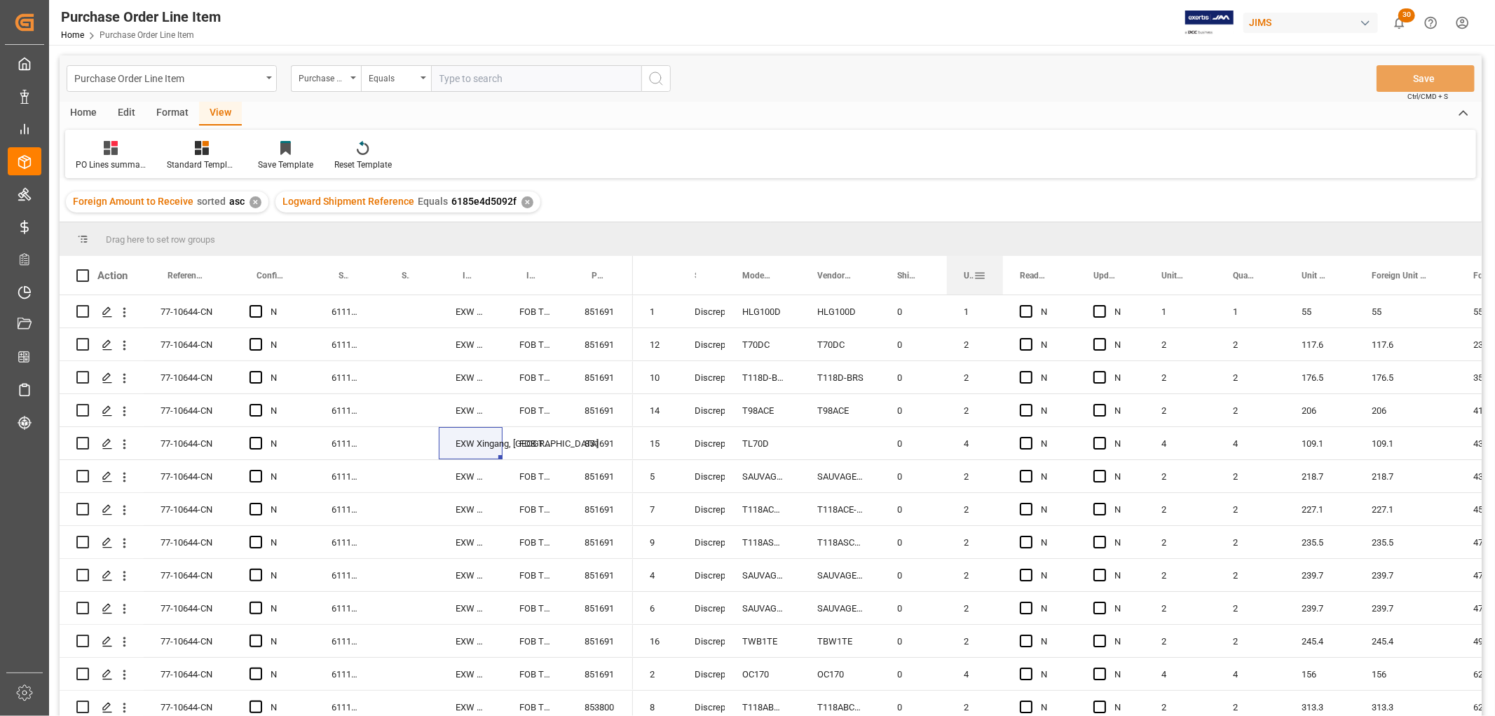
drag, startPoint x: 1014, startPoint y: 266, endPoint x: 1001, endPoint y: 277, distance: 16.4
click at [1001, 277] on div at bounding box center [1003, 275] width 6 height 39
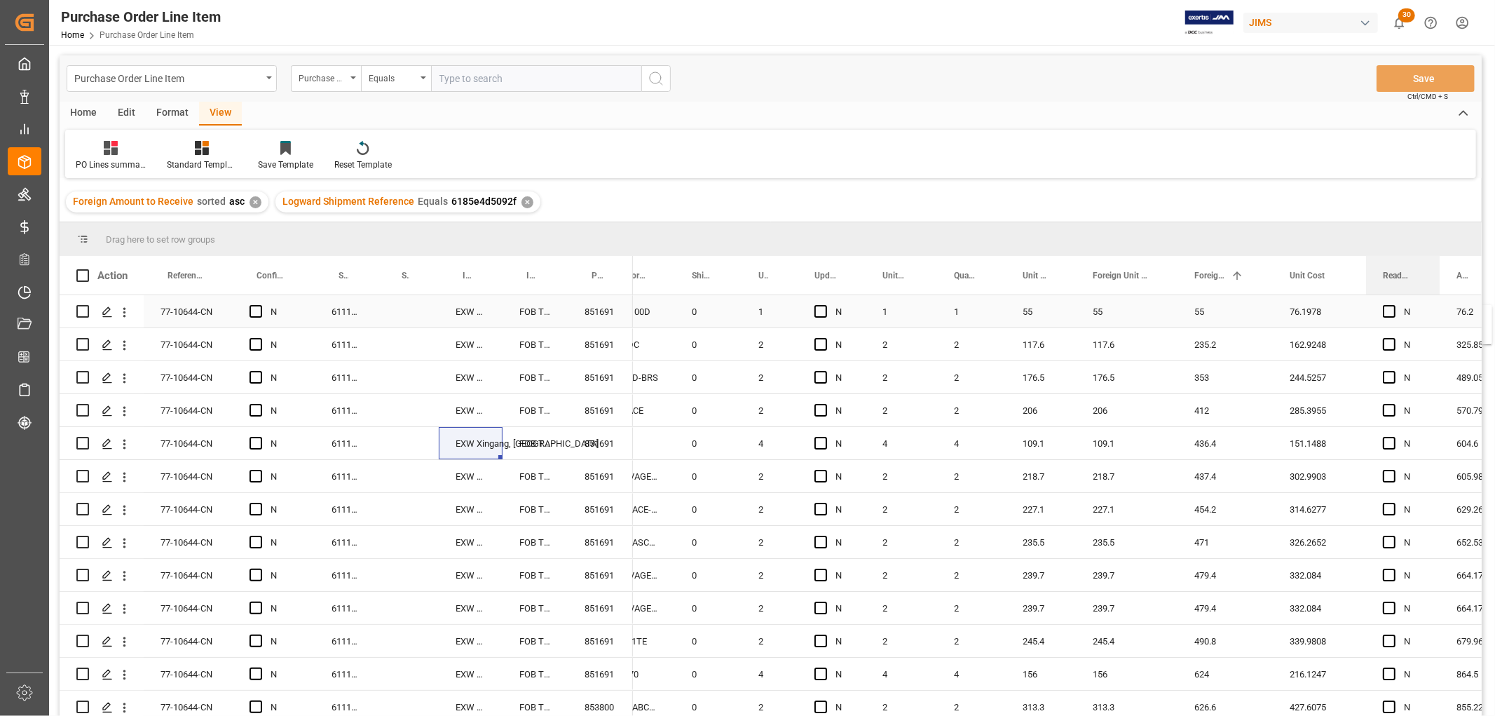
scroll to position [0, 233]
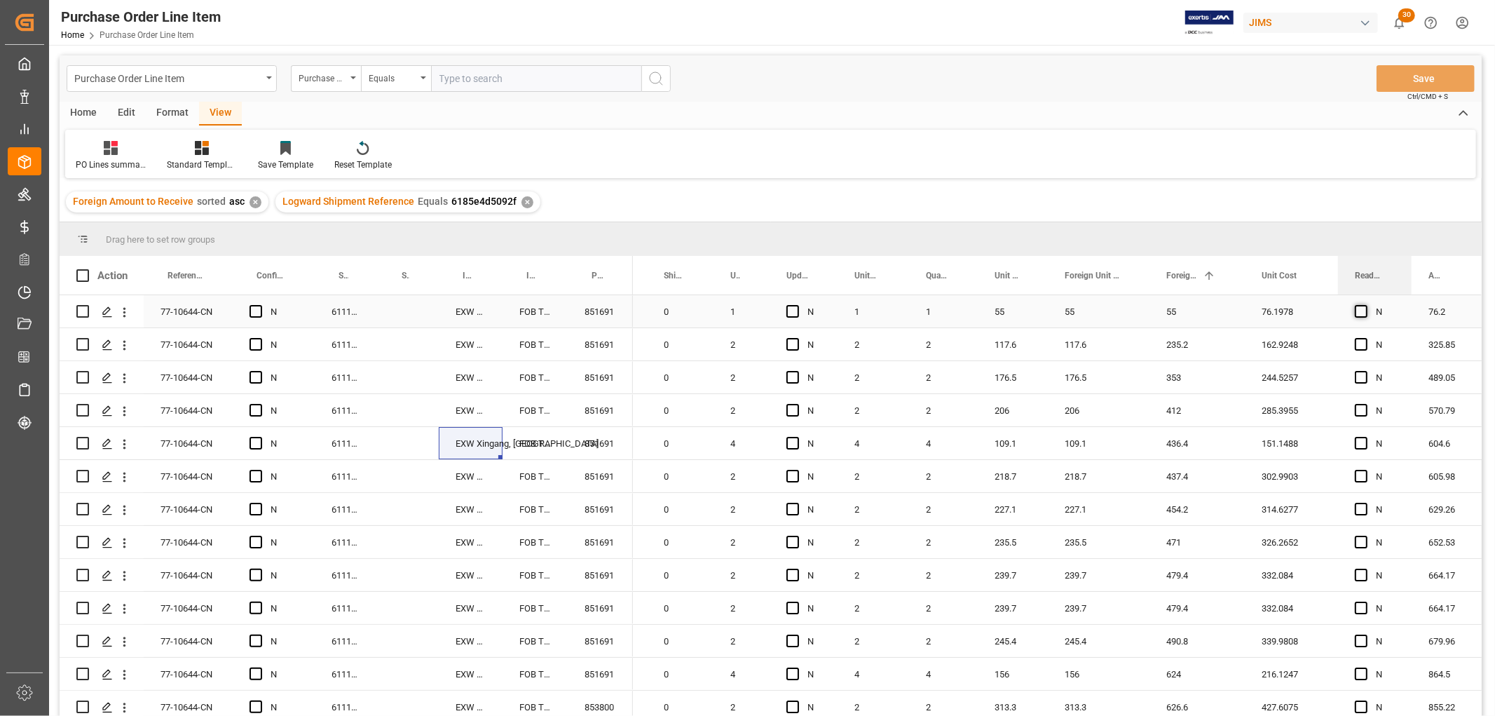
drag, startPoint x: 1025, startPoint y: 274, endPoint x: 1364, endPoint y: 312, distance: 341.4
click at [1365, 312] on div "Action Reference 2 Vendor Incoterm Transaction Incoterm Vendor Master (by the s…" at bounding box center [771, 490] width 1422 height 469
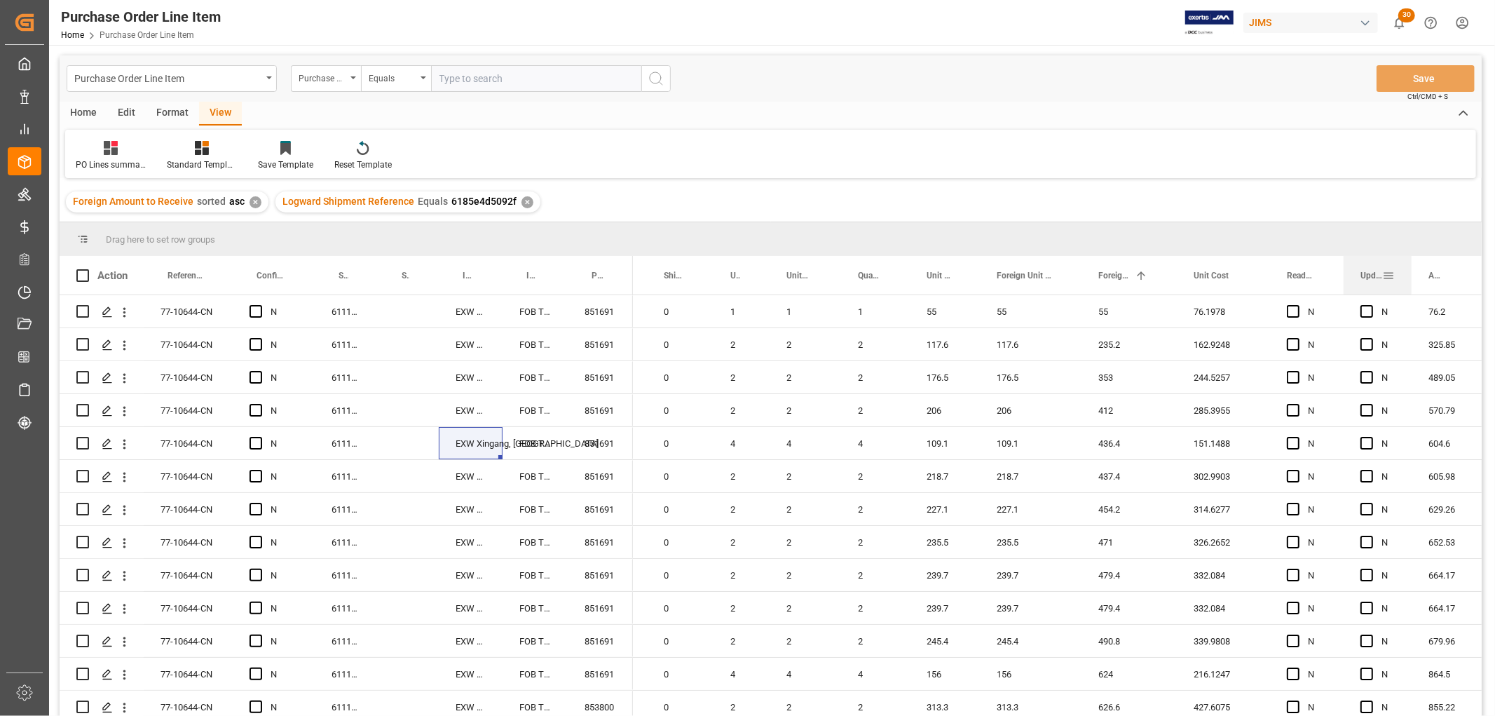
drag, startPoint x: 803, startPoint y: 272, endPoint x: 1348, endPoint y: 286, distance: 545.5
click at [1353, 281] on div "Update E1" at bounding box center [1378, 275] width 68 height 39
click at [1236, 482] on div "302.9903" at bounding box center [1223, 476] width 93 height 32
click at [1120, 521] on div "454.2" at bounding box center [1129, 509] width 95 height 32
click at [1143, 471] on div "437.4" at bounding box center [1129, 476] width 95 height 32
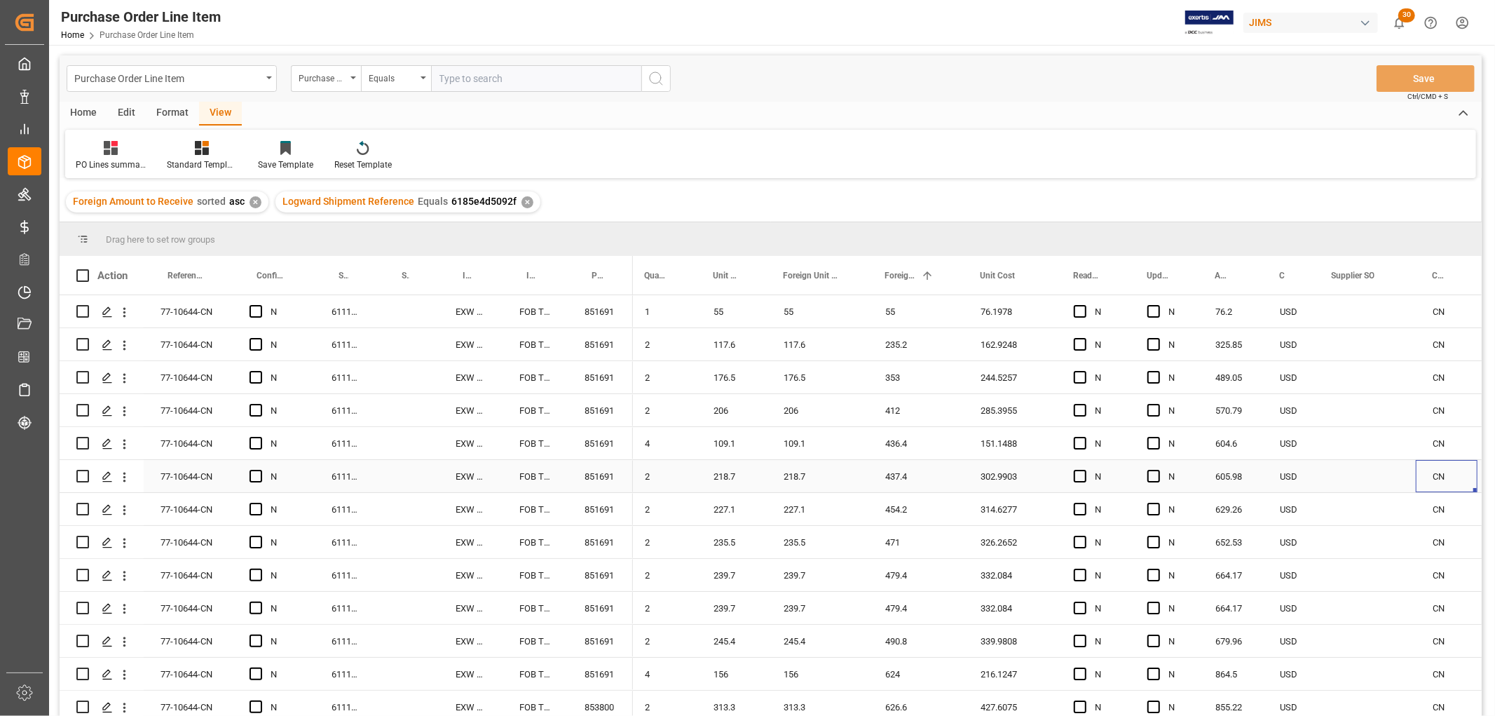
scroll to position [0, 446]
drag, startPoint x: 1259, startPoint y: 266, endPoint x: 1274, endPoint y: 272, distance: 15.8
click at [1274, 272] on div at bounding box center [1277, 275] width 6 height 39
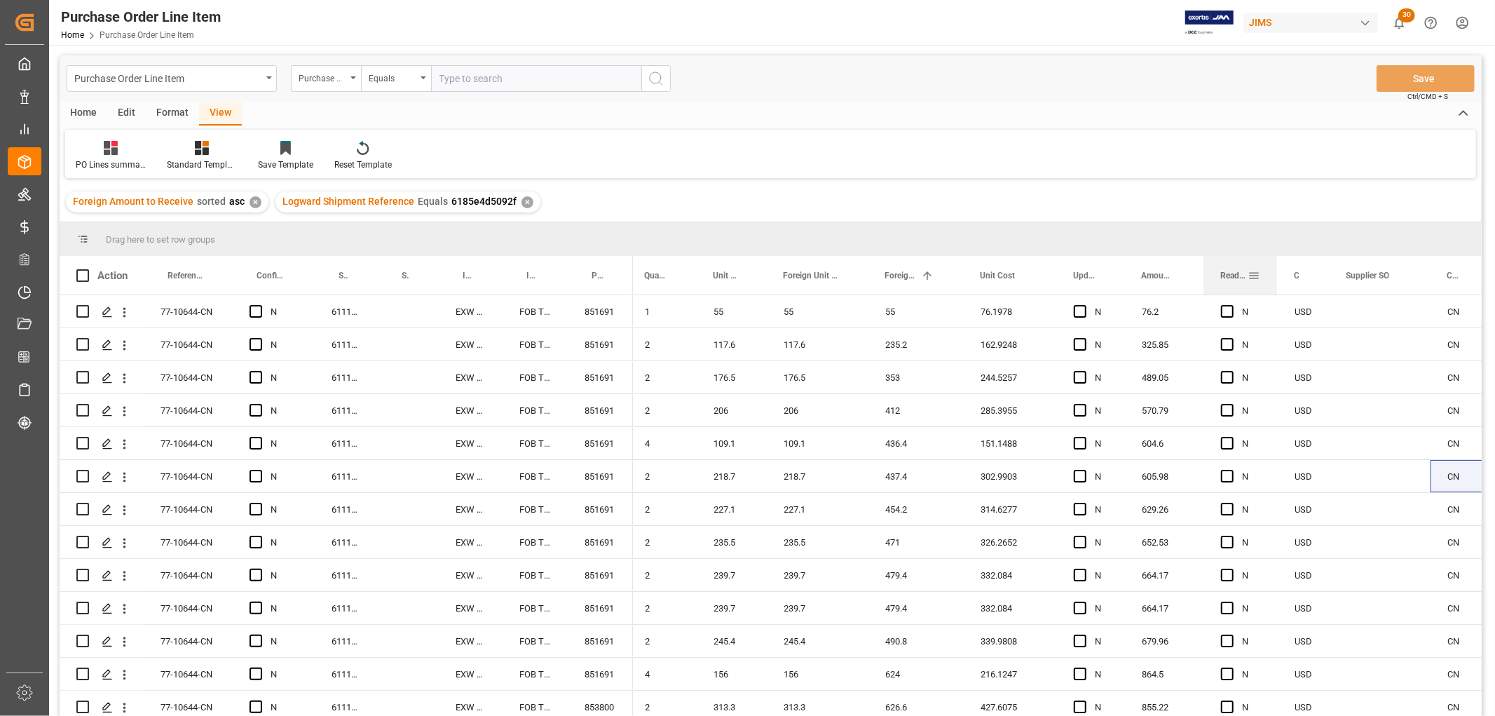
drag, startPoint x: 1105, startPoint y: 269, endPoint x: 1231, endPoint y: 283, distance: 126.2
click at [1231, 283] on div "Ready to ship" at bounding box center [1240, 275] width 40 height 39
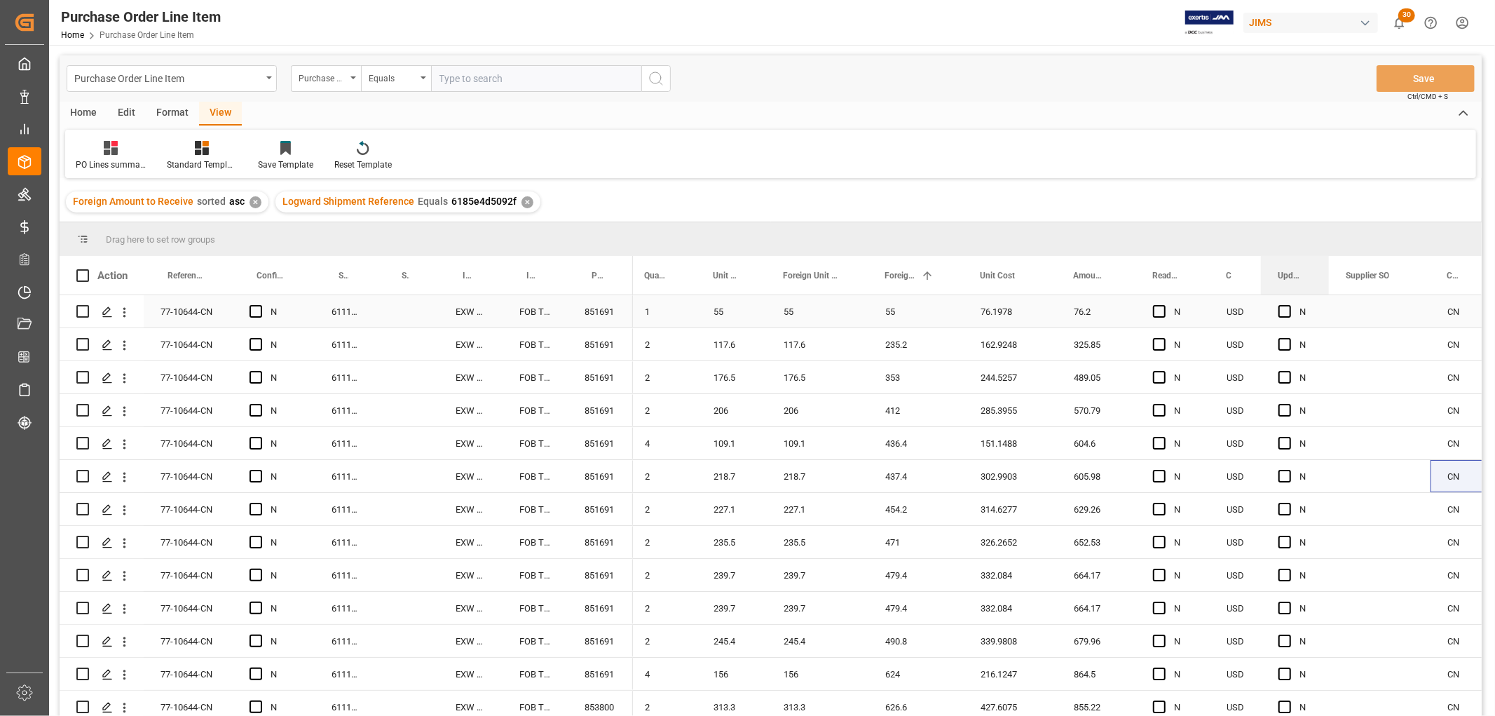
drag, startPoint x: 1087, startPoint y: 275, endPoint x: 1263, endPoint y: 294, distance: 176.9
click at [1263, 294] on div "Action Reference 2 Vendor Incoterm Transaction Incoterm Vendor Master (by the s…" at bounding box center [771, 490] width 1422 height 469
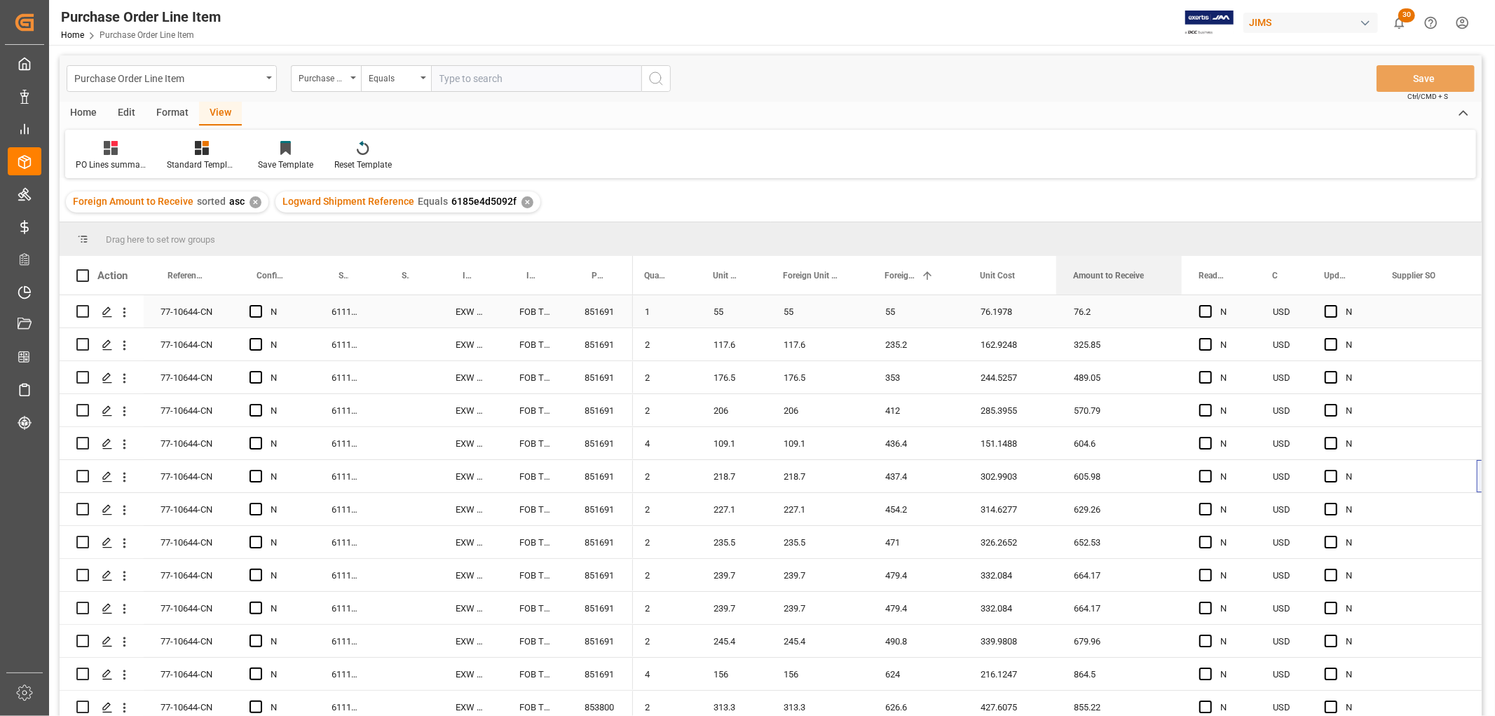
drag, startPoint x: 1133, startPoint y: 266, endPoint x: 1179, endPoint y: 303, distance: 59.3
click at [1179, 303] on div "Action Reference 2 Vendor Incoterm Transaction Incoterm Vendor Master (by the s…" at bounding box center [771, 490] width 1422 height 469
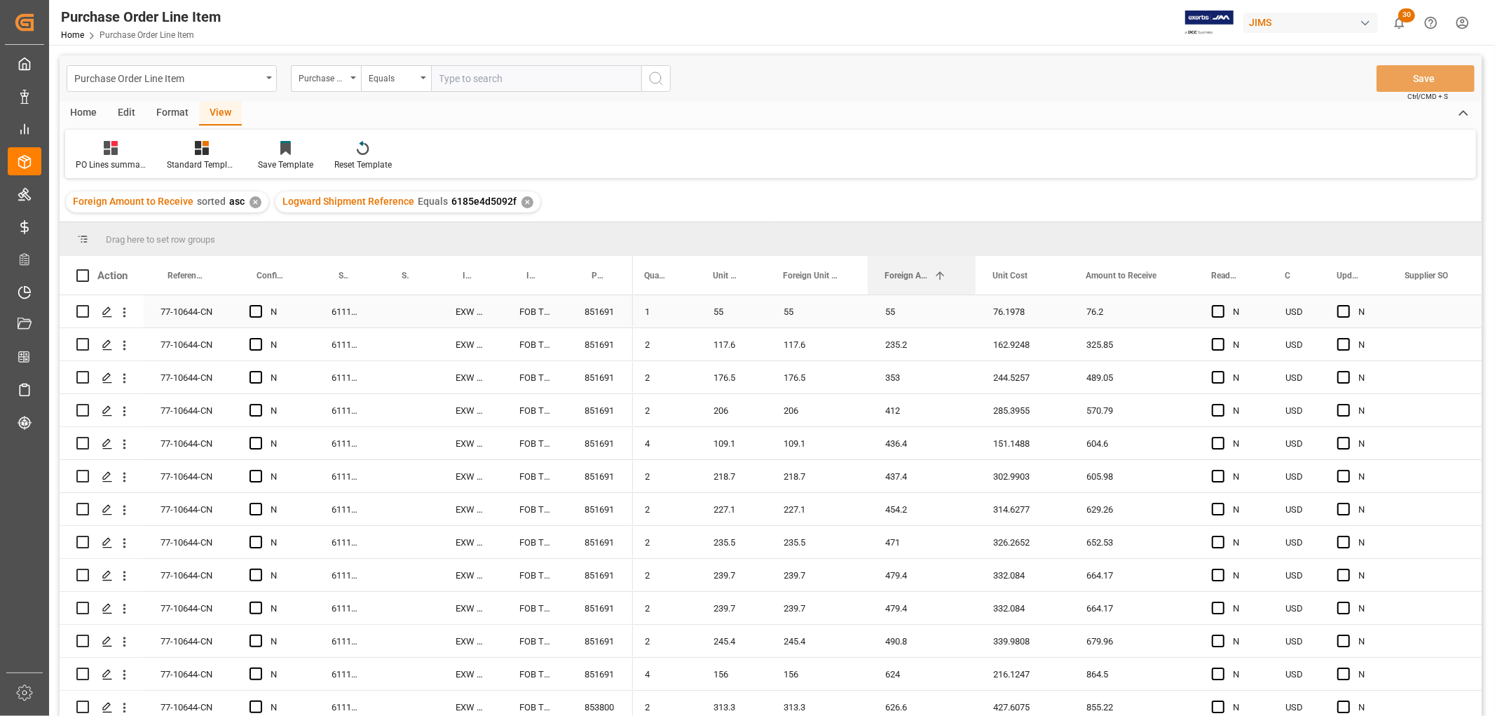
drag, startPoint x: 959, startPoint y: 270, endPoint x: 971, endPoint y: 297, distance: 30.1
click at [971, 297] on div "Action Reference 2 Vendor Incoterm Transaction Incoterm Vendor Master (by the s…" at bounding box center [771, 490] width 1422 height 469
click at [667, 361] on div "2" at bounding box center [662, 377] width 69 height 32
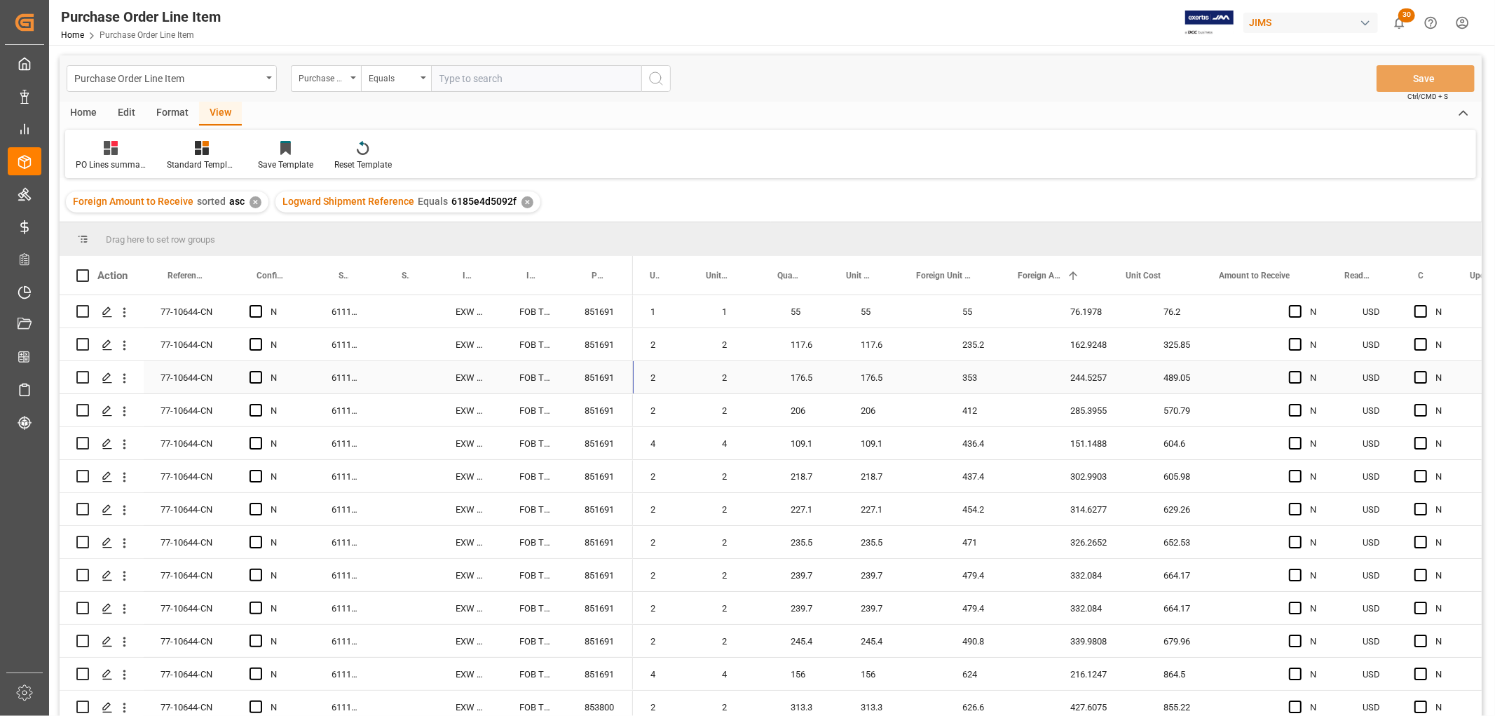
scroll to position [0, 0]
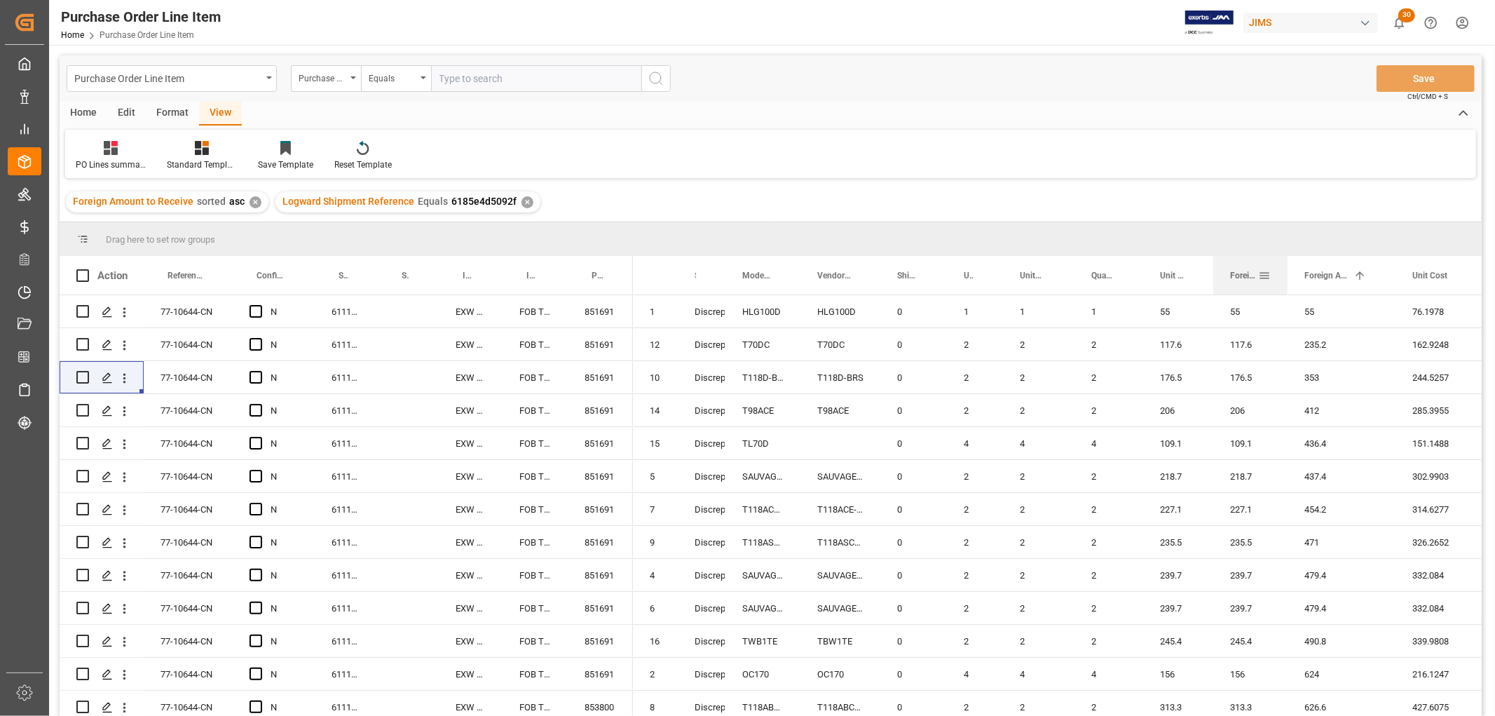
drag, startPoint x: 1314, startPoint y: 266, endPoint x: 1286, endPoint y: 286, distance: 33.7
click at [1286, 286] on div at bounding box center [1288, 275] width 6 height 39
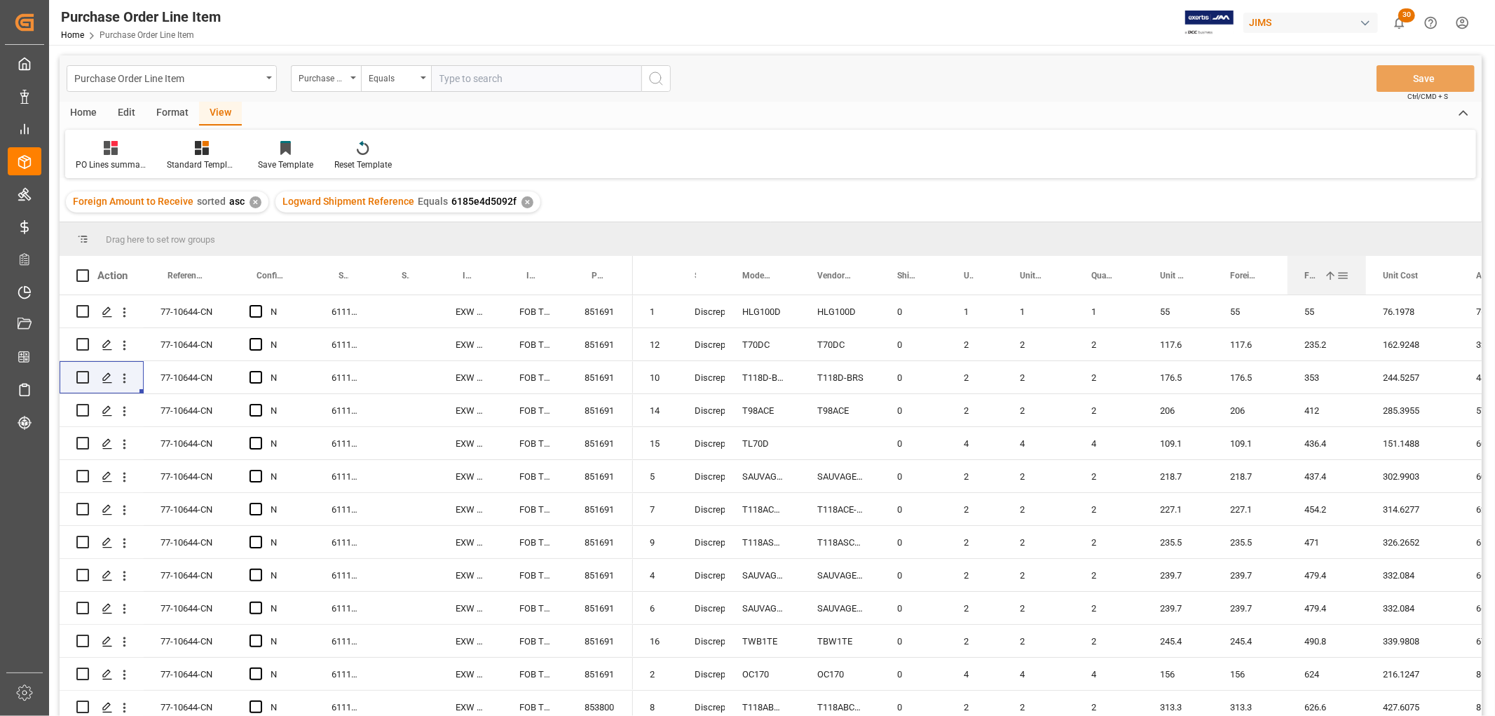
drag, startPoint x: 1393, startPoint y: 276, endPoint x: 1364, endPoint y: 289, distance: 32.3
click at [1364, 289] on div at bounding box center [1366, 275] width 6 height 39
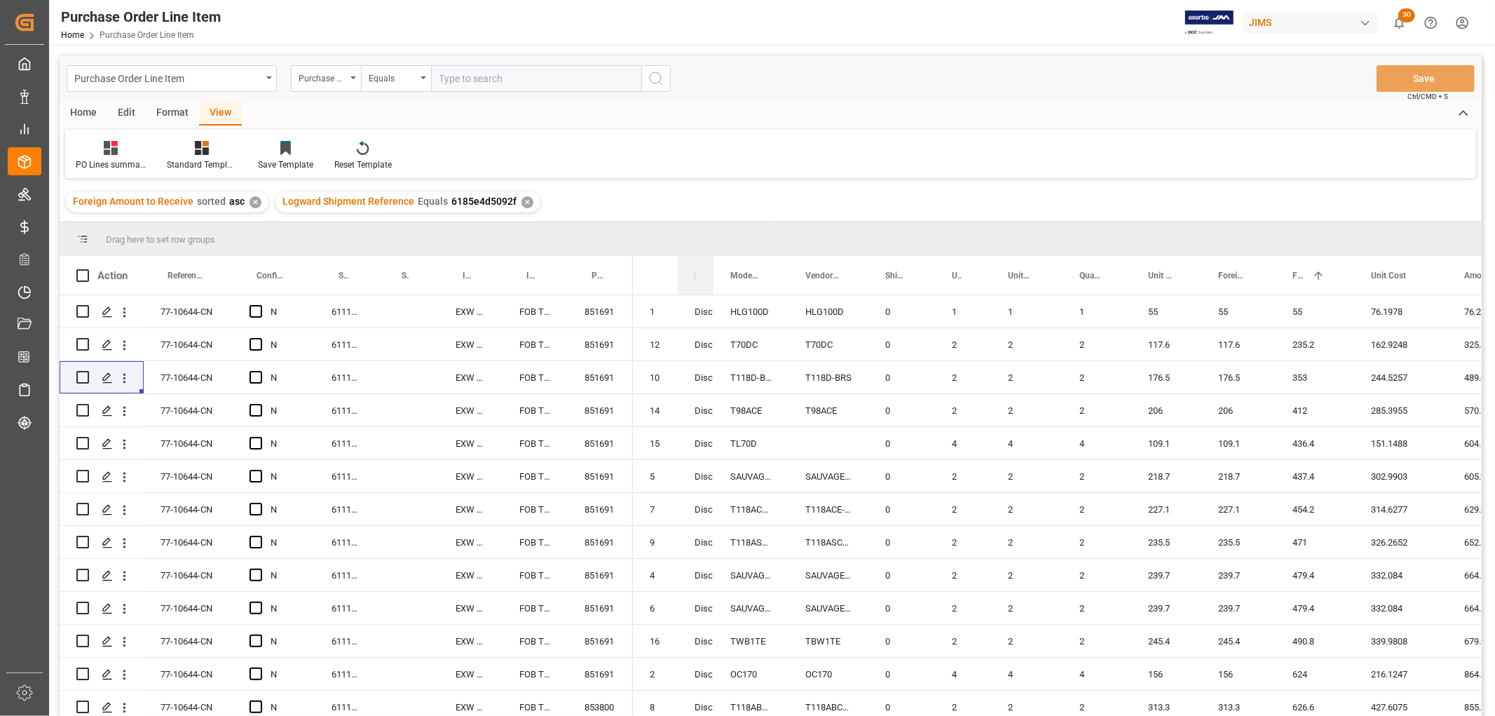
drag, startPoint x: 724, startPoint y: 265, endPoint x: 712, endPoint y: 284, distance: 22.4
click at [712, 284] on div at bounding box center [714, 275] width 6 height 39
drag, startPoint x: 676, startPoint y: 268, endPoint x: 677, endPoint y: 282, distance: 13.3
click at [677, 282] on div at bounding box center [679, 275] width 6 height 39
drag, startPoint x: 565, startPoint y: 270, endPoint x: 557, endPoint y: 284, distance: 16.0
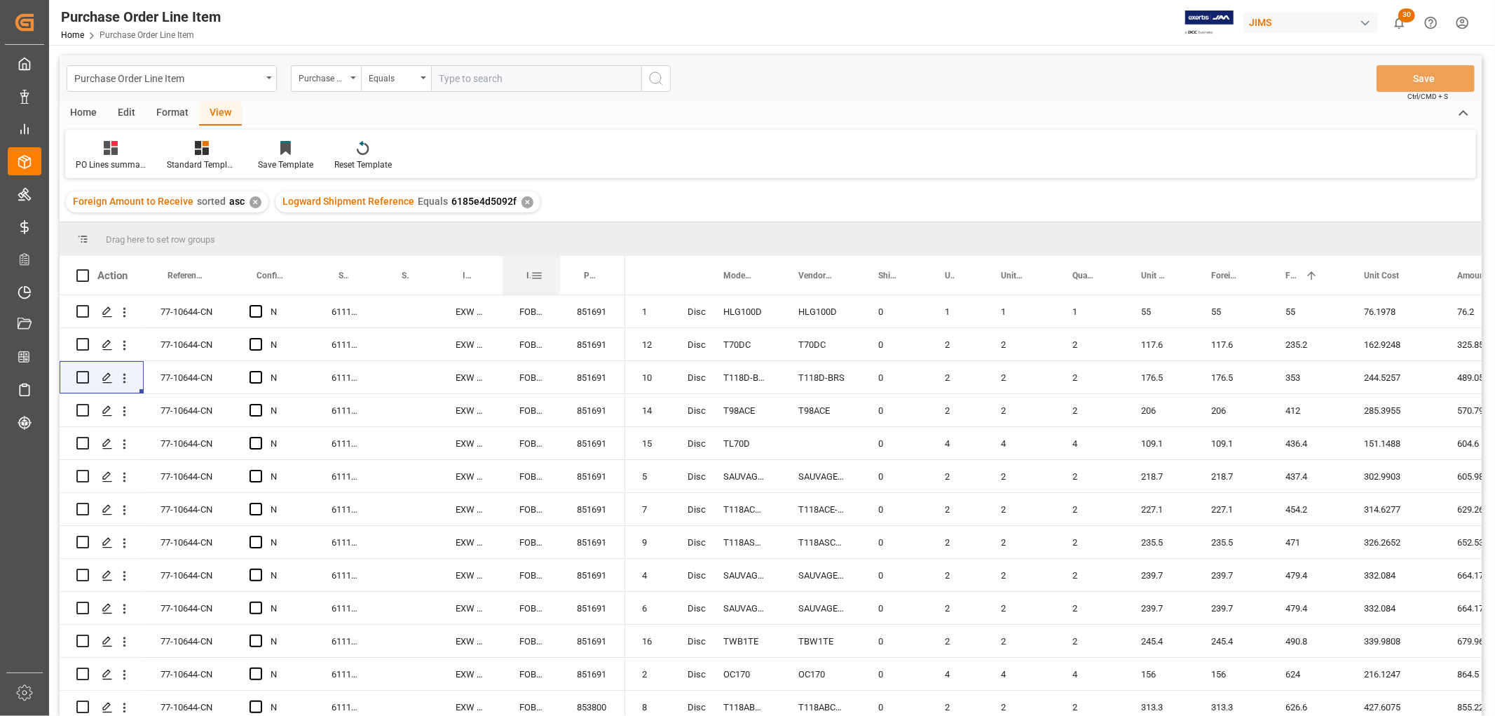
click at [557, 284] on div at bounding box center [560, 275] width 6 height 39
drag, startPoint x: 376, startPoint y: 278, endPoint x: 369, endPoint y: 285, distance: 10.0
click at [369, 285] on div at bounding box center [372, 275] width 6 height 39
drag, startPoint x: 231, startPoint y: 275, endPoint x: 233, endPoint y: 285, distance: 10.0
click at [233, 285] on div at bounding box center [235, 275] width 6 height 39
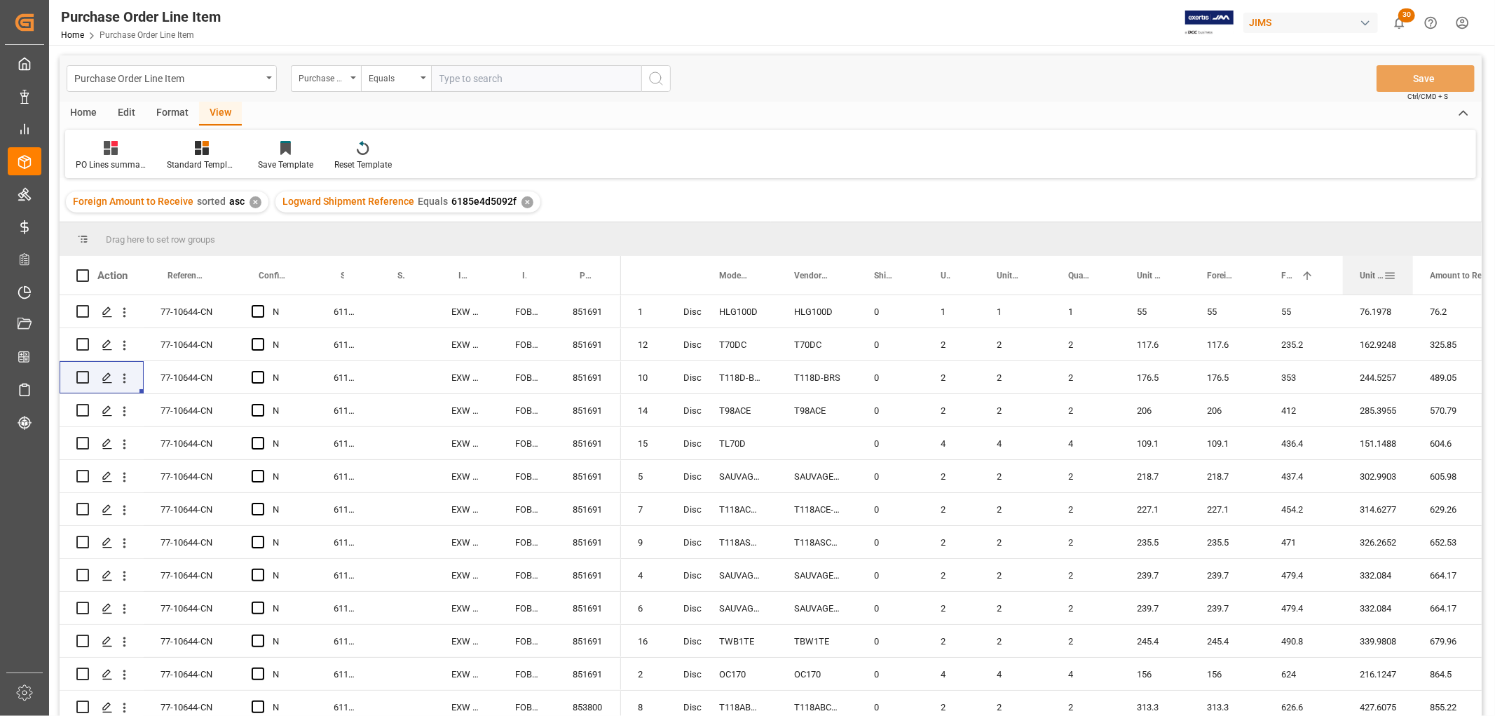
drag, startPoint x: 1433, startPoint y: 272, endPoint x: 1410, endPoint y: 289, distance: 28.6
click at [1410, 289] on div at bounding box center [1413, 275] width 6 height 39
drag, startPoint x: 1340, startPoint y: 271, endPoint x: 1337, endPoint y: 281, distance: 10.2
click at [1337, 281] on div at bounding box center [1340, 275] width 6 height 39
click at [1318, 561] on div "479.4" at bounding box center [1302, 575] width 76 height 32
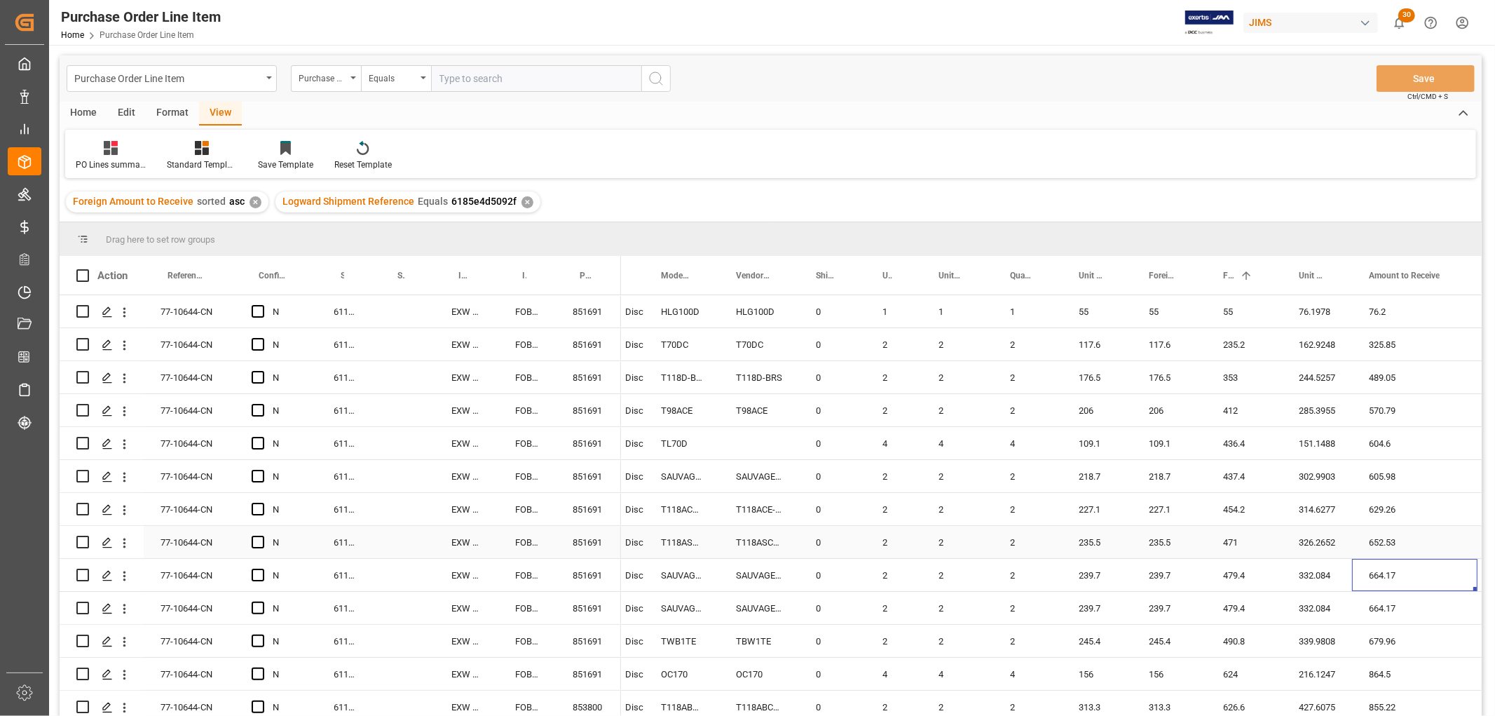
scroll to position [0, 131]
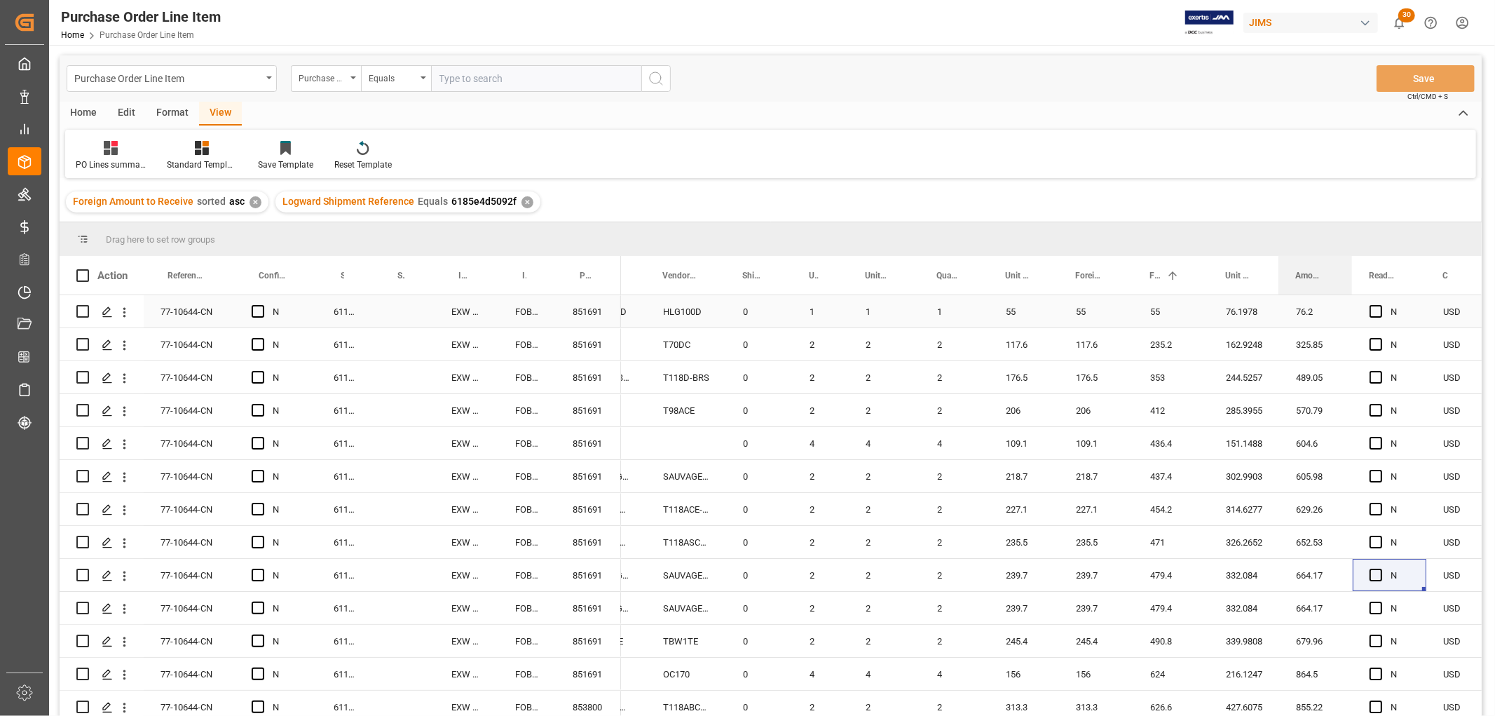
drag, startPoint x: 1403, startPoint y: 270, endPoint x: 1351, endPoint y: 308, distance: 65.2
click at [1351, 308] on div "Action Reference 2 Vendor Incoterm Transaction Incoterm Vendor Master (by the s…" at bounding box center [771, 490] width 1422 height 469
click at [1064, 432] on div "109.1" at bounding box center [1096, 443] width 74 height 32
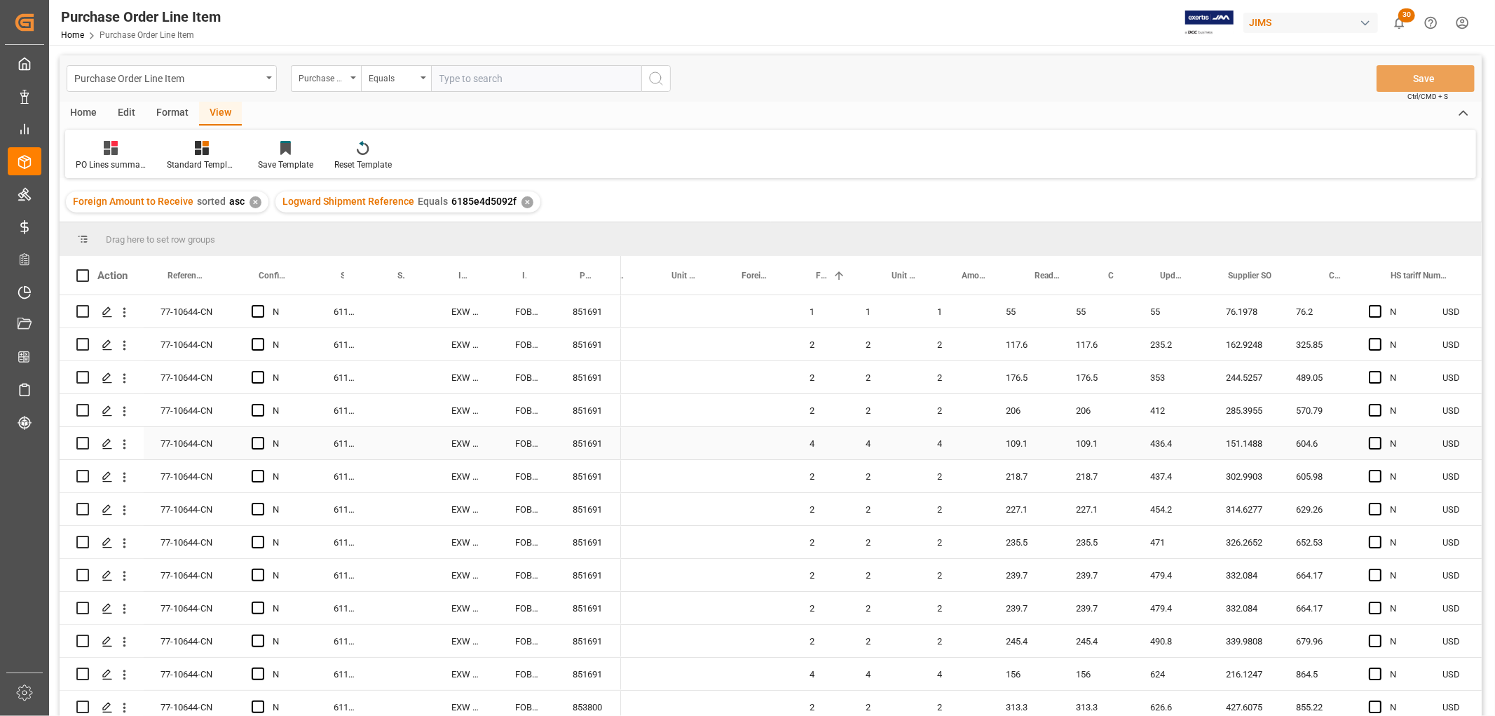
scroll to position [0, 844]
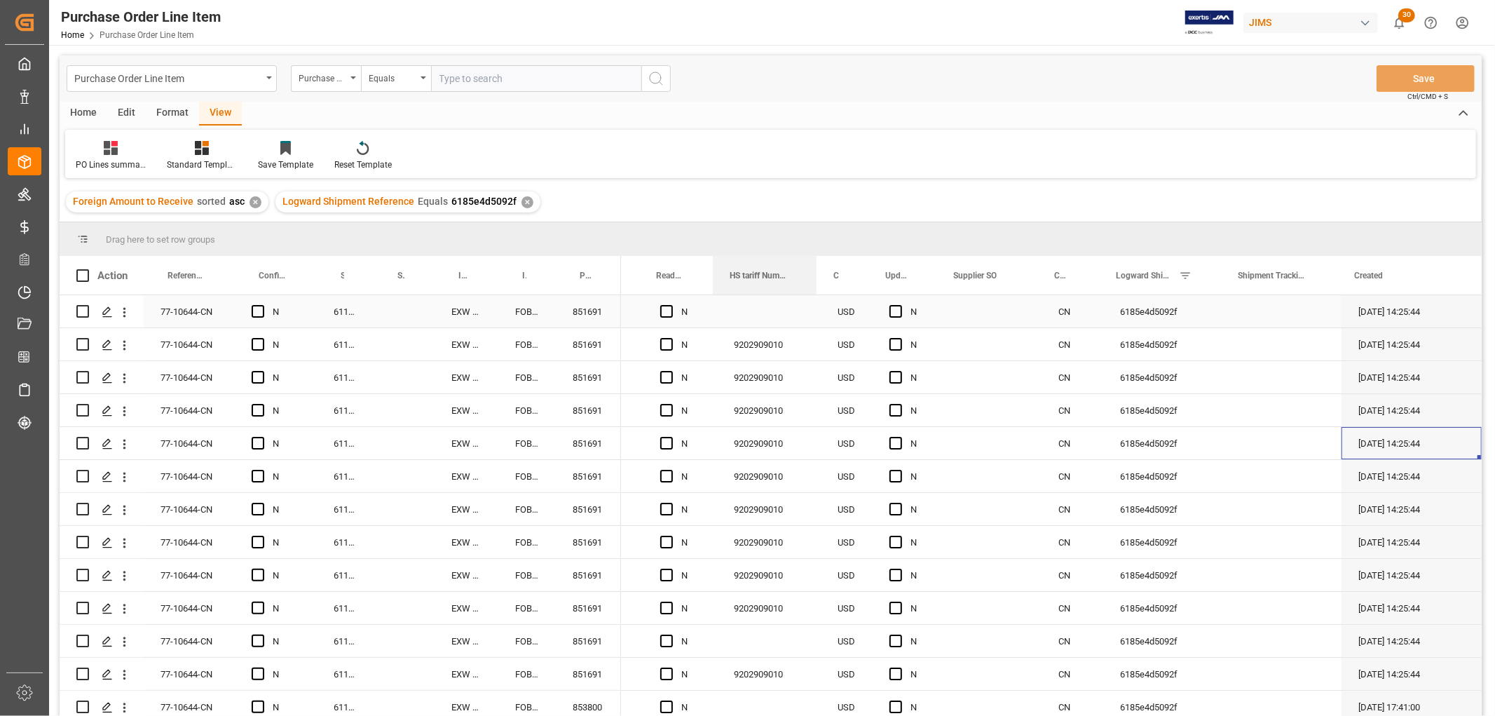
drag, startPoint x: 1049, startPoint y: 272, endPoint x: 691, endPoint y: 294, distance: 358.2
click at [691, 294] on div "Action Reference 2 Vendor Incoterm Transaction Incoterm Vendor Master (by the s…" at bounding box center [771, 490] width 1422 height 469
click at [737, 312] on div "Press SPACE to select this row." at bounding box center [769, 311] width 104 height 32
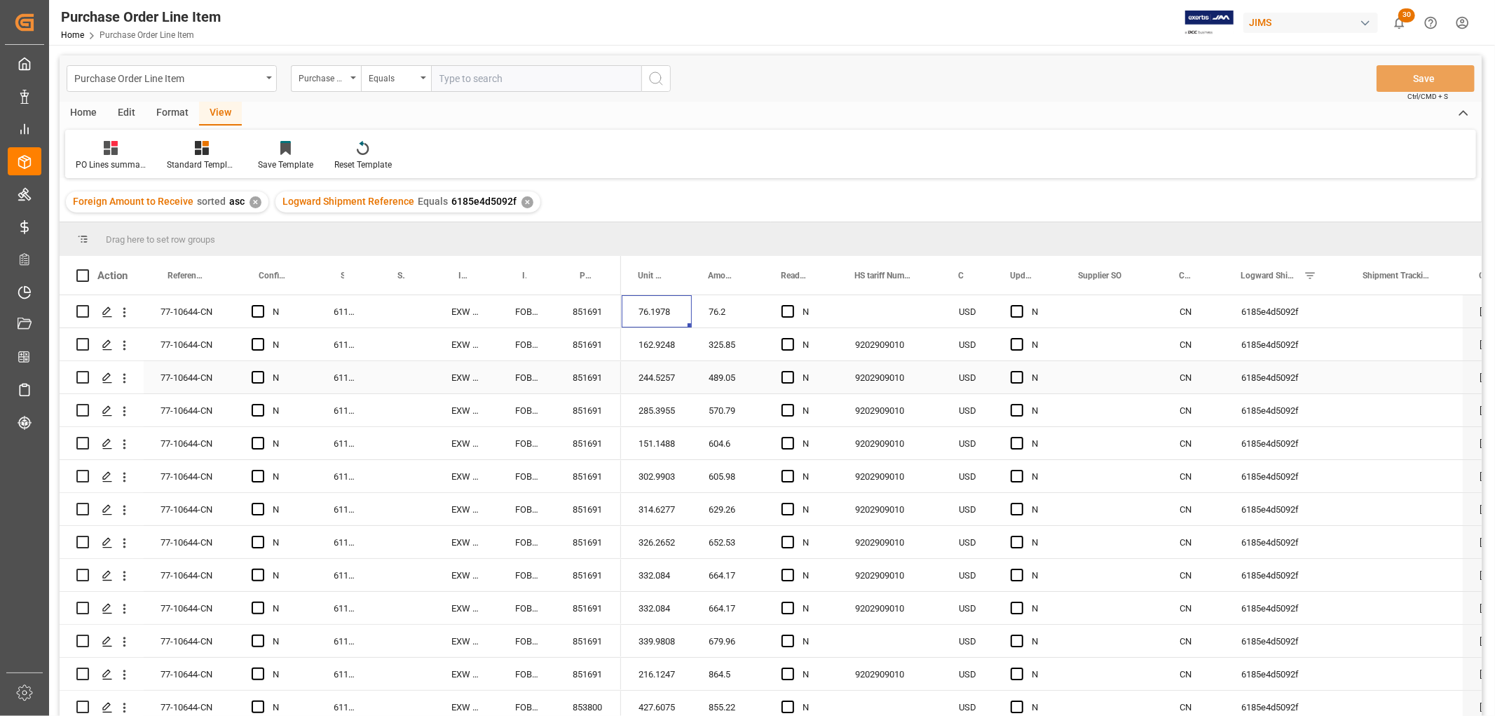
scroll to position [0, 643]
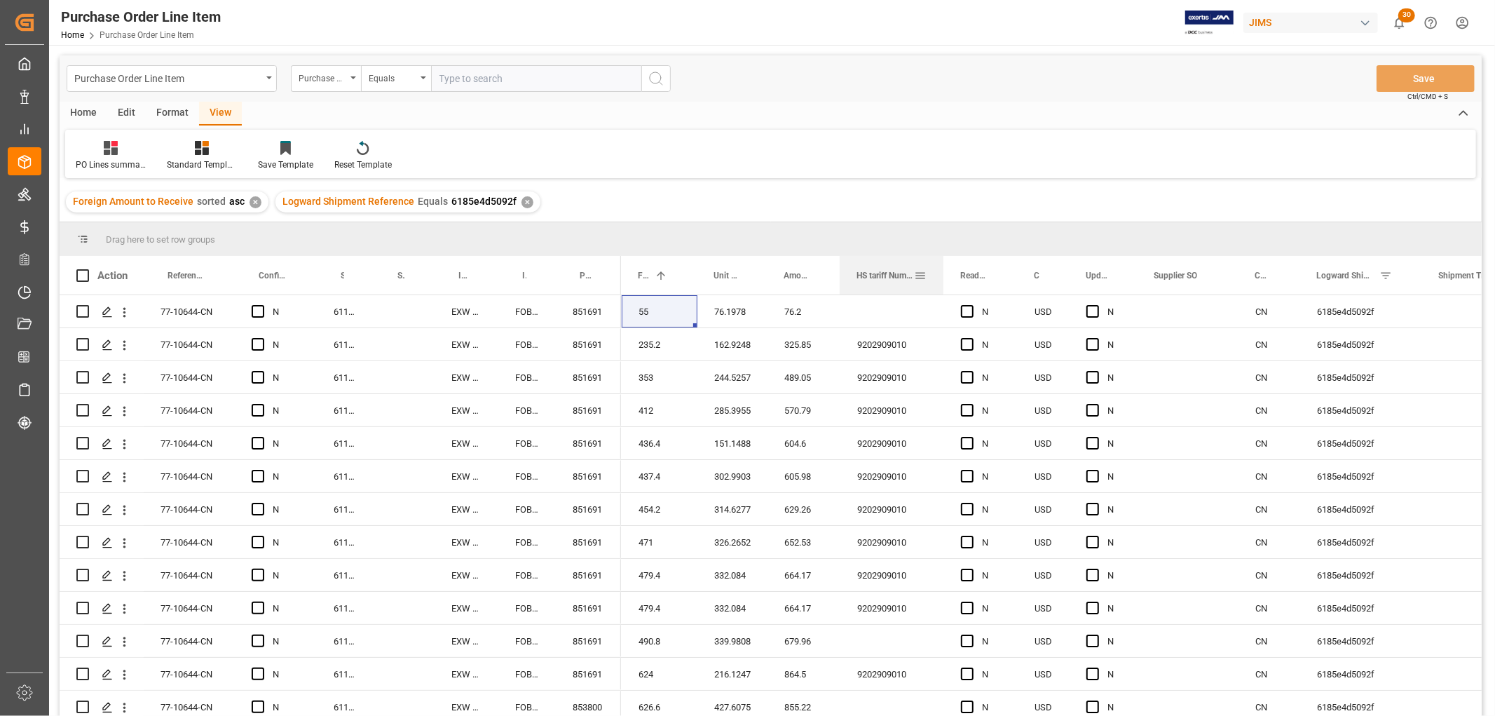
drag, startPoint x: 949, startPoint y: 271, endPoint x: 863, endPoint y: 278, distance: 86.5
click at [863, 278] on span "HS tariff Number (10 digit classification code)" at bounding box center [885, 276] width 57 height 10
click at [1179, 358] on div "Press SPACE to select this row." at bounding box center [1188, 344] width 101 height 32
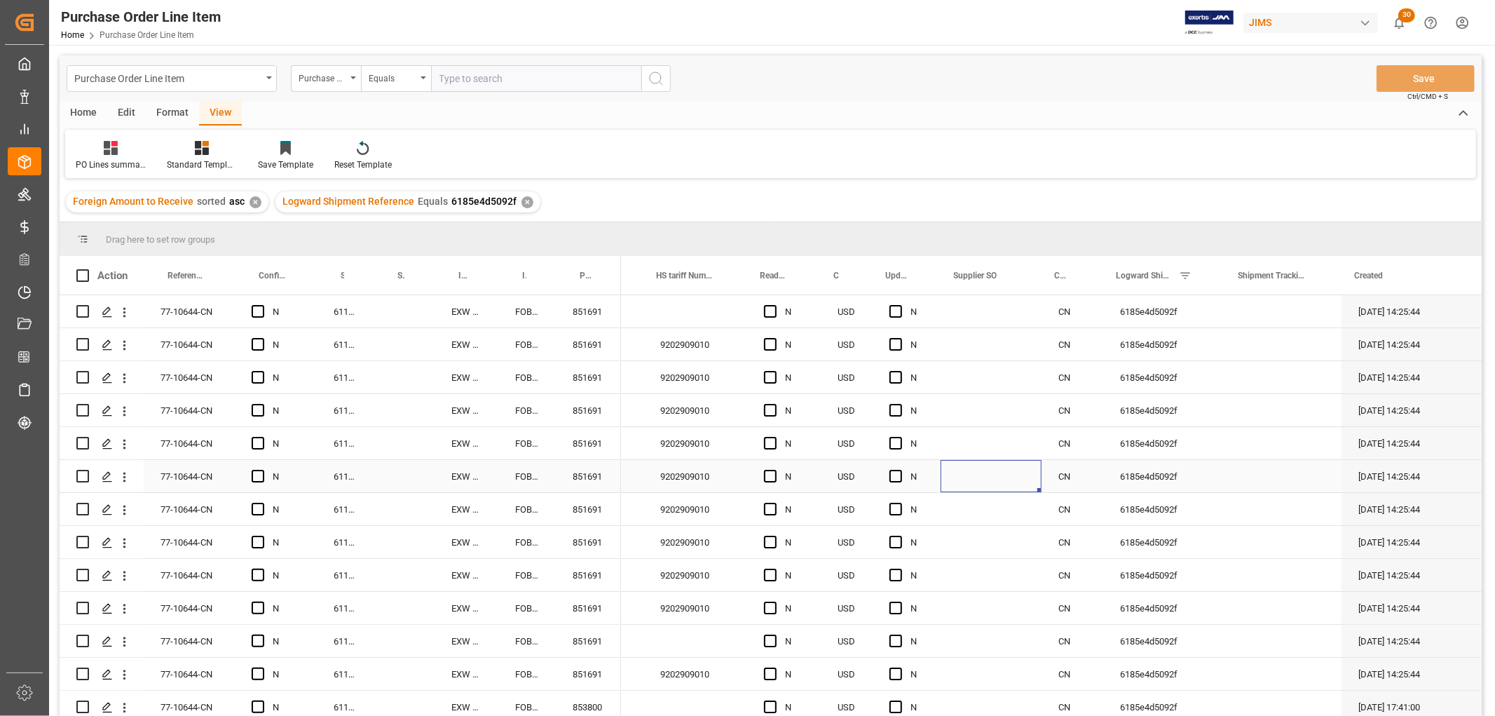
click at [983, 468] on div "Press SPACE to select this row." at bounding box center [991, 476] width 101 height 32
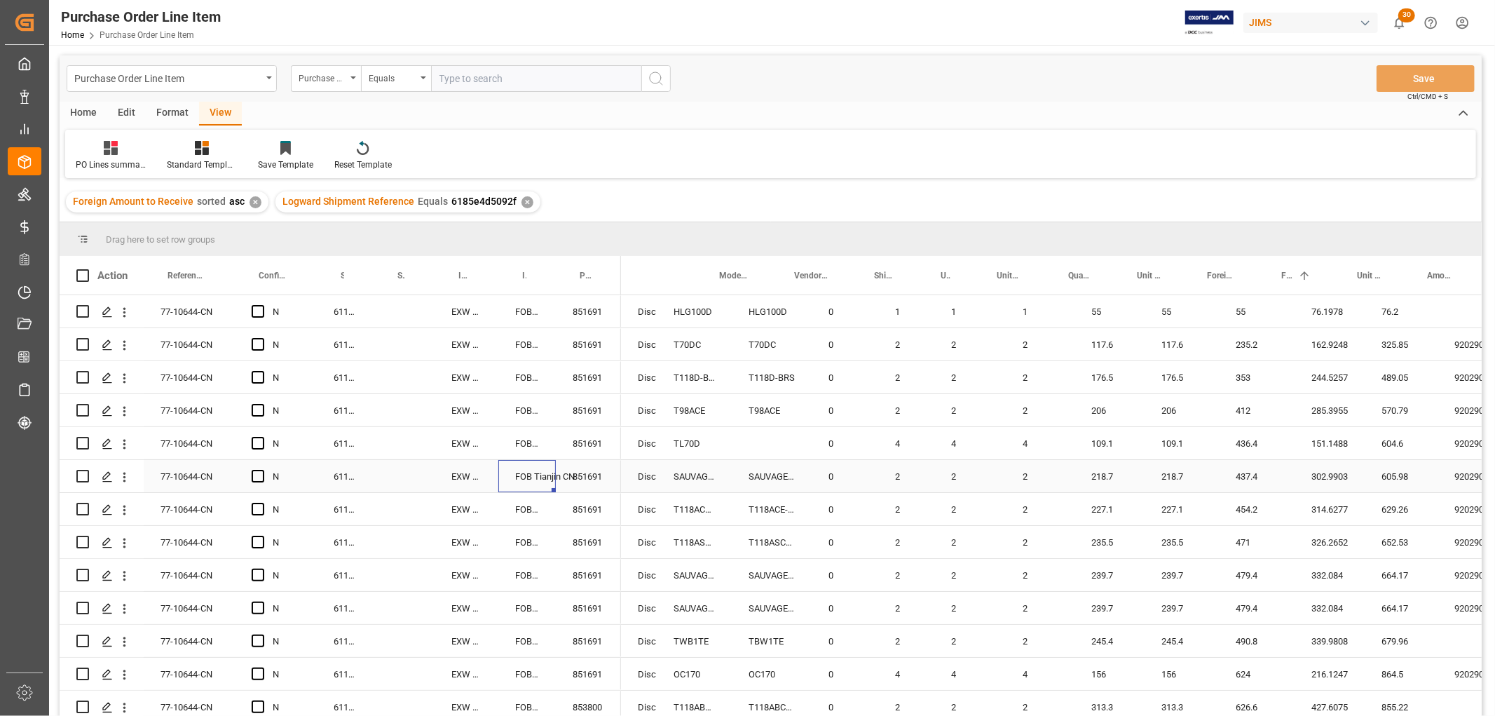
scroll to position [0, 0]
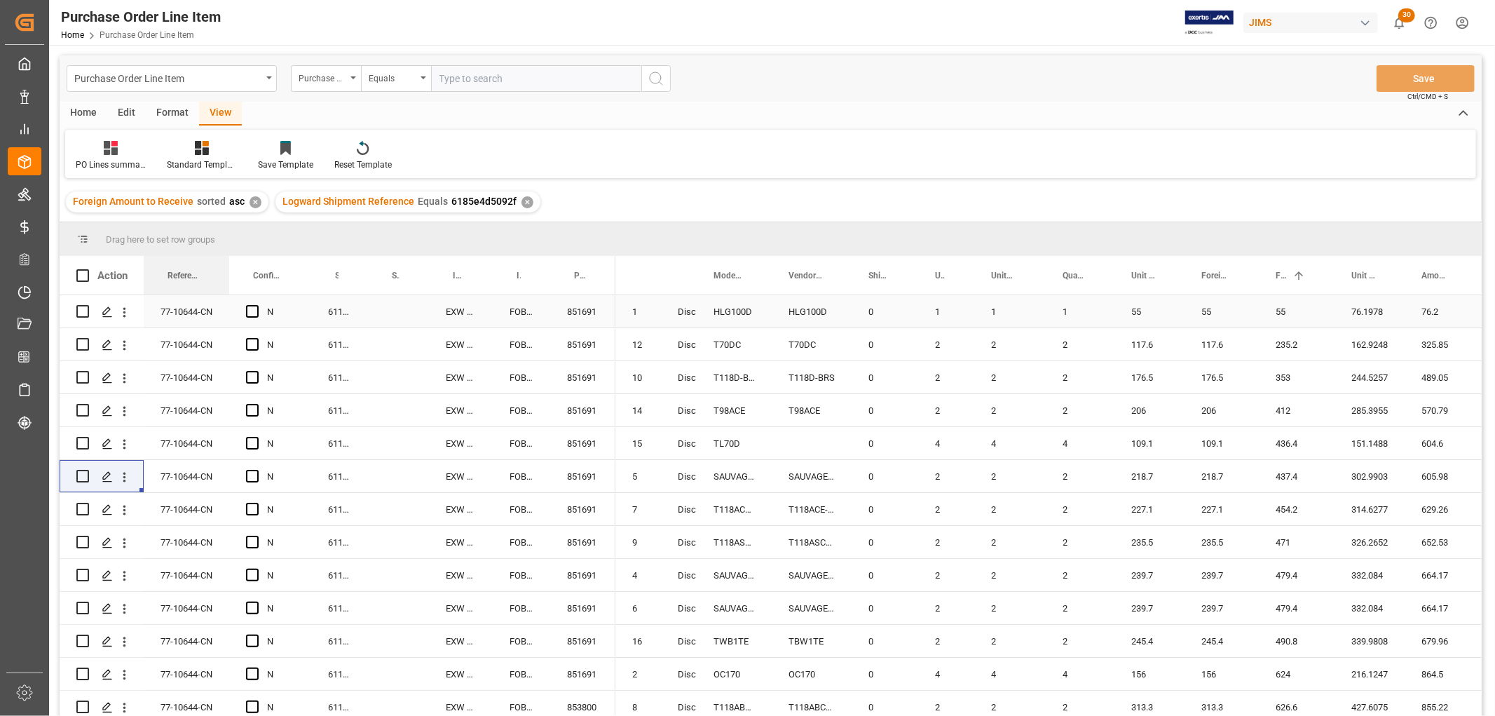
drag, startPoint x: 232, startPoint y: 276, endPoint x: 226, endPoint y: 294, distance: 19.1
click at [226, 294] on div "Action Reference 2 Vendor Incoterm Transaction Incoterm Vendor Master (by the s…" at bounding box center [771, 490] width 1422 height 469
drag, startPoint x: 366, startPoint y: 275, endPoint x: 364, endPoint y: 283, distance: 7.8
click at [364, 283] on div at bounding box center [367, 275] width 6 height 39
drag, startPoint x: 425, startPoint y: 271, endPoint x: 423, endPoint y: 285, distance: 13.5
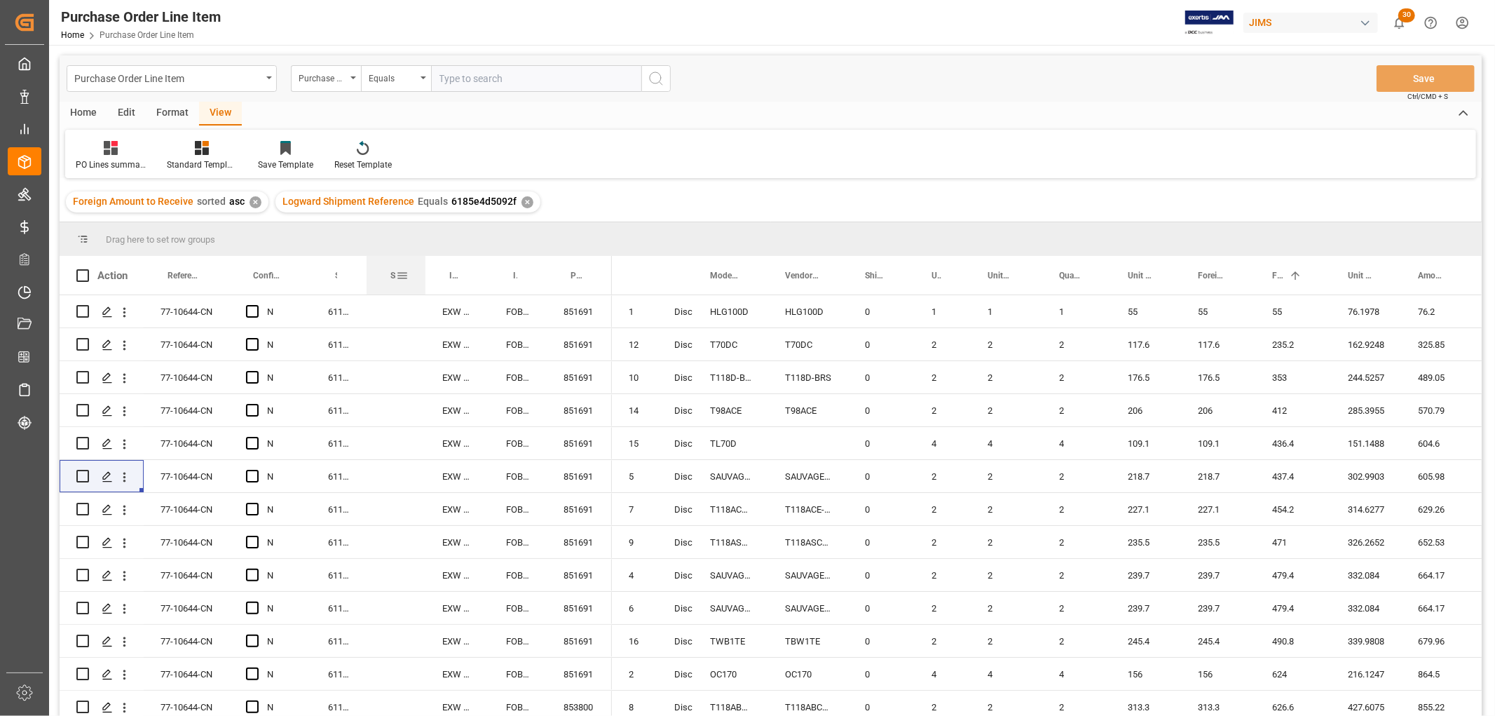
click at [423, 285] on div at bounding box center [426, 275] width 6 height 39
drag, startPoint x: 692, startPoint y: 272, endPoint x: 670, endPoint y: 290, distance: 28.4
click at [670, 290] on div "Status" at bounding box center [674, 275] width 34 height 39
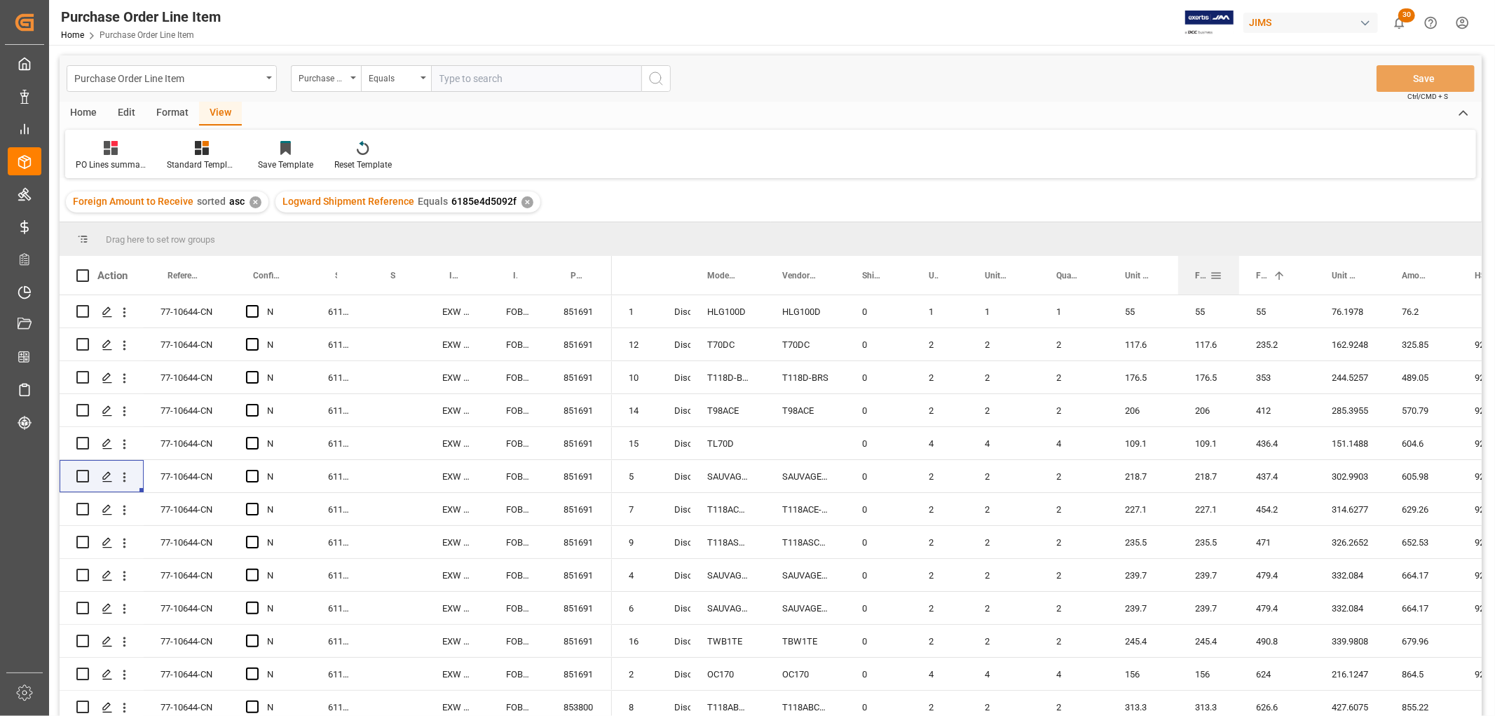
drag, startPoint x: 1249, startPoint y: 271, endPoint x: 1236, endPoint y: 282, distance: 17.0
click at [1236, 282] on div at bounding box center [1239, 275] width 6 height 39
click at [1101, 276] on div at bounding box center [1104, 275] width 6 height 39
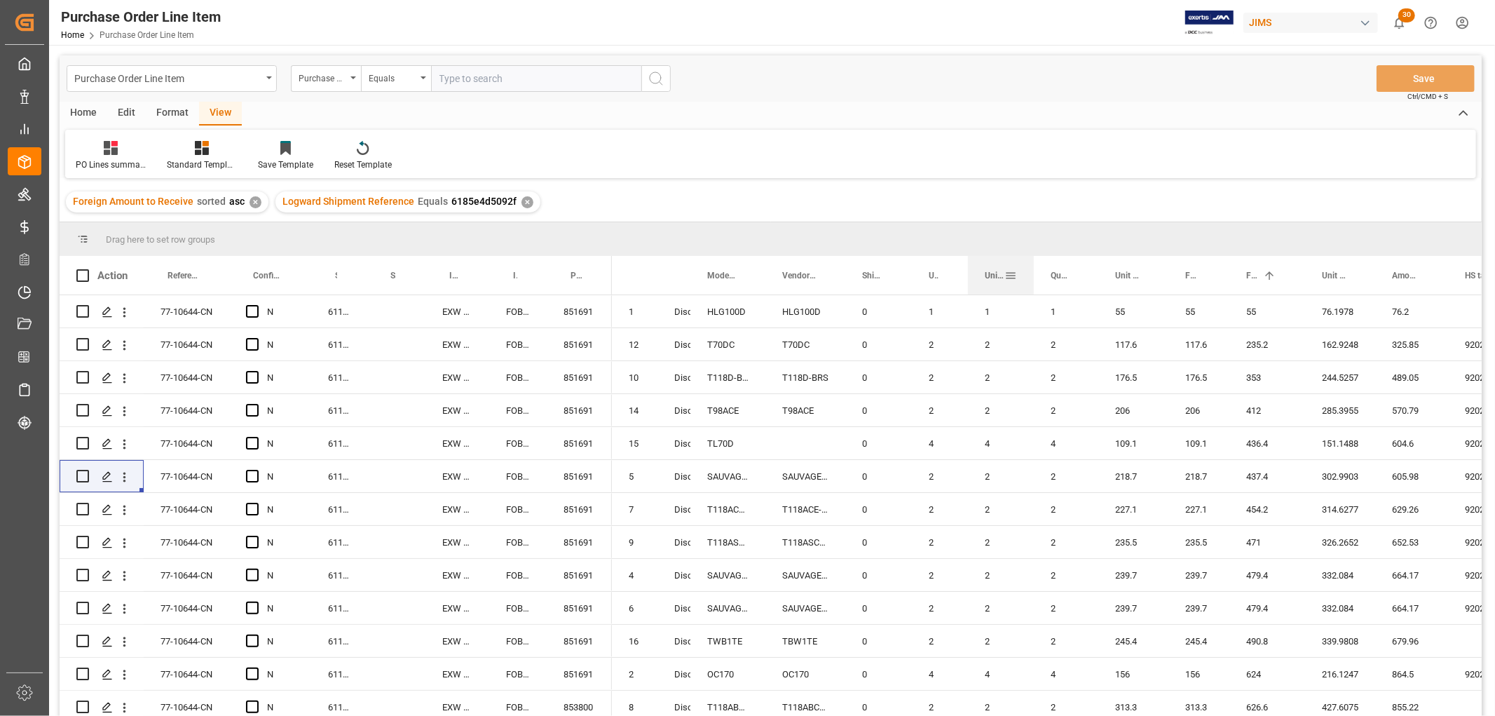
drag, startPoint x: 1038, startPoint y: 268, endPoint x: 1032, endPoint y: 276, distance: 9.5
click at [1032, 276] on div at bounding box center [1034, 275] width 6 height 39
drag, startPoint x: 964, startPoint y: 267, endPoint x: 960, endPoint y: 277, distance: 10.7
click at [961, 277] on div at bounding box center [964, 275] width 6 height 39
click at [901, 313] on div "0" at bounding box center [878, 311] width 67 height 32
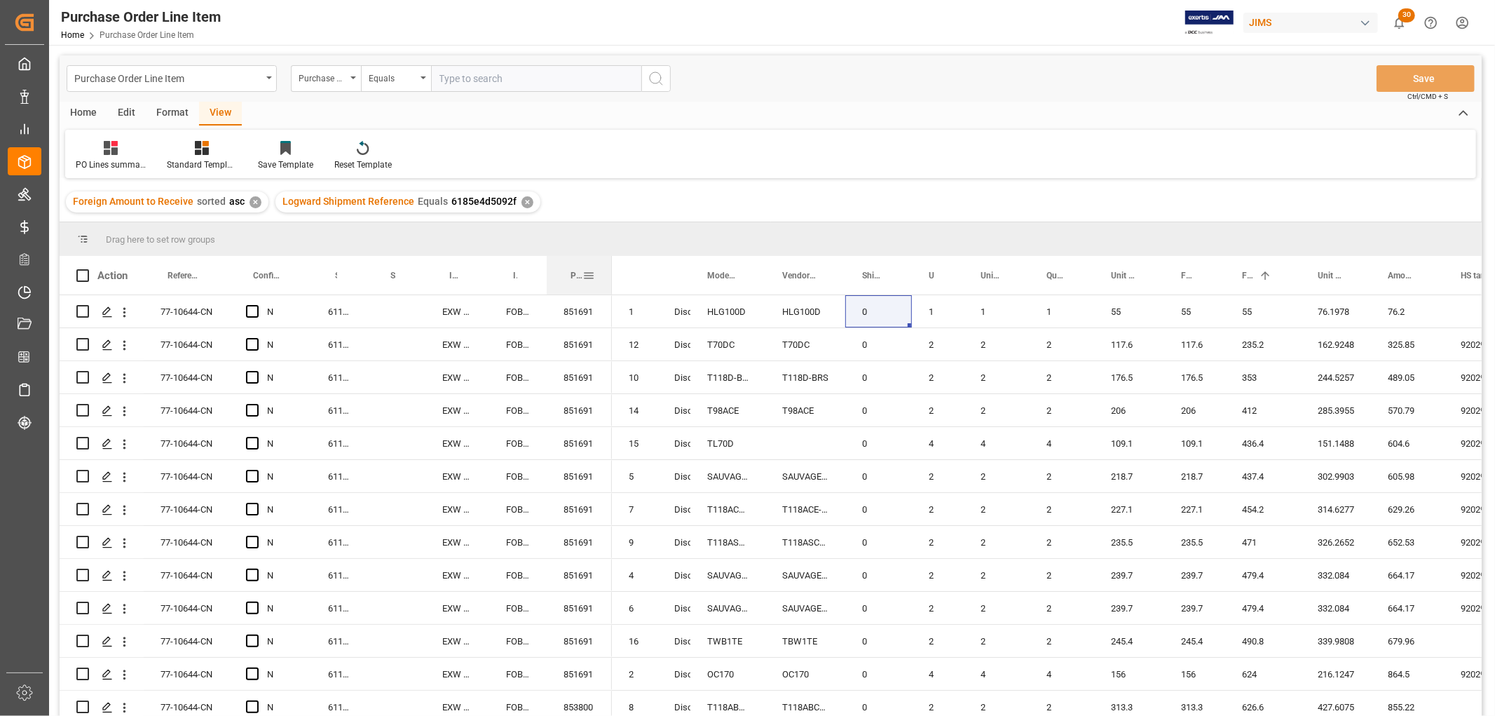
drag, startPoint x: 608, startPoint y: 272, endPoint x: 608, endPoint y: 284, distance: 11.9
click at [609, 284] on div at bounding box center [612, 275] width 6 height 39
drag, startPoint x: 1161, startPoint y: 271, endPoint x: 1157, endPoint y: 278, distance: 7.2
click at [1158, 278] on div at bounding box center [1161, 275] width 6 height 39
click at [1075, 466] on div "2" at bounding box center [1062, 476] width 64 height 32
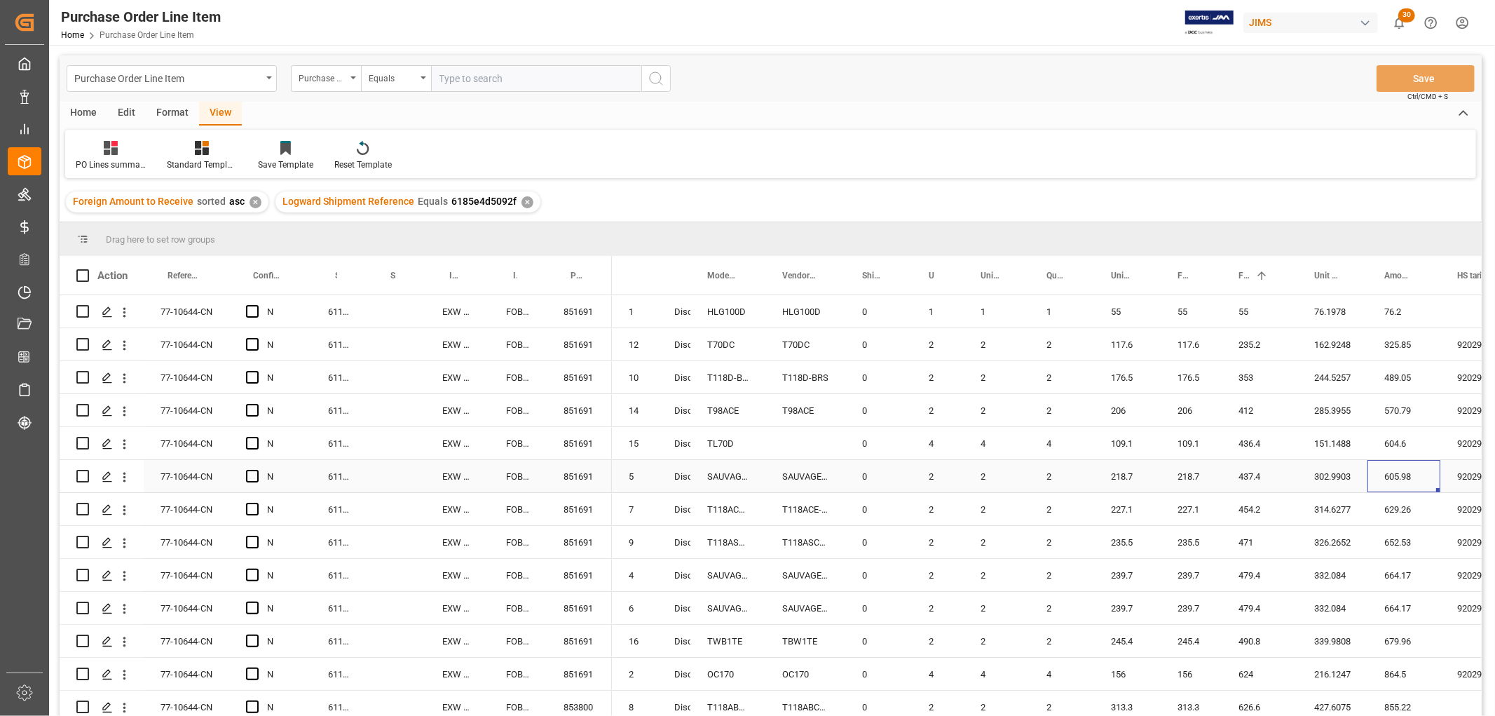
scroll to position [0, 260]
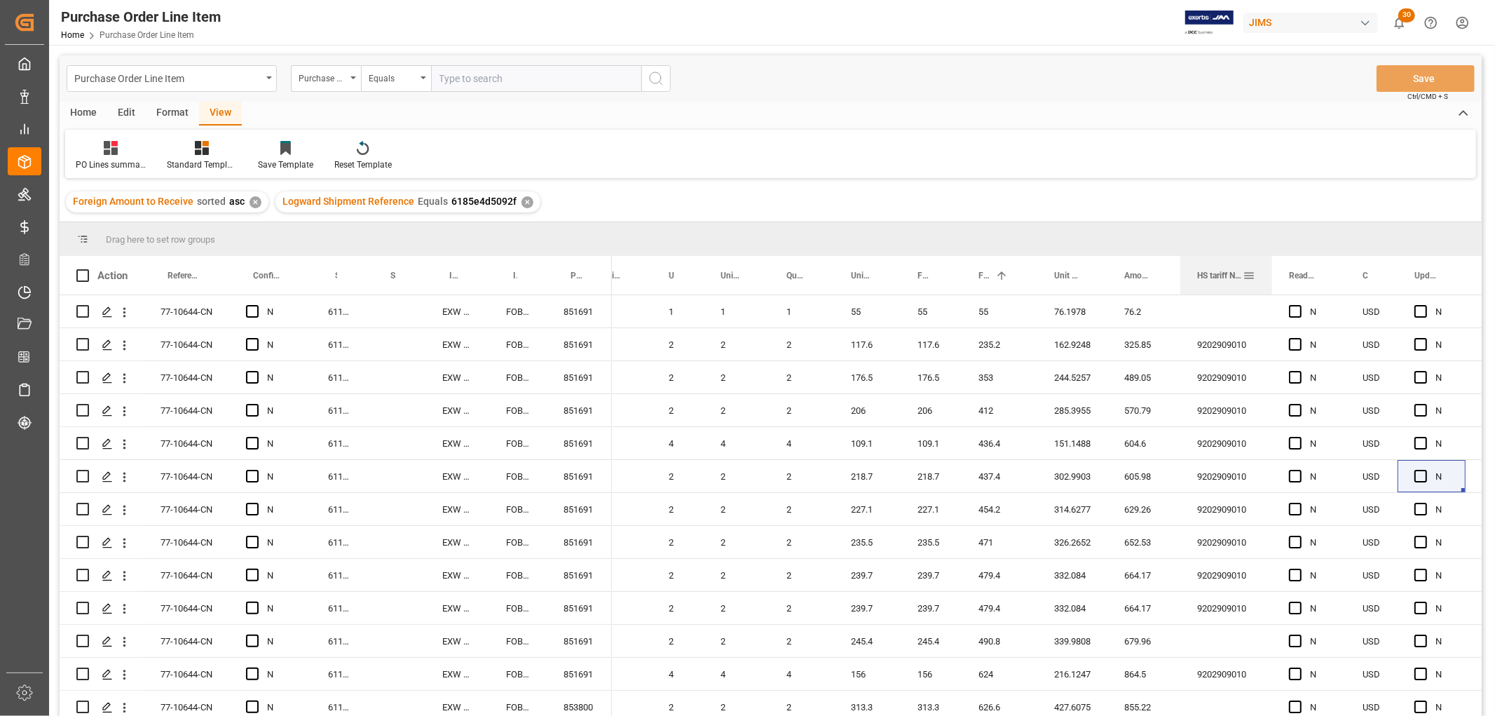
drag, startPoint x: 1281, startPoint y: 268, endPoint x: 1269, endPoint y: 277, distance: 14.6
click at [1269, 277] on div at bounding box center [1272, 275] width 6 height 39
drag, startPoint x: 1180, startPoint y: 273, endPoint x: 1175, endPoint y: 285, distance: 12.9
click at [1175, 285] on div at bounding box center [1176, 275] width 6 height 39
drag, startPoint x: 1037, startPoint y: 271, endPoint x: 1031, endPoint y: 277, distance: 8.9
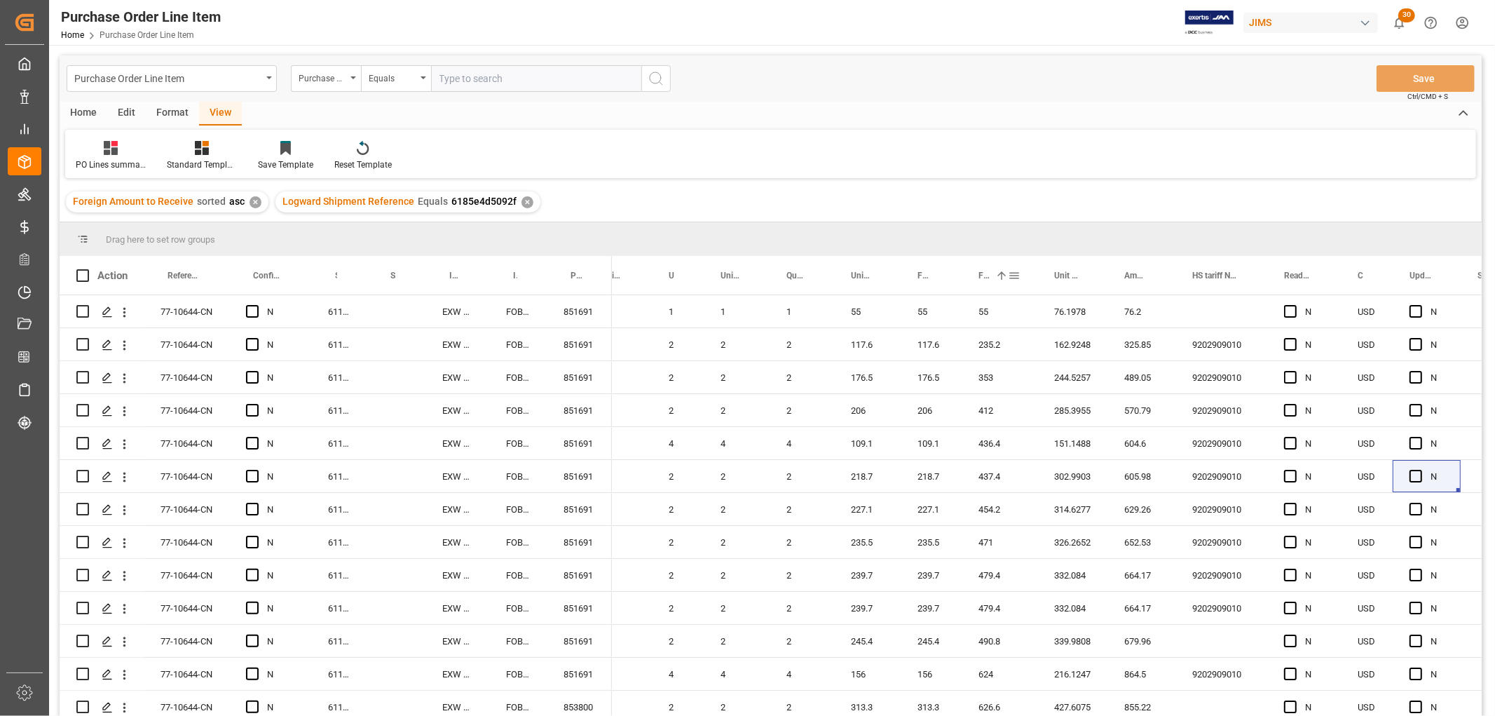
click at [1031, 277] on div "Foreign Amount to Receive 1 Unit Cost Amount to Receive" at bounding box center [1177, 275] width 1650 height 39
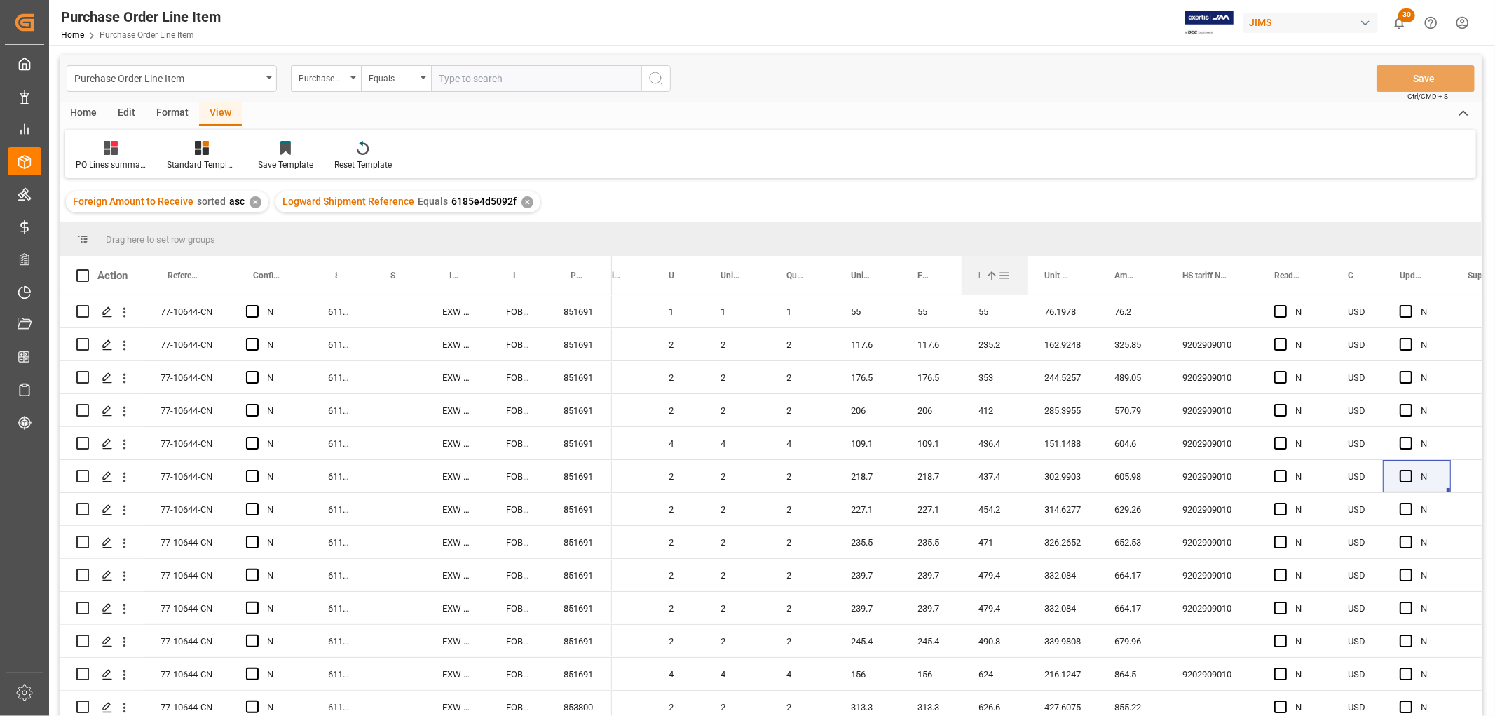
drag, startPoint x: 1035, startPoint y: 271, endPoint x: 1025, endPoint y: 272, distance: 9.8
click at [1025, 272] on div at bounding box center [1028, 275] width 6 height 39
drag, startPoint x: 961, startPoint y: 271, endPoint x: 957, endPoint y: 283, distance: 13.3
click at [957, 283] on div at bounding box center [958, 275] width 6 height 39
click at [948, 341] on div "117.6" at bounding box center [929, 344] width 57 height 32
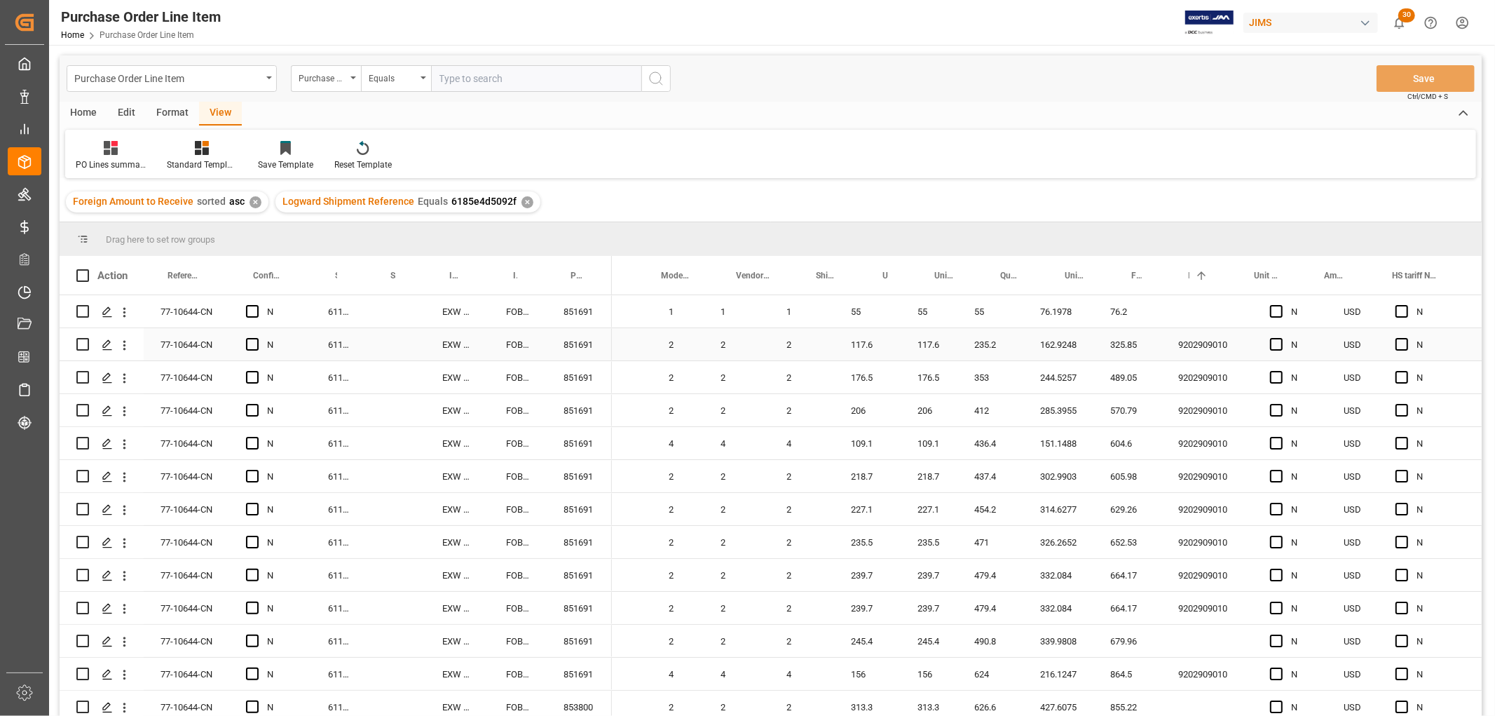
scroll to position [0, 0]
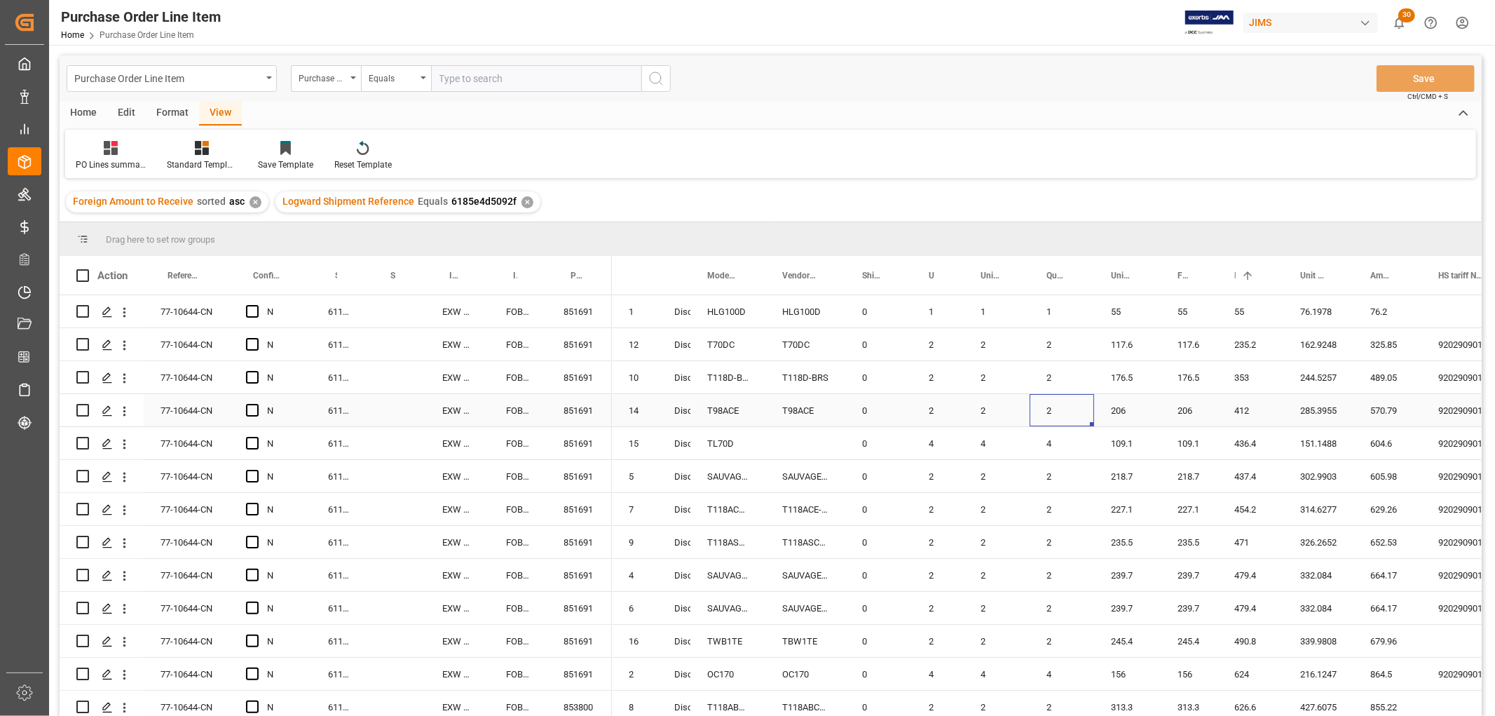
click at [1060, 414] on div "2" at bounding box center [1062, 410] width 64 height 32
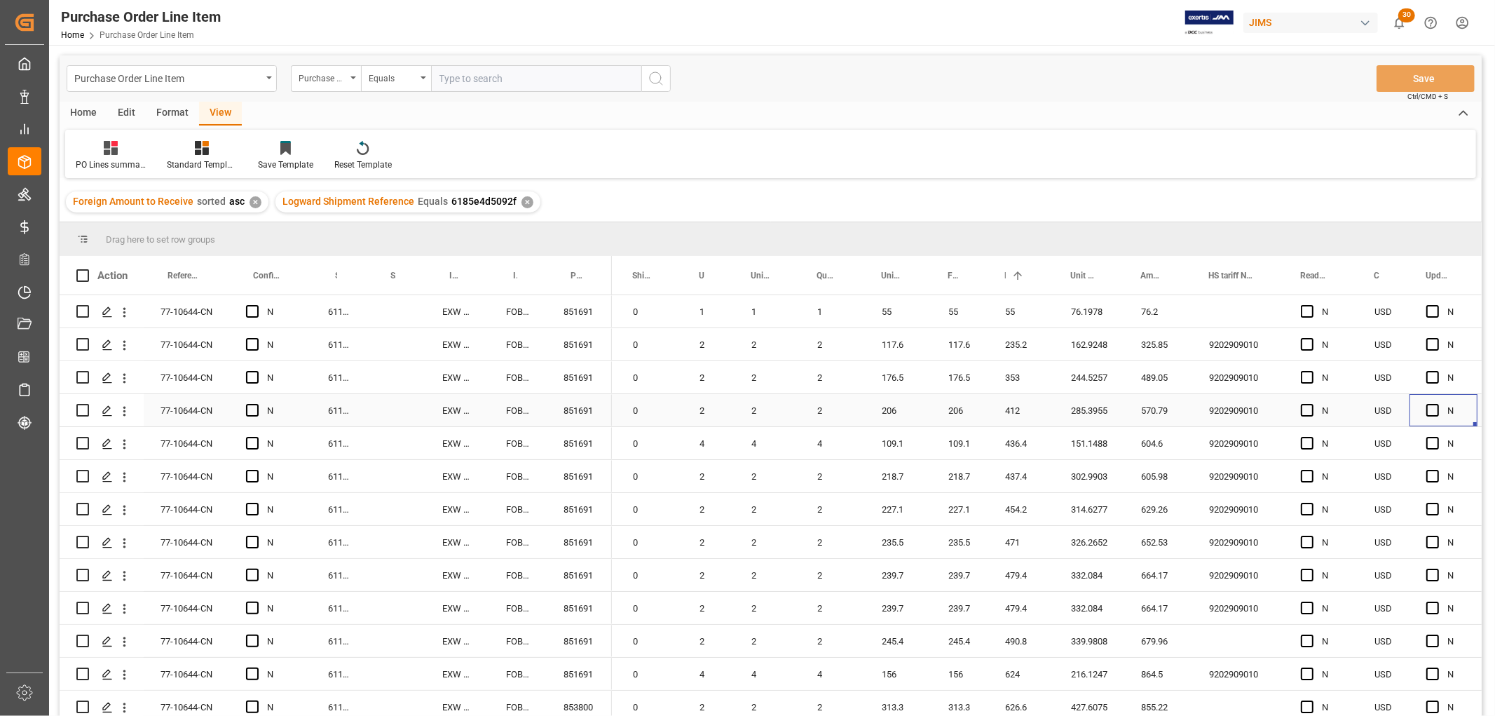
scroll to position [0, 229]
drag, startPoint x: 1281, startPoint y: 268, endPoint x: 1277, endPoint y: 291, distance: 22.8
click at [1277, 291] on div at bounding box center [1279, 275] width 6 height 39
drag, startPoint x: 545, startPoint y: 271, endPoint x: 543, endPoint y: 279, distance: 7.8
click at [543, 279] on div at bounding box center [546, 275] width 6 height 39
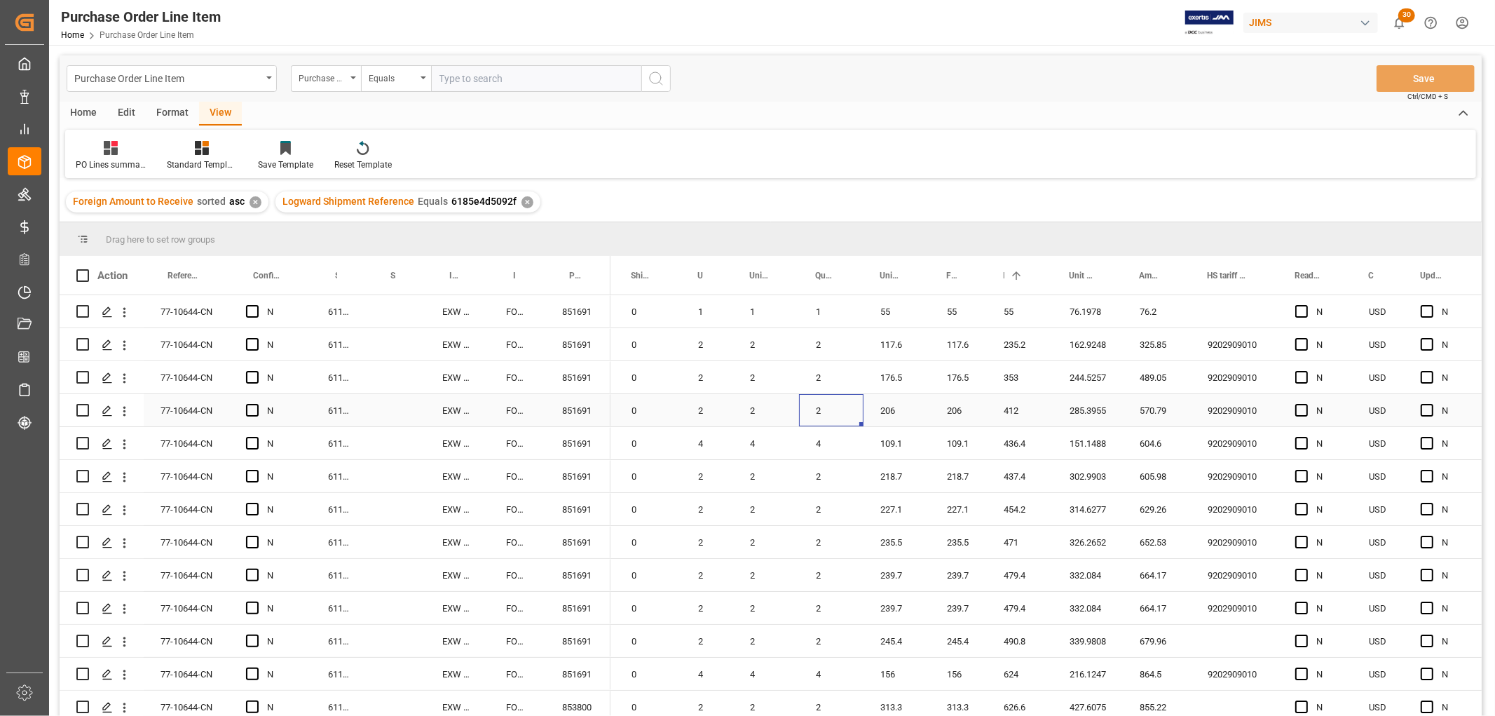
click at [804, 395] on div "2" at bounding box center [831, 410] width 64 height 32
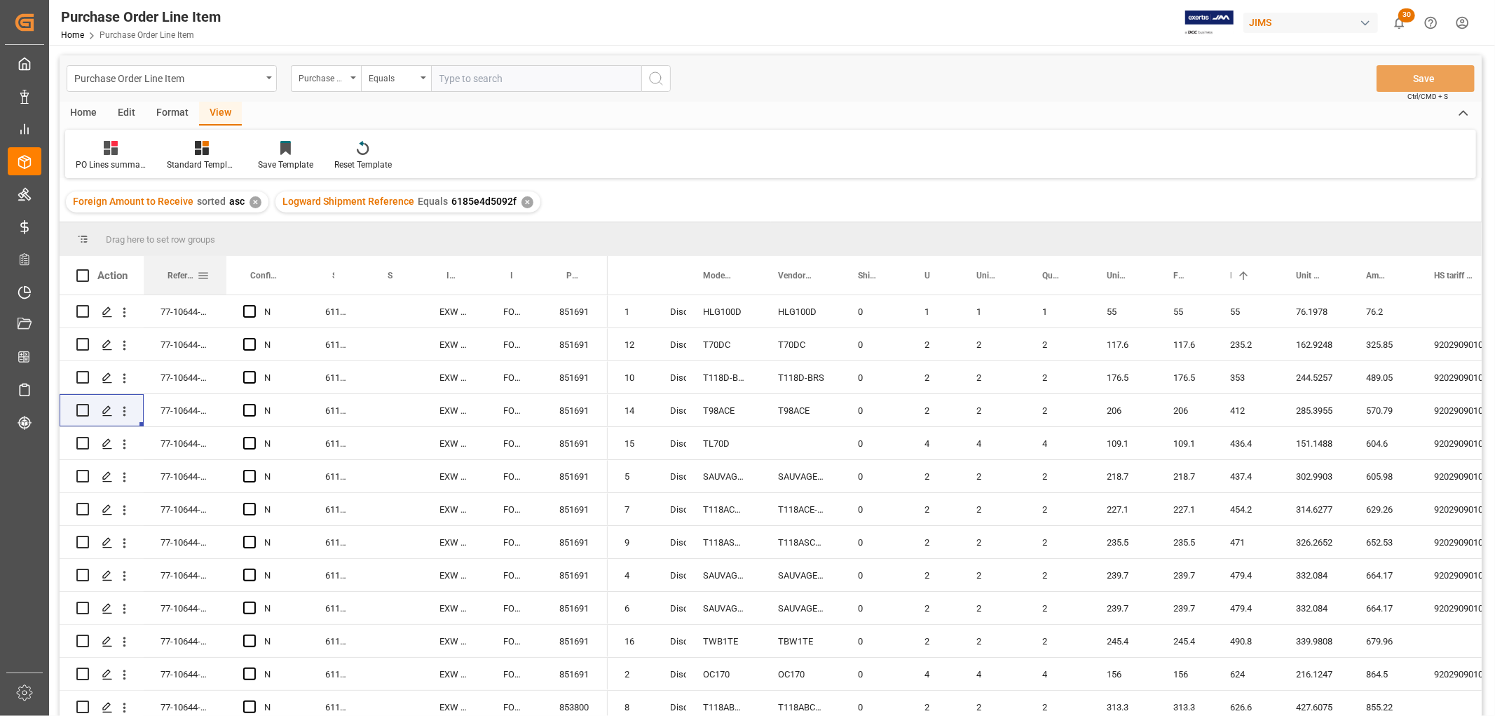
drag, startPoint x: 229, startPoint y: 269, endPoint x: 226, endPoint y: 293, distance: 24.0
click at [226, 293] on div at bounding box center [227, 275] width 6 height 39
click at [677, 278] on div "Status" at bounding box center [670, 275] width 34 height 39
click at [652, 281] on div at bounding box center [655, 275] width 6 height 39
drag, startPoint x: 486, startPoint y: 268, endPoint x: 482, endPoint y: 278, distance: 10.4
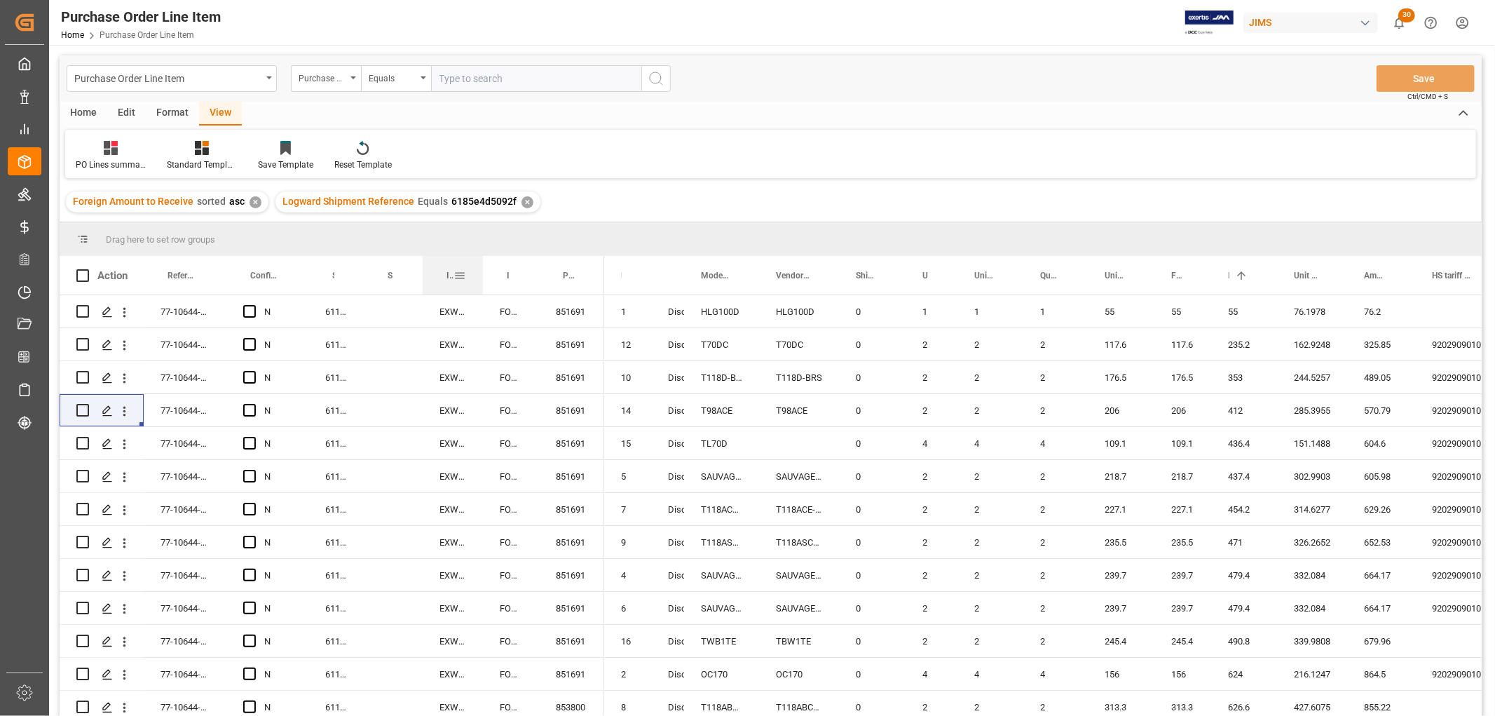
click at [482, 278] on div at bounding box center [483, 275] width 6 height 39
drag, startPoint x: 1346, startPoint y: 265, endPoint x: 1346, endPoint y: 303, distance: 37.8
click at [1346, 303] on div "Action Reference 2 Vendor Incoterm Transaction Incoterm Vendor Master (by the s…" at bounding box center [771, 490] width 1422 height 469
drag, startPoint x: 1276, startPoint y: 273, endPoint x: 1278, endPoint y: 296, distance: 22.5
click at [1278, 296] on div "Action Reference 2 Vendor Incoterm Transaction Incoterm Vendor Master (by the s…" at bounding box center [771, 490] width 1422 height 469
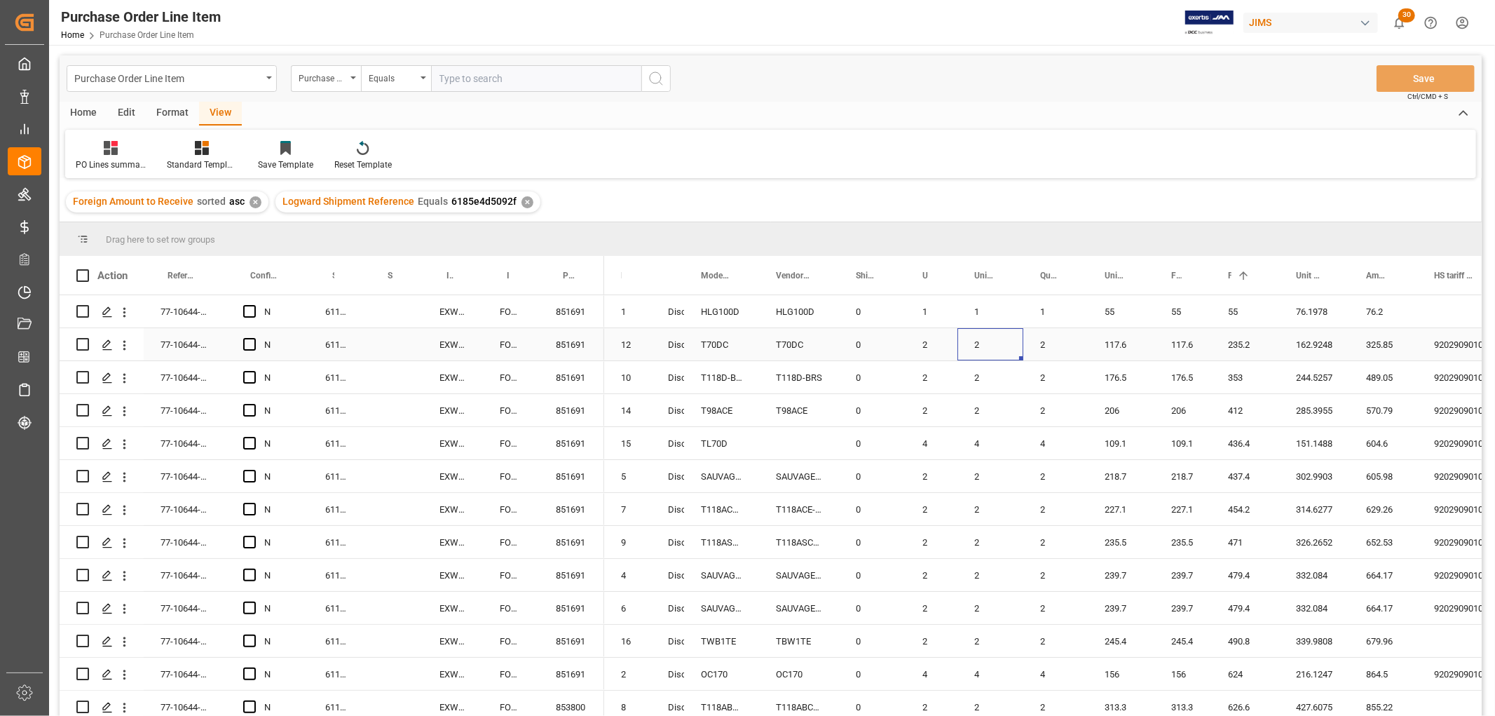
click at [1002, 348] on div "2" at bounding box center [990, 344] width 66 height 32
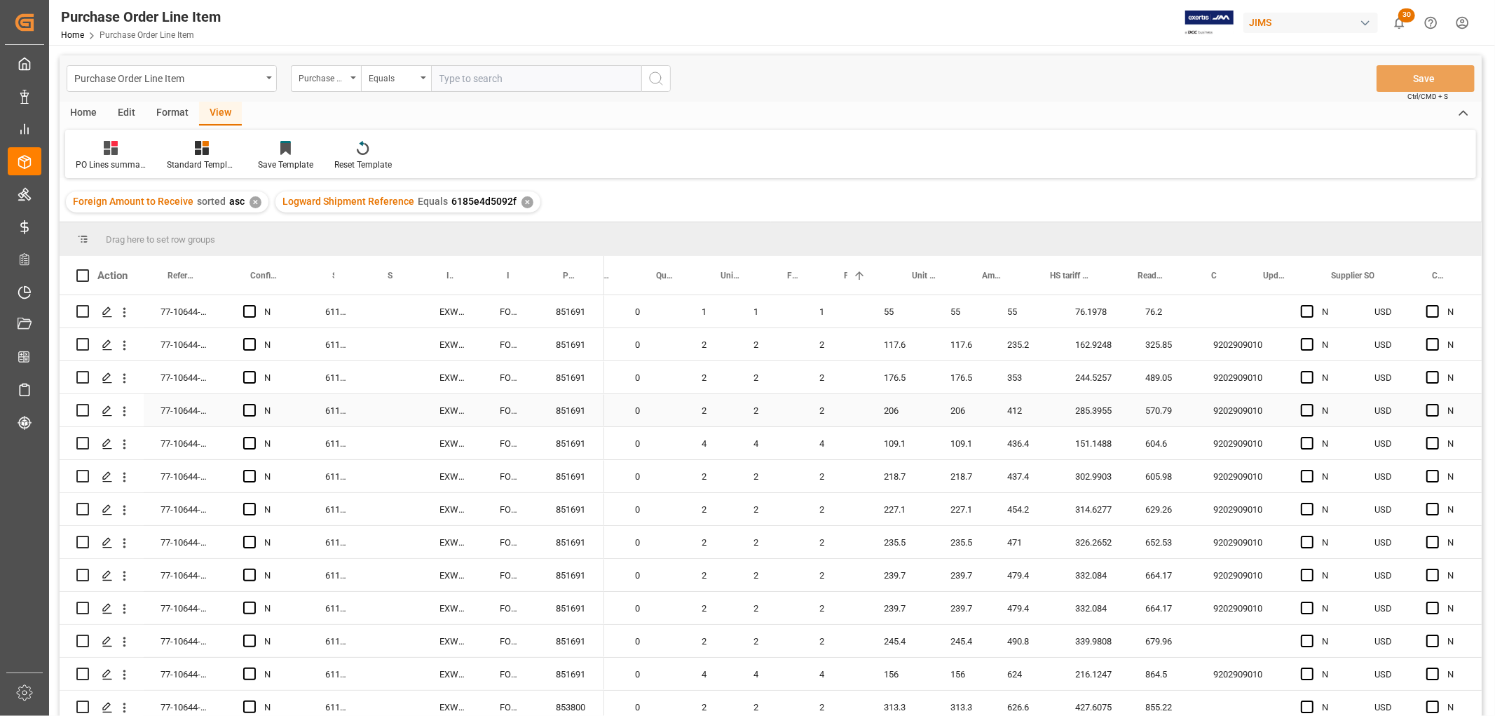
scroll to position [0, 383]
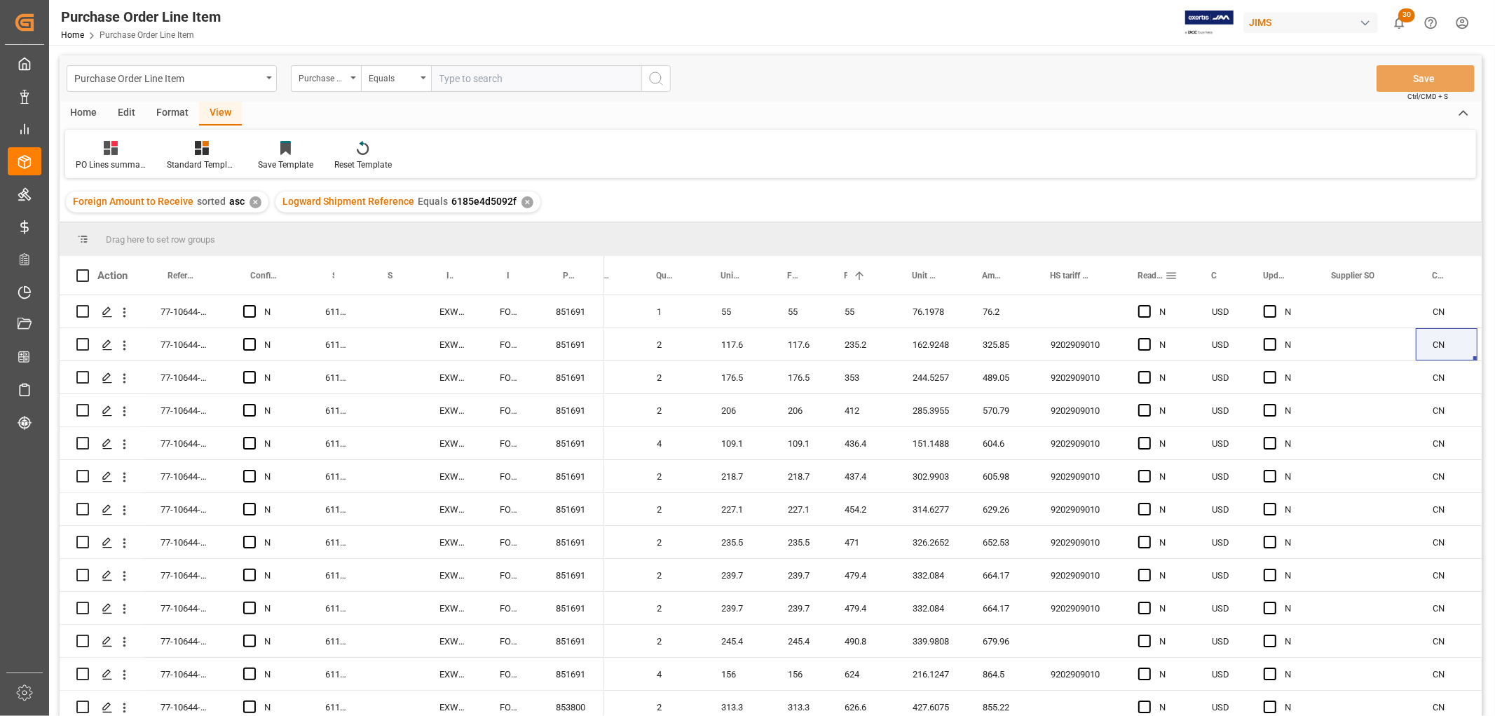
click at [1121, 271] on div "Ready to ship" at bounding box center [1158, 275] width 74 height 39
drag, startPoint x: 1119, startPoint y: 269, endPoint x: 1119, endPoint y: 292, distance: 22.4
click at [1119, 292] on div at bounding box center [1122, 275] width 6 height 39
click at [636, 400] on div "2" at bounding box center [607, 410] width 66 height 32
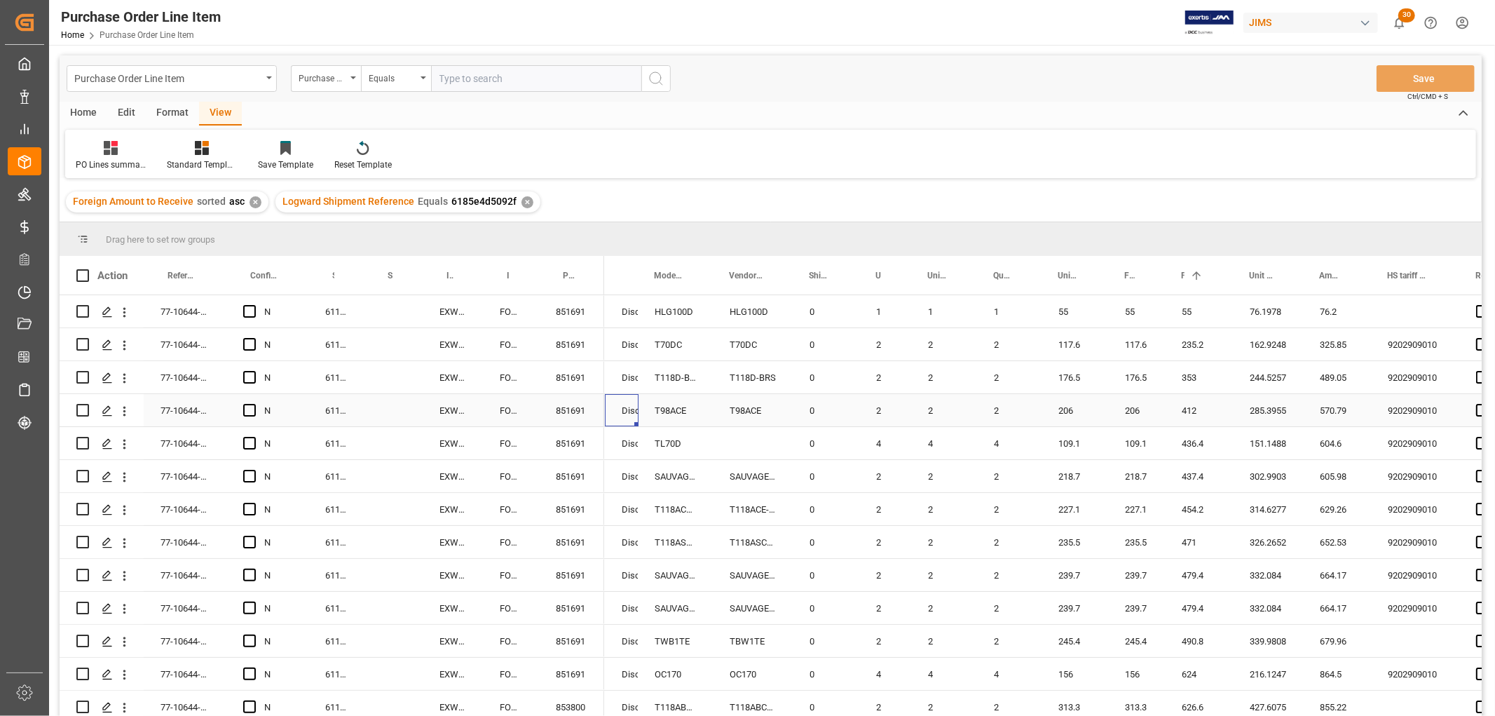
scroll to position [0, 0]
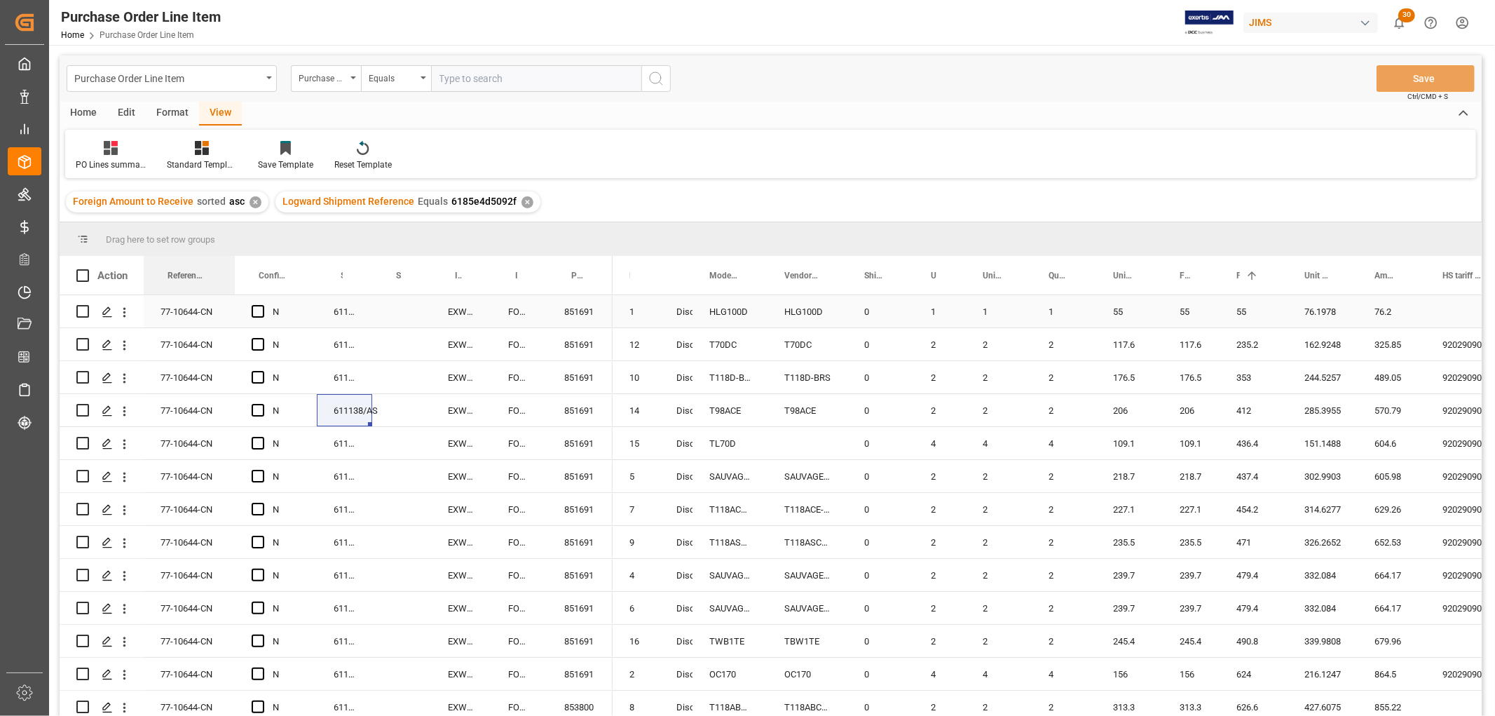
drag, startPoint x: 225, startPoint y: 268, endPoint x: 317, endPoint y: 280, distance: 92.6
click at [233, 294] on div "Action Reference 2 Vendor Incoterm Transaction Incoterm Vendor Master (by the s…" at bounding box center [771, 490] width 1422 height 469
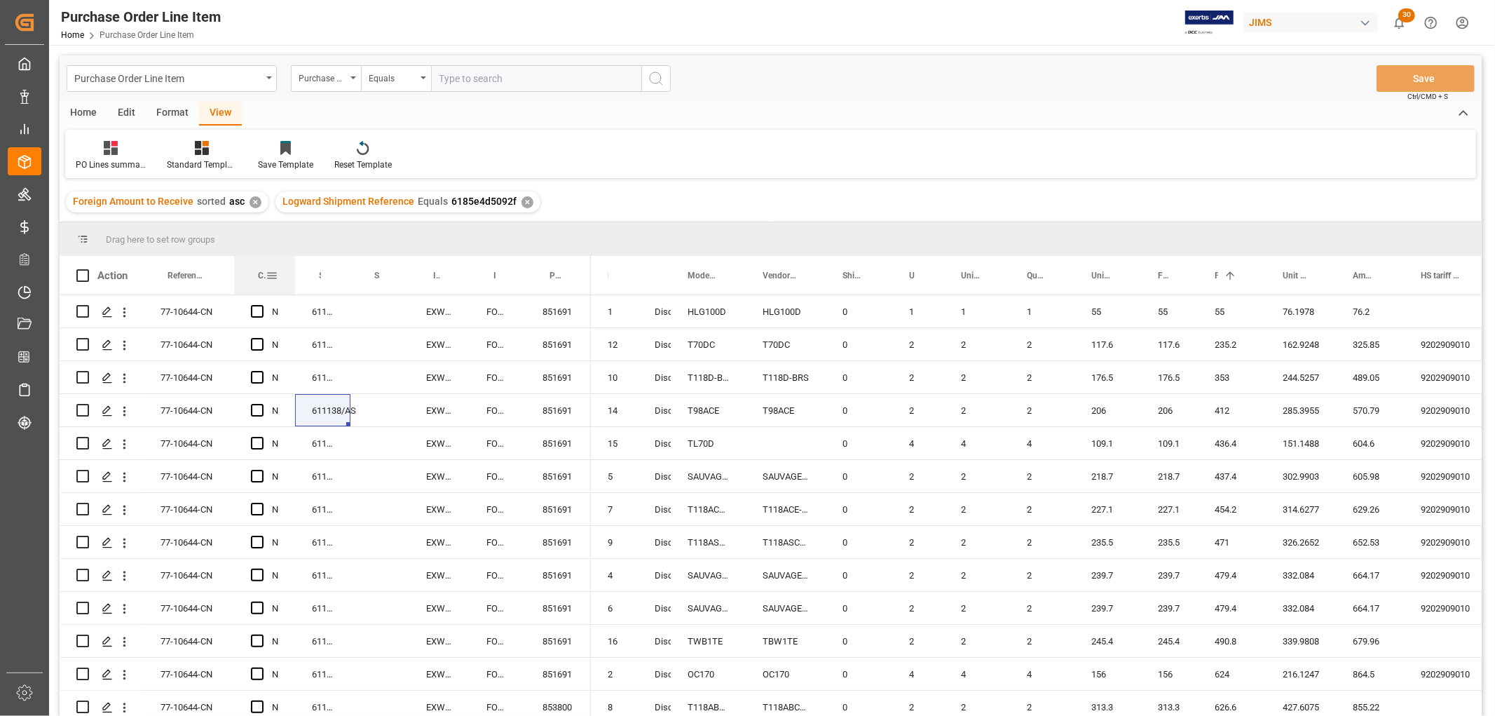
drag, startPoint x: 313, startPoint y: 270, endPoint x: 292, endPoint y: 292, distance: 30.7
click at [292, 292] on div at bounding box center [295, 275] width 6 height 39
click at [270, 157] on div "Save Template" at bounding box center [285, 155] width 76 height 31
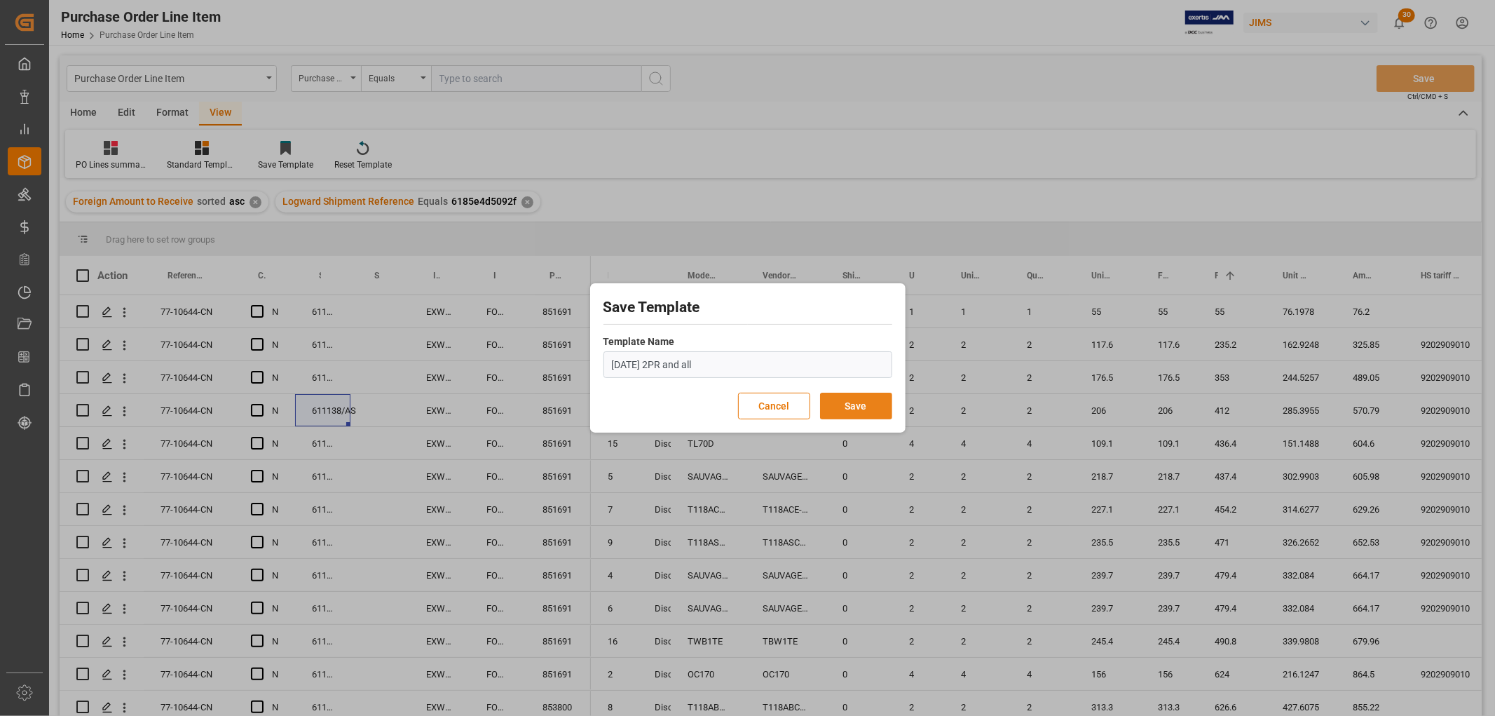
type input "[DATE] 2PR and all"
click at [854, 404] on button "Save" at bounding box center [856, 406] width 72 height 27
